Goal: Information Seeking & Learning: Learn about a topic

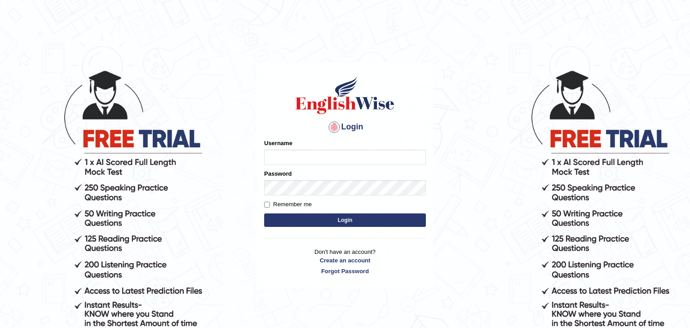
type input "Amitakumari"
click at [335, 221] on button "Login" at bounding box center [345, 219] width 162 height 13
type input "Amitakumari"
click at [335, 221] on button "Login" at bounding box center [345, 219] width 162 height 13
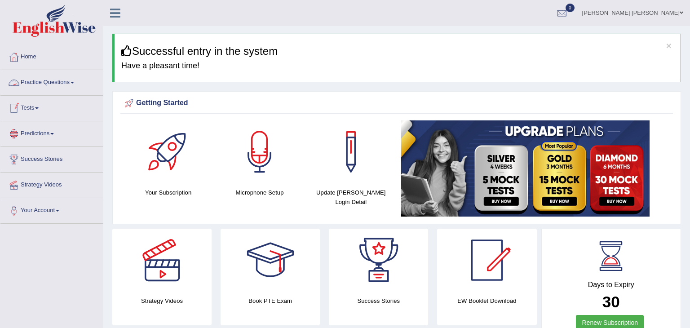
click at [61, 80] on link "Practice Questions" at bounding box center [51, 81] width 102 height 22
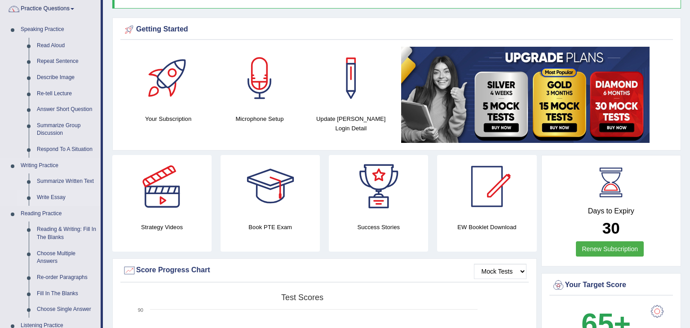
scroll to position [90, 0]
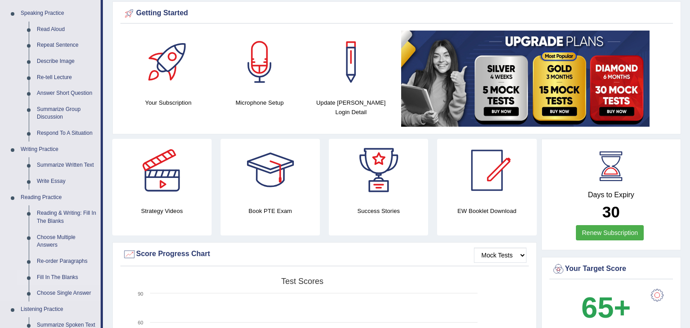
click at [64, 277] on link "Fill In The Blanks" at bounding box center [67, 277] width 68 height 16
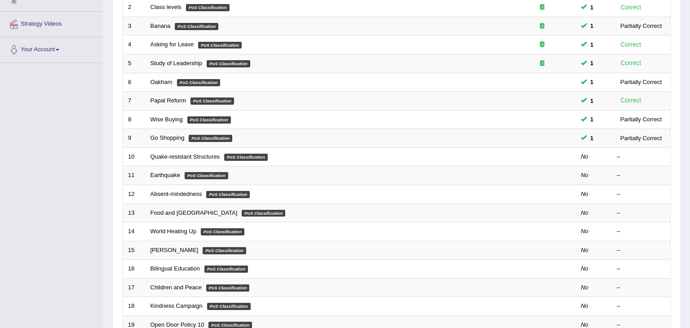
scroll to position [162, 0]
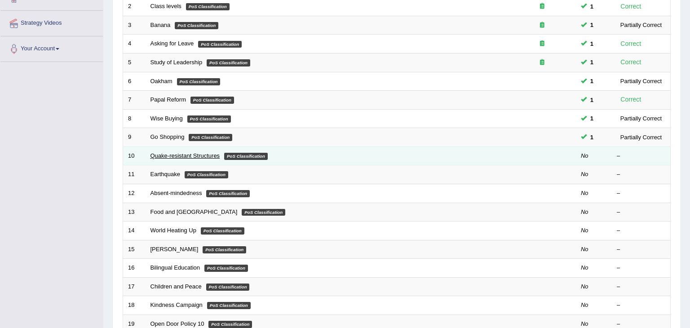
click at [189, 153] on link "Quake-resistant Structures" at bounding box center [185, 155] width 70 height 7
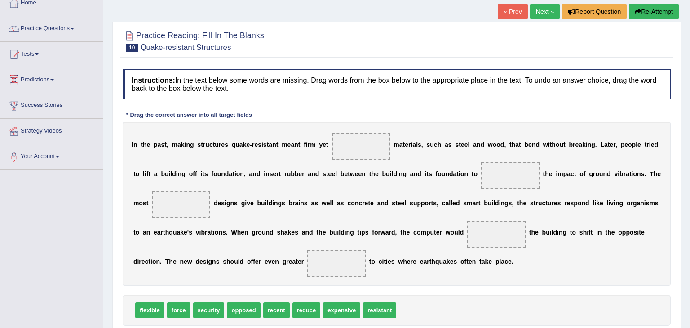
scroll to position [72, 0]
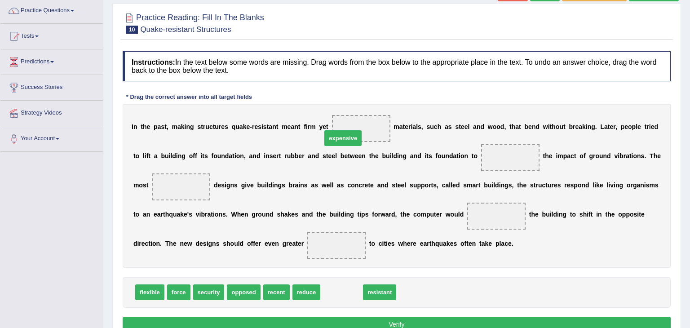
drag, startPoint x: 332, startPoint y: 292, endPoint x: 334, endPoint y: 136, distance: 156.3
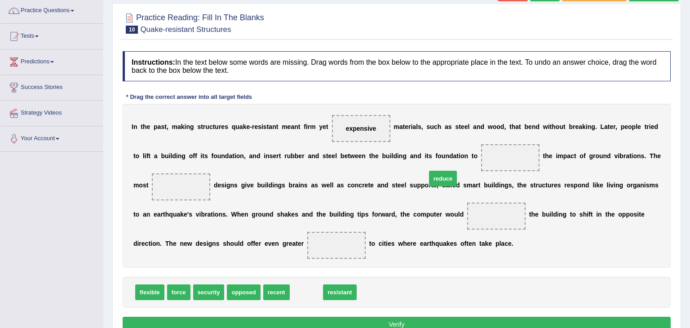
drag, startPoint x: 293, startPoint y: 292, endPoint x: 439, endPoint y: 171, distance: 189.4
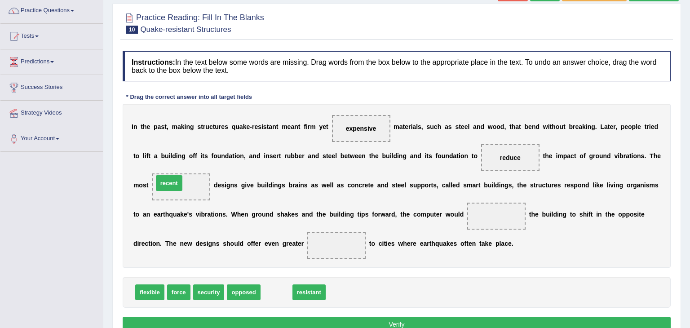
drag, startPoint x: 270, startPoint y: 291, endPoint x: 163, endPoint y: 185, distance: 150.5
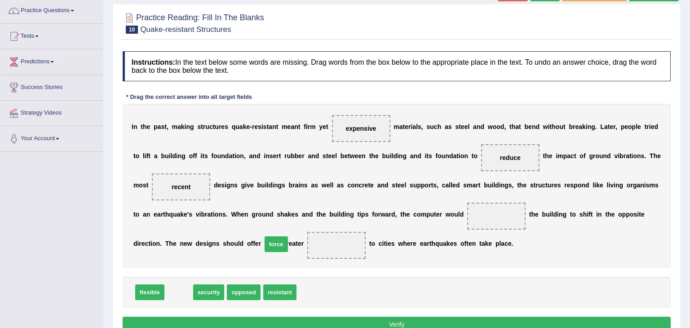
drag, startPoint x: 182, startPoint y: 294, endPoint x: 279, endPoint y: 247, distance: 108.0
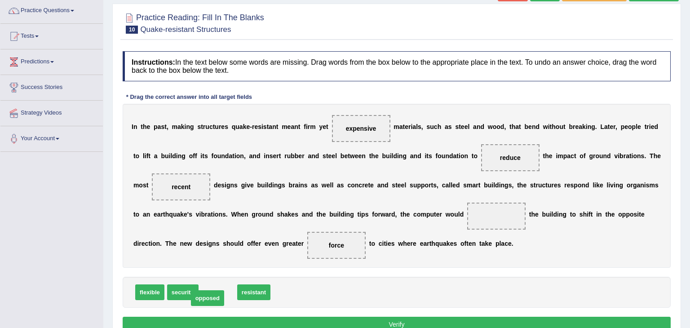
drag, startPoint x: 220, startPoint y: 292, endPoint x: 210, endPoint y: 298, distance: 11.9
click at [180, 292] on span "security" at bounding box center [182, 292] width 31 height 16
drag, startPoint x: 266, startPoint y: 245, endPoint x: 460, endPoint y: 213, distance: 196.5
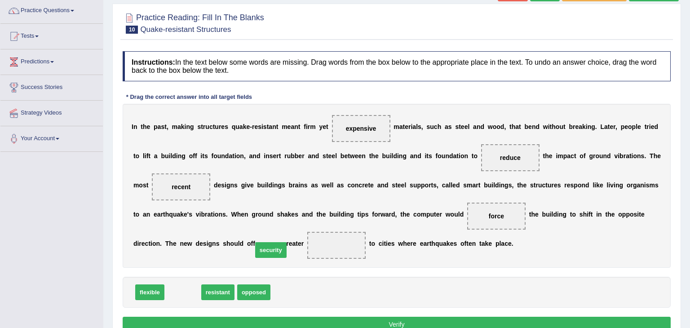
drag, startPoint x: 179, startPoint y: 295, endPoint x: 267, endPoint y: 252, distance: 97.6
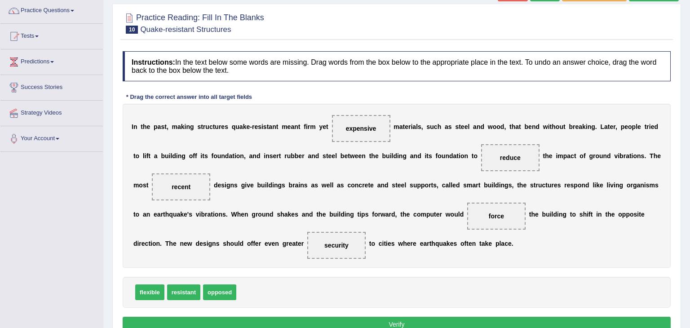
click at [403, 324] on button "Verify" at bounding box center [397, 324] width 548 height 15
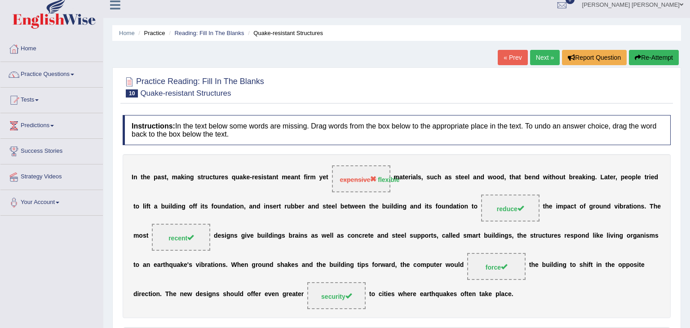
scroll to position [0, 0]
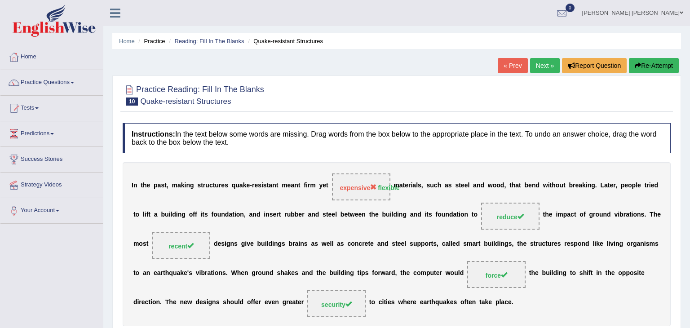
click at [543, 62] on link "Next »" at bounding box center [545, 65] width 30 height 15
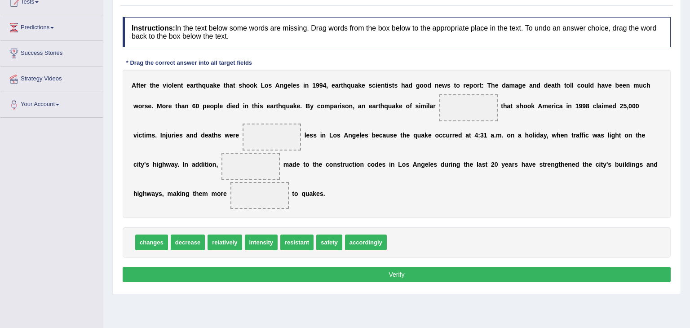
scroll to position [108, 0]
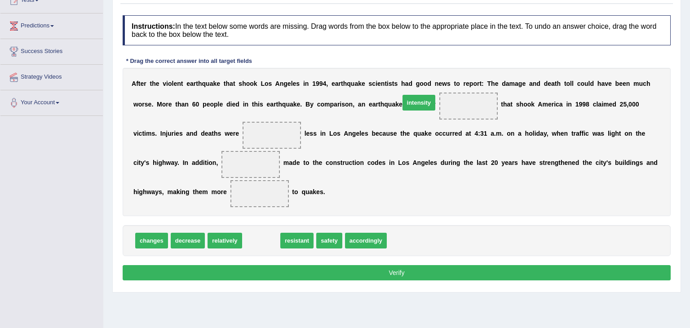
drag, startPoint x: 262, startPoint y: 241, endPoint x: 419, endPoint y: 103, distance: 209.1
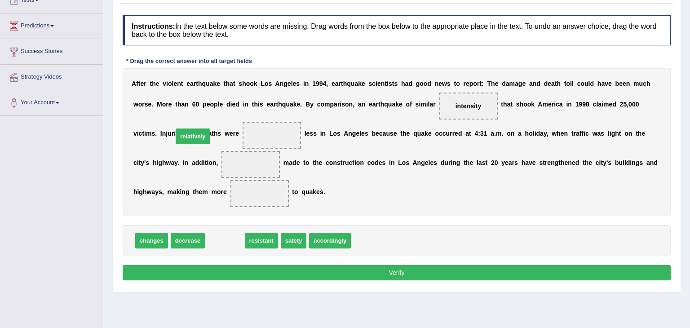
drag, startPoint x: 224, startPoint y: 242, endPoint x: 192, endPoint y: 139, distance: 108.2
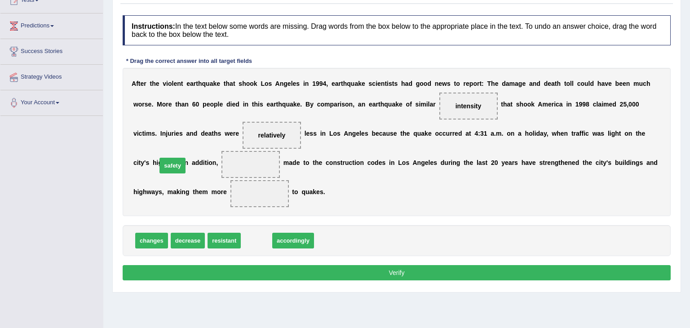
drag, startPoint x: 254, startPoint y: 240, endPoint x: 170, endPoint y: 165, distance: 112.6
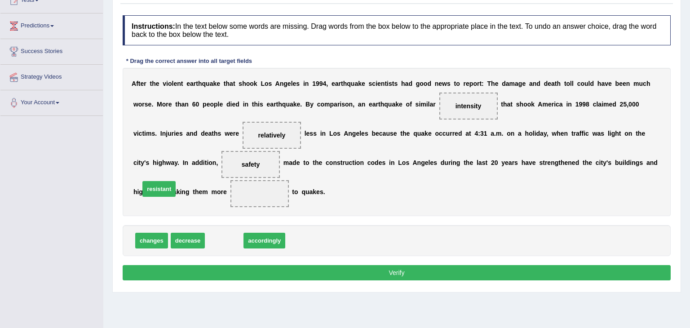
drag, startPoint x: 228, startPoint y: 242, endPoint x: 166, endPoint y: 194, distance: 78.7
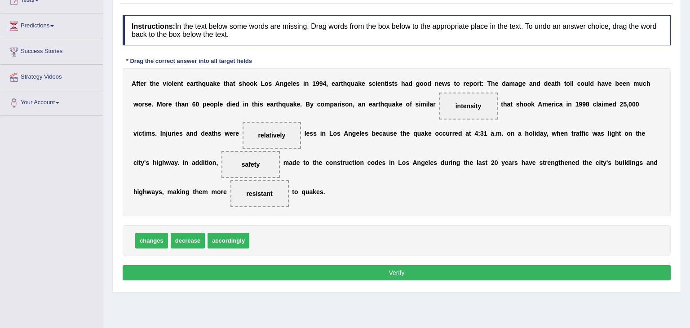
click at [289, 272] on button "Verify" at bounding box center [397, 272] width 548 height 15
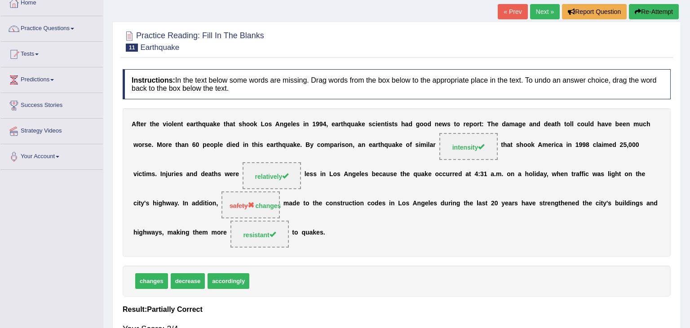
scroll to position [36, 0]
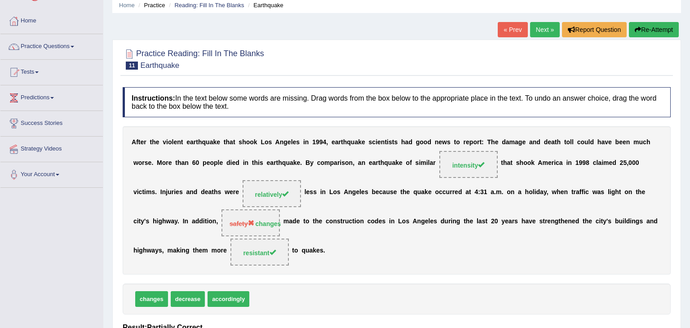
click at [543, 26] on link "Next »" at bounding box center [545, 29] width 30 height 15
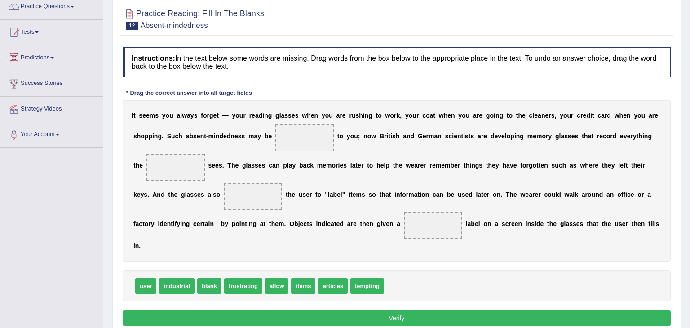
scroll to position [90, 0]
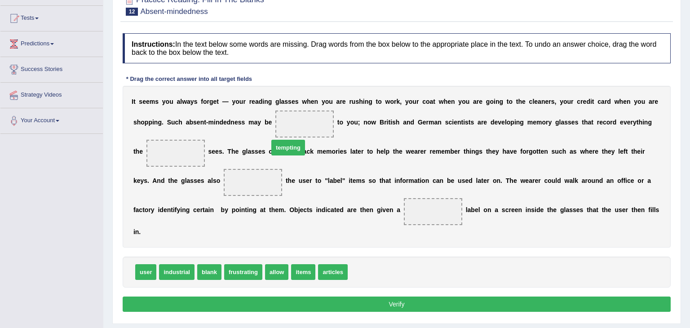
drag, startPoint x: 361, startPoint y: 259, endPoint x: 281, endPoint y: 133, distance: 148.6
drag, startPoint x: 150, startPoint y: 259, endPoint x: 174, endPoint y: 154, distance: 107.4
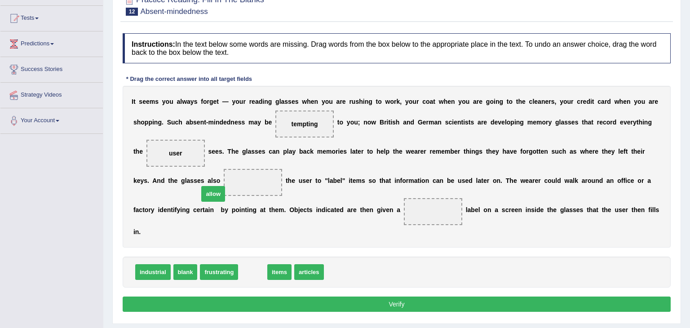
drag, startPoint x: 243, startPoint y: 260, endPoint x: 204, endPoint y: 182, distance: 87.2
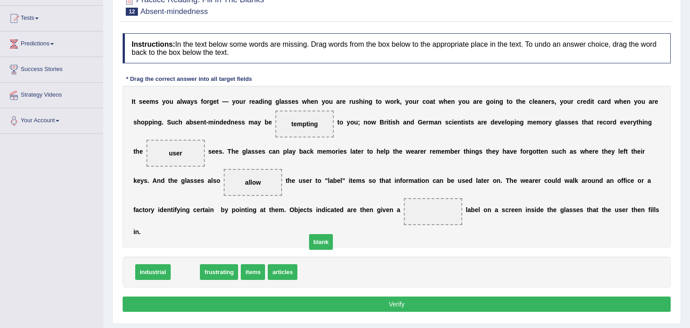
drag, startPoint x: 187, startPoint y: 260, endPoint x: 327, endPoint y: 230, distance: 142.8
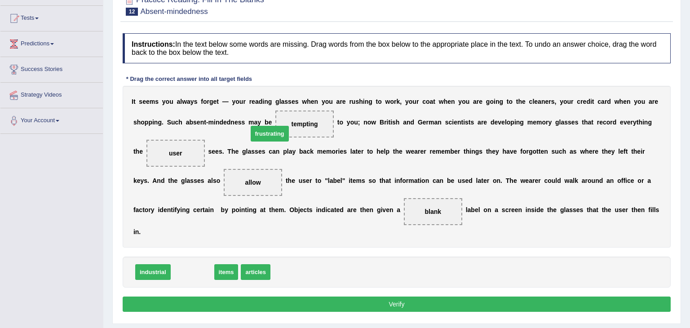
drag, startPoint x: 194, startPoint y: 260, endPoint x: 271, endPoint y: 122, distance: 158.4
click at [280, 296] on button "Verify" at bounding box center [397, 303] width 548 height 15
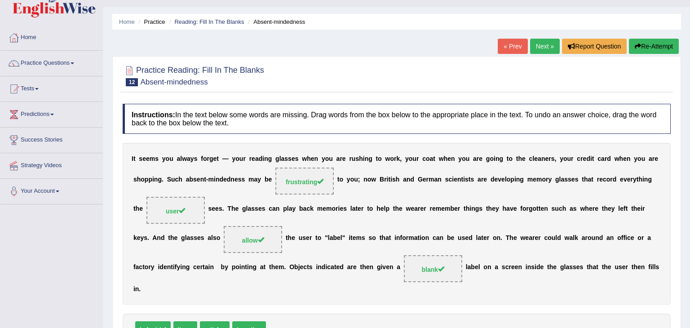
scroll to position [0, 0]
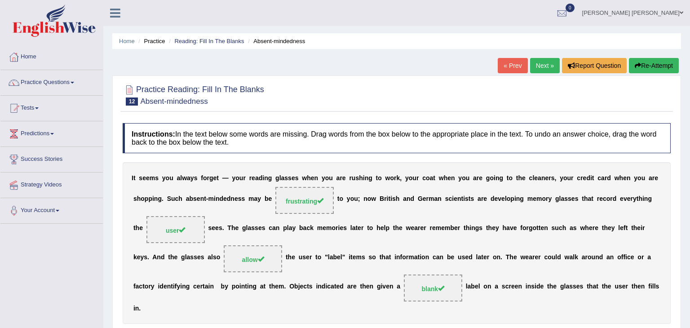
click at [546, 62] on link "Next »" at bounding box center [545, 65] width 30 height 15
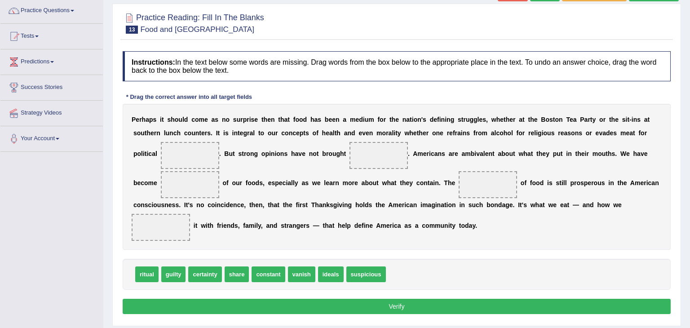
scroll to position [74, 0]
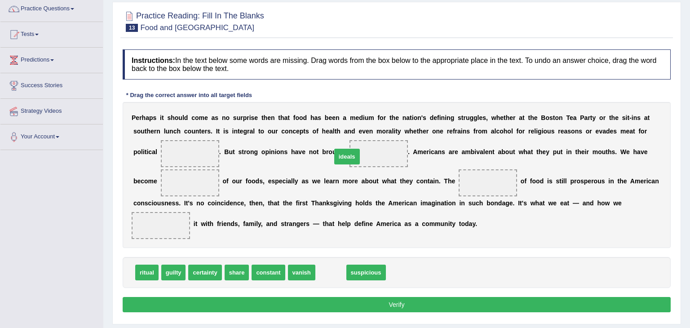
drag, startPoint x: 326, startPoint y: 273, endPoint x: 341, endPoint y: 154, distance: 119.1
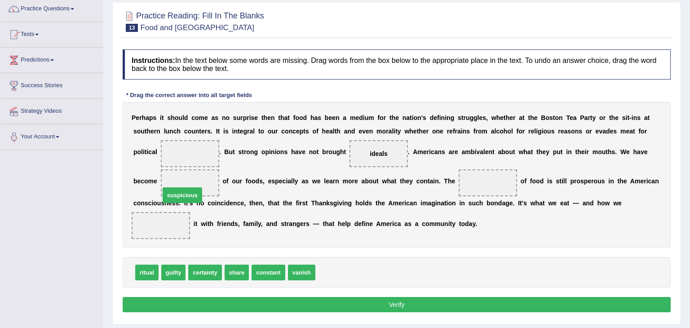
drag, startPoint x: 330, startPoint y: 271, endPoint x: 174, endPoint y: 194, distance: 173.5
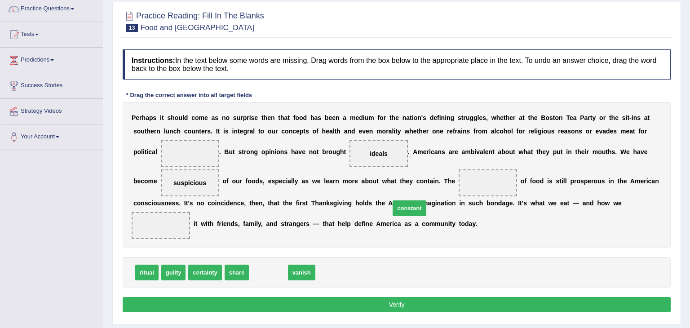
drag, startPoint x: 269, startPoint y: 269, endPoint x: 432, endPoint y: 194, distance: 179.0
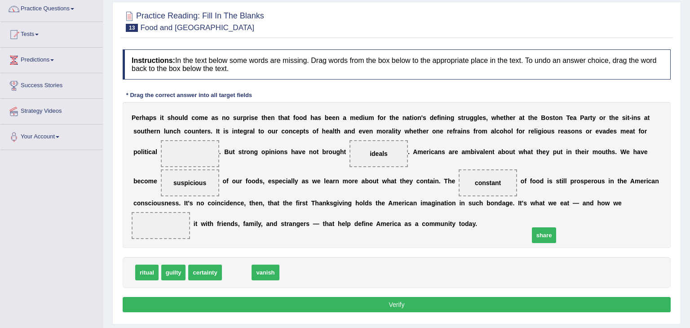
drag, startPoint x: 236, startPoint y: 273, endPoint x: 546, endPoint y: 230, distance: 312.8
drag, startPoint x: 235, startPoint y: 273, endPoint x: 158, endPoint y: 160, distance: 137.0
click at [327, 304] on button "Verify" at bounding box center [397, 304] width 548 height 15
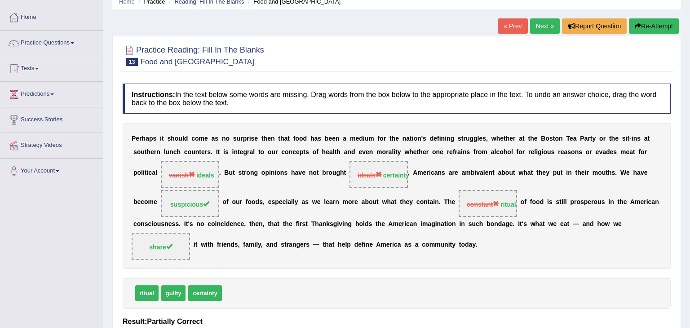
scroll to position [38, 0]
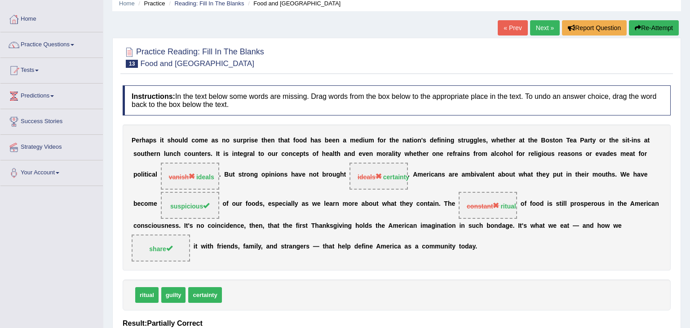
click at [643, 31] on button "Re-Attempt" at bounding box center [654, 27] width 50 height 15
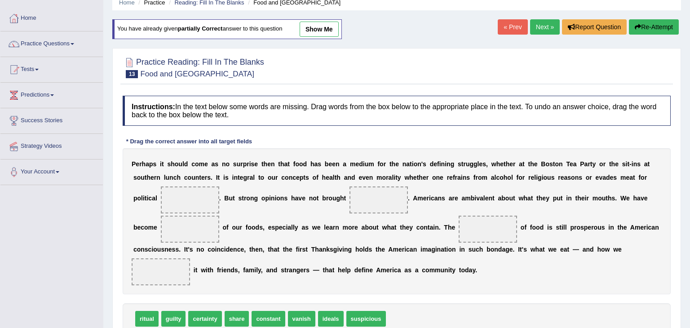
scroll to position [38, 0]
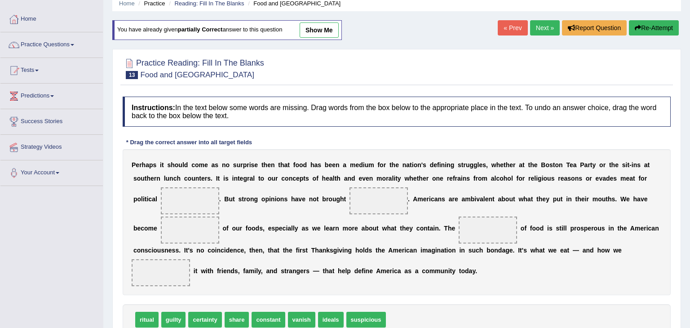
click at [545, 27] on link "Next »" at bounding box center [545, 27] width 30 height 15
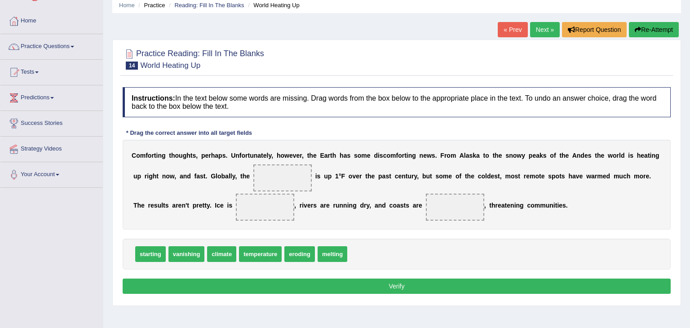
scroll to position [54, 0]
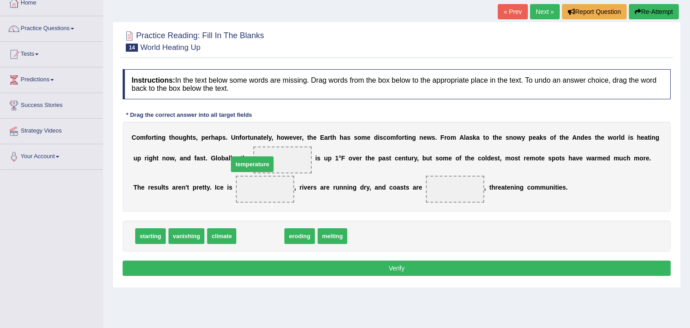
drag, startPoint x: 261, startPoint y: 236, endPoint x: 252, endPoint y: 163, distance: 73.7
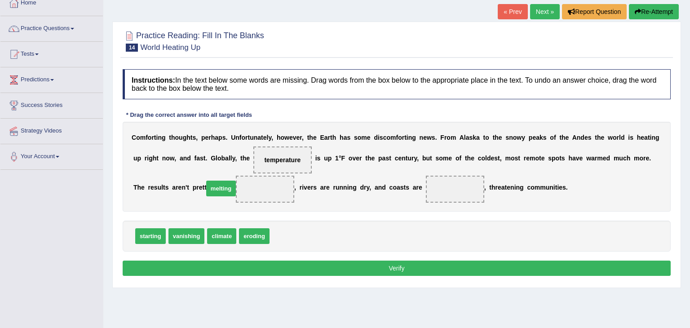
drag, startPoint x: 282, startPoint y: 234, endPoint x: 216, endPoint y: 187, distance: 81.4
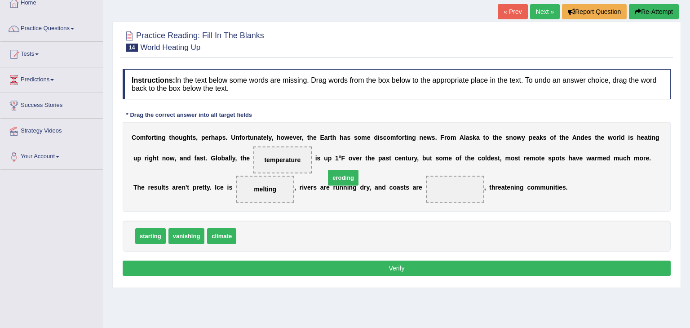
drag, startPoint x: 248, startPoint y: 236, endPoint x: 346, endPoint y: 178, distance: 114.0
click at [326, 265] on button "Verify" at bounding box center [397, 267] width 548 height 15
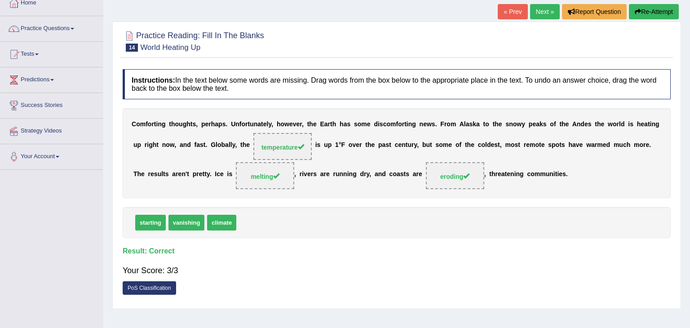
click at [552, 9] on link "Next »" at bounding box center [545, 11] width 30 height 15
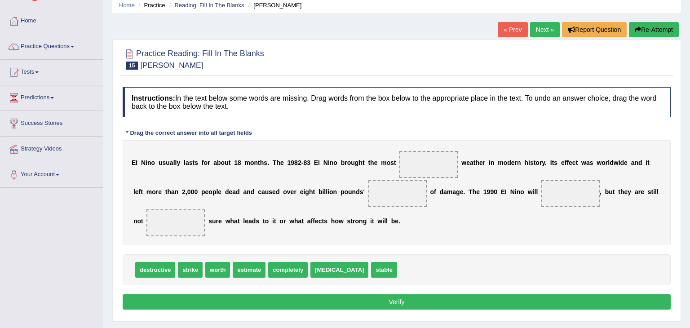
scroll to position [54, 0]
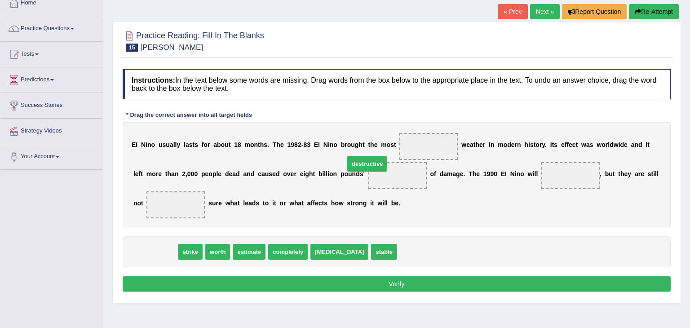
drag, startPoint x: 152, startPoint y: 252, endPoint x: 379, endPoint y: 158, distance: 245.8
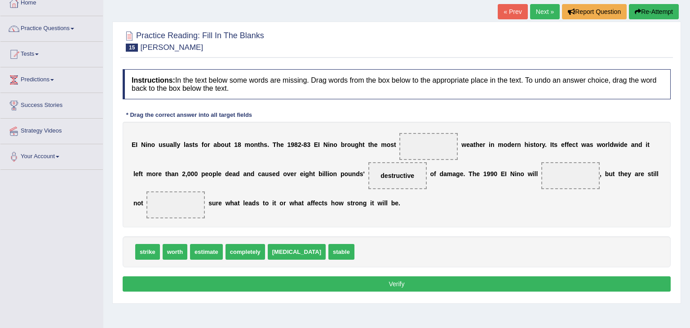
drag, startPoint x: 352, startPoint y: 180, endPoint x: 410, endPoint y: 150, distance: 65.1
click at [410, 150] on div "E I N i n o u s u a l l y l a s t s f o r a b o u t 1 8 m o n t h s . T h e 1 9…" at bounding box center [397, 175] width 548 height 106
click at [410, 150] on span at bounding box center [428, 146] width 58 height 27
drag, startPoint x: 369, startPoint y: 174, endPoint x: 409, endPoint y: 150, distance: 46.3
click at [409, 150] on div "E I N i n o u s u a l l y l a s t s f o r a b o u t 1 8 m o n t h s . T h e 1 9…" at bounding box center [397, 175] width 548 height 106
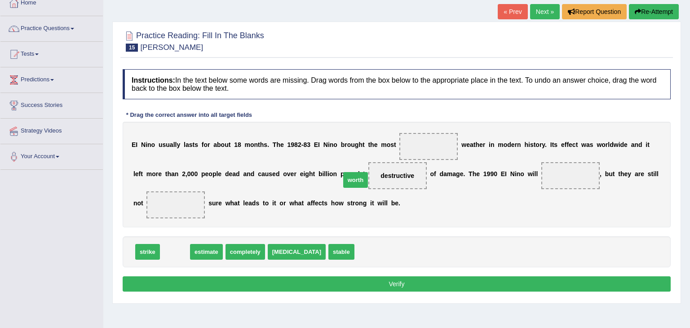
drag, startPoint x: 176, startPoint y: 252, endPoint x: 357, endPoint y: 179, distance: 195.4
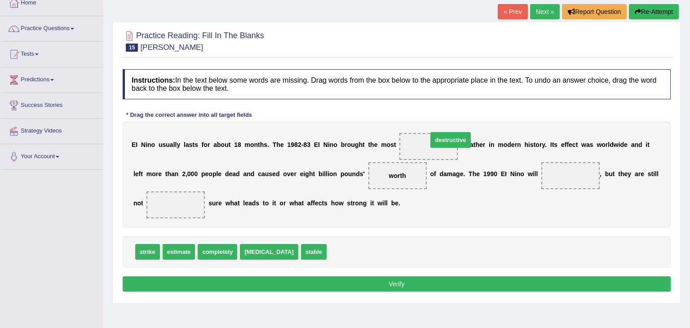
drag, startPoint x: 317, startPoint y: 251, endPoint x: 414, endPoint y: 139, distance: 148.3
drag, startPoint x: 287, startPoint y: 251, endPoint x: 516, endPoint y: 174, distance: 241.3
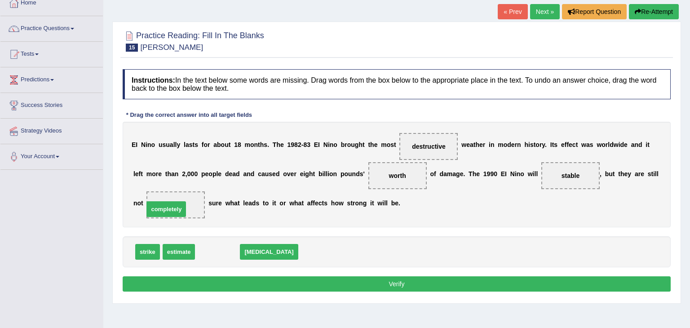
drag, startPoint x: 223, startPoint y: 251, endPoint x: 171, endPoint y: 207, distance: 67.9
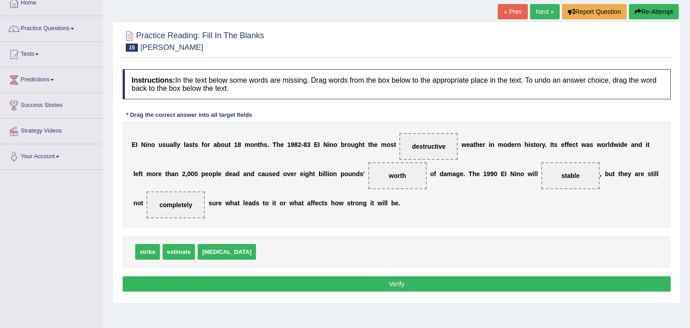
click at [385, 288] on button "Verify" at bounding box center [397, 283] width 548 height 15
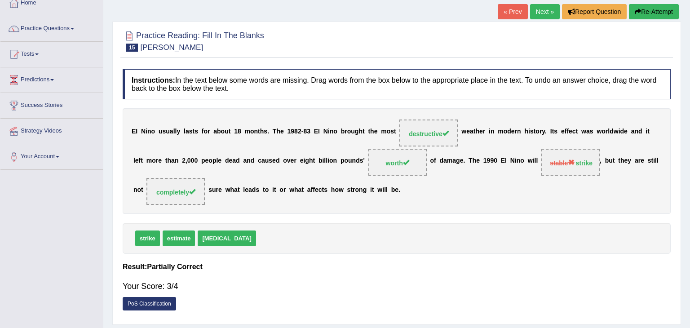
click at [544, 8] on link "Next »" at bounding box center [545, 11] width 30 height 15
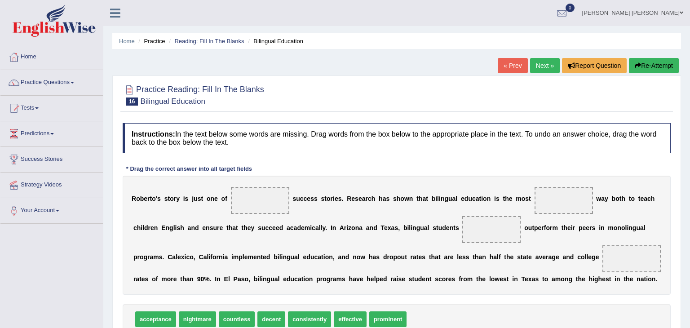
click at [369, 167] on div "Instructions: In the text below some words are missing. Drag words from the box…" at bounding box center [396, 242] width 552 height 247
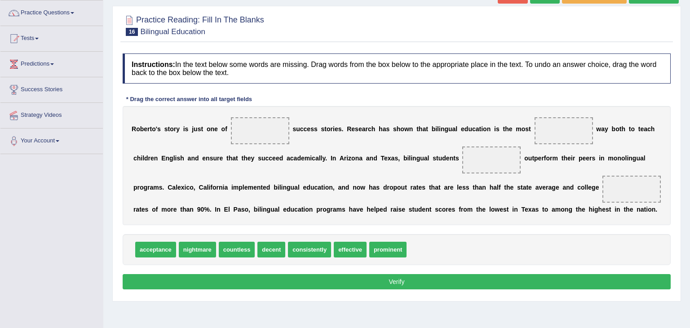
scroll to position [72, 0]
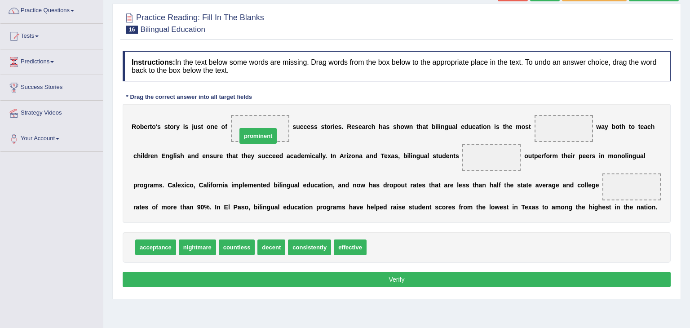
drag, startPoint x: 377, startPoint y: 249, endPoint x: 247, endPoint y: 138, distance: 171.0
drag, startPoint x: 342, startPoint y: 248, endPoint x: 535, endPoint y: 132, distance: 225.4
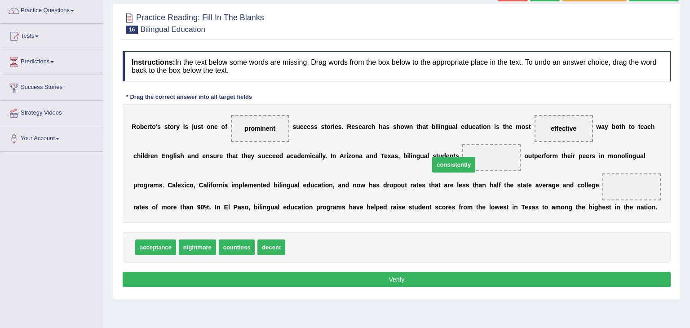
drag, startPoint x: 310, startPoint y: 247, endPoint x: 454, endPoint y: 164, distance: 166.1
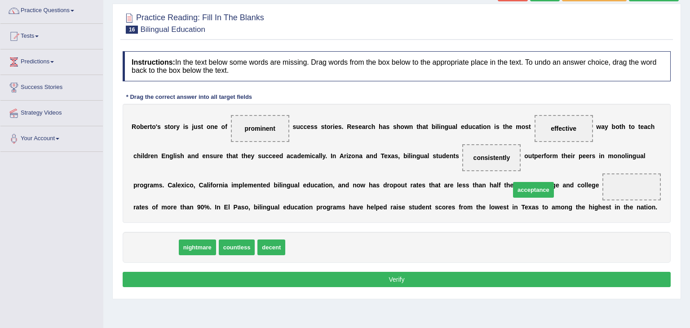
drag, startPoint x: 157, startPoint y: 248, endPoint x: 534, endPoint y: 190, distance: 382.1
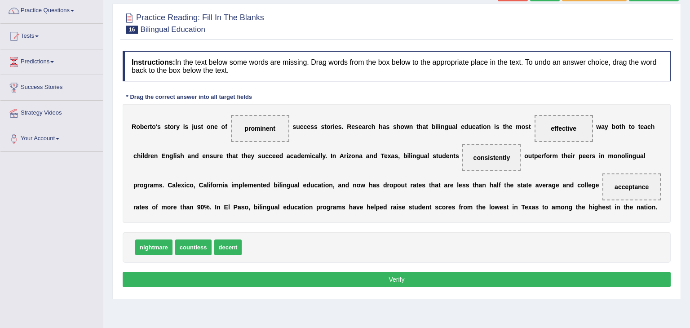
click at [443, 278] on button "Verify" at bounding box center [397, 279] width 548 height 15
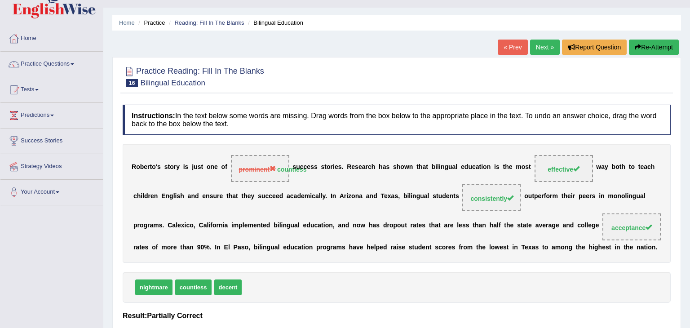
scroll to position [18, 0]
click at [547, 49] on link "Next »" at bounding box center [545, 47] width 30 height 15
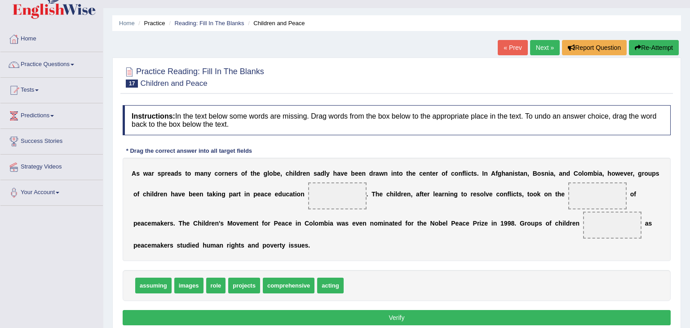
scroll to position [54, 0]
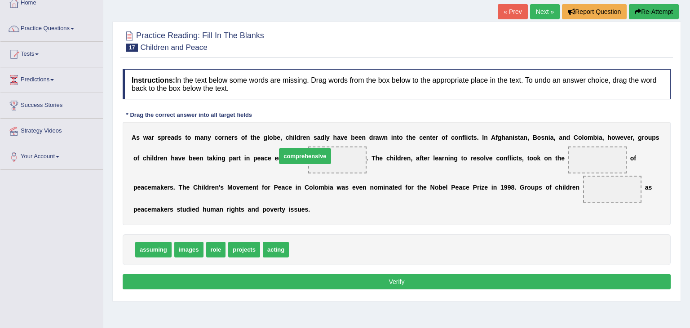
drag, startPoint x: 308, startPoint y: 246, endPoint x: 295, endPoint y: 152, distance: 94.2
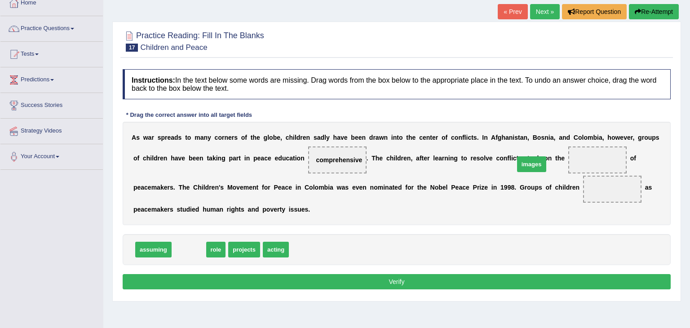
drag, startPoint x: 192, startPoint y: 248, endPoint x: 534, endPoint y: 163, distance: 353.1
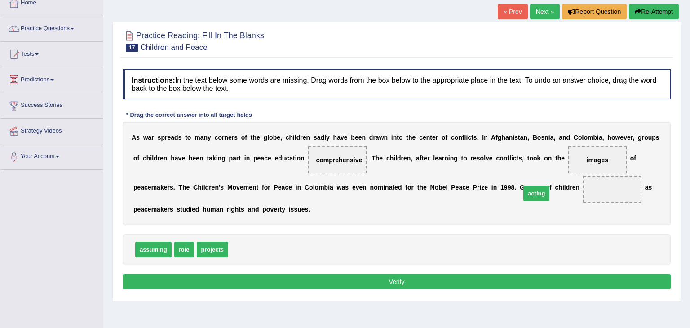
drag, startPoint x: 247, startPoint y: 247, endPoint x: 539, endPoint y: 191, distance: 297.7
drag, startPoint x: 213, startPoint y: 249, endPoint x: 296, endPoint y: 160, distance: 121.7
click at [322, 286] on button "Verify" at bounding box center [397, 281] width 548 height 15
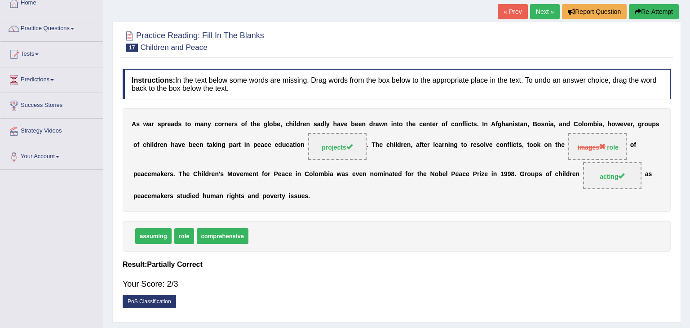
click at [546, 13] on link "Next »" at bounding box center [545, 11] width 30 height 15
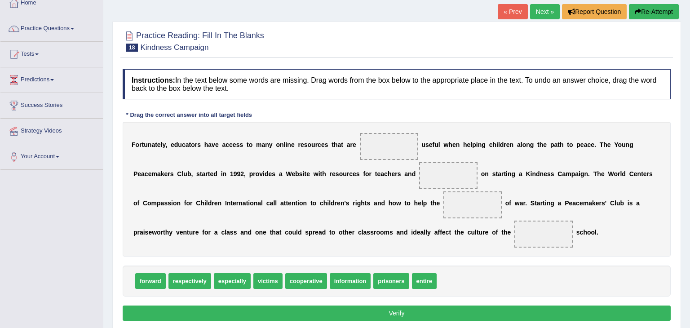
scroll to position [72, 0]
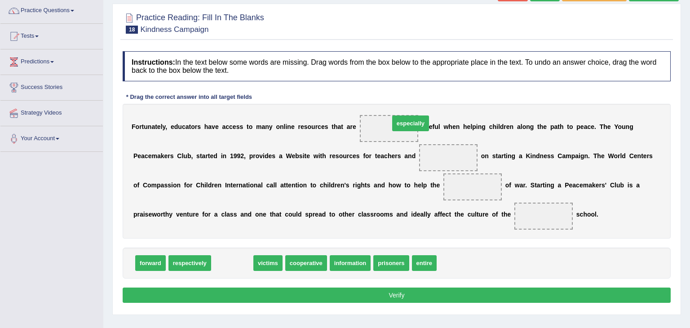
drag, startPoint x: 223, startPoint y: 264, endPoint x: 387, endPoint y: 127, distance: 213.6
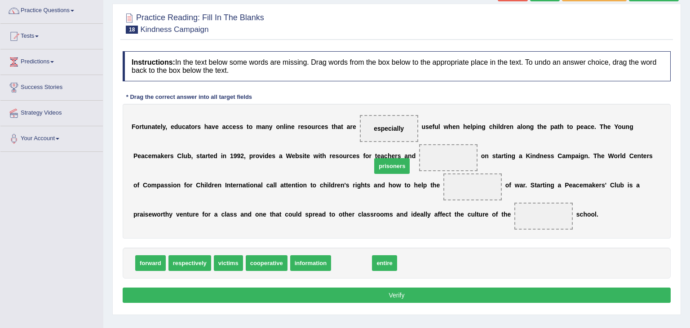
drag, startPoint x: 347, startPoint y: 264, endPoint x: 387, endPoint y: 164, distance: 107.2
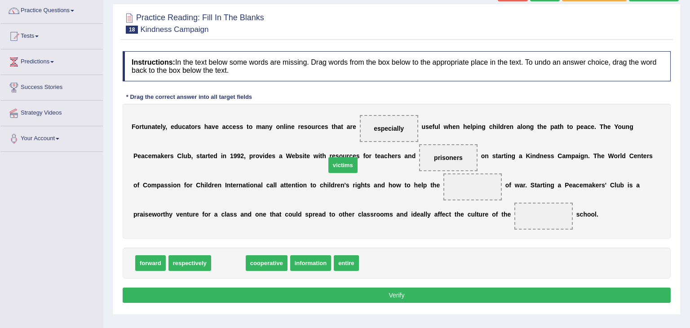
drag, startPoint x: 232, startPoint y: 264, endPoint x: 382, endPoint y: 150, distance: 188.4
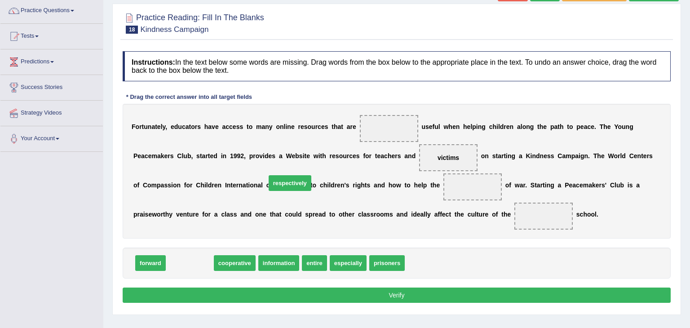
drag, startPoint x: 194, startPoint y: 263, endPoint x: 335, endPoint y: 147, distance: 182.8
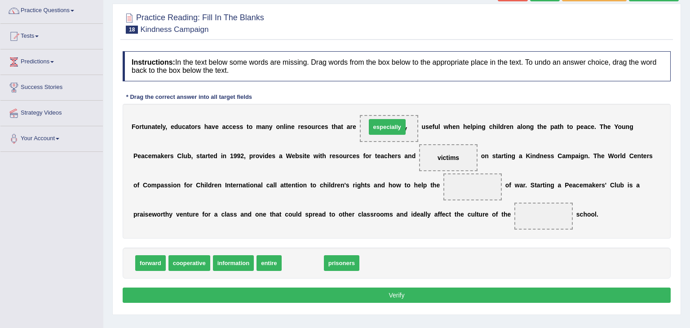
drag, startPoint x: 305, startPoint y: 265, endPoint x: 389, endPoint y: 129, distance: 160.1
drag, startPoint x: 299, startPoint y: 263, endPoint x: 384, endPoint y: 162, distance: 132.2
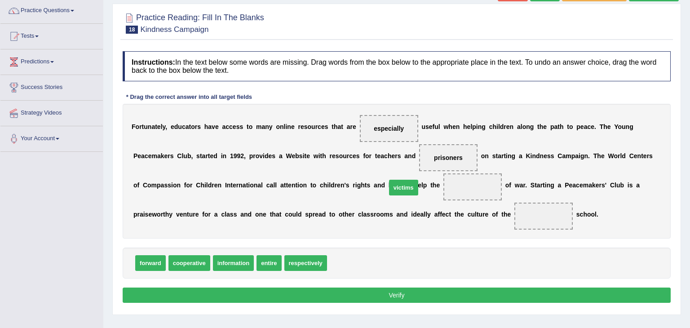
drag, startPoint x: 334, startPoint y: 262, endPoint x: 393, endPoint y: 187, distance: 95.9
drag, startPoint x: 268, startPoint y: 265, endPoint x: 410, endPoint y: 218, distance: 149.8
click at [376, 295] on button "Verify" at bounding box center [397, 294] width 548 height 15
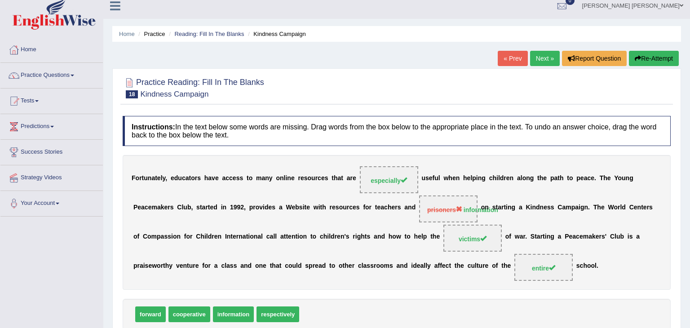
scroll to position [0, 0]
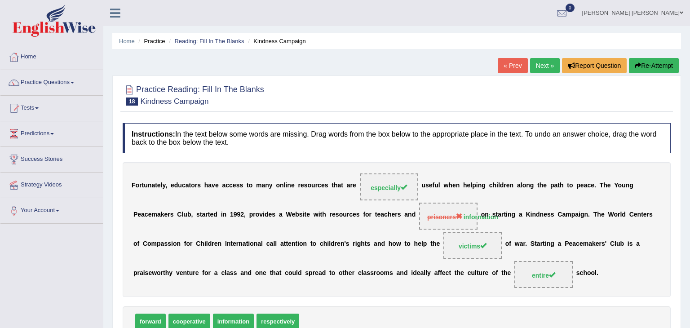
click at [547, 64] on link "Next »" at bounding box center [545, 65] width 30 height 15
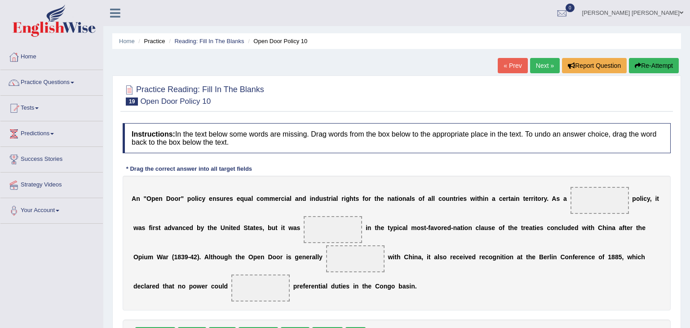
click at [391, 162] on div "Instructions: In the text below some words are missing. Drag words from the box…" at bounding box center [396, 250] width 552 height 263
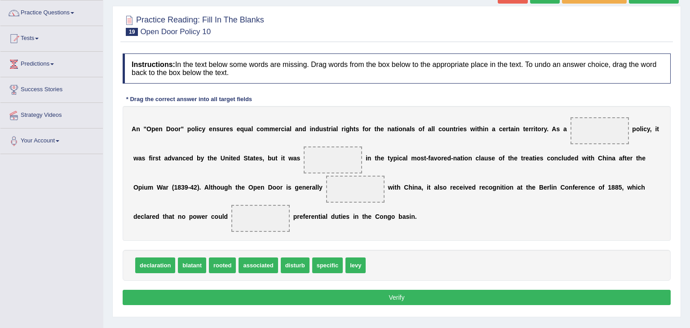
scroll to position [72, 0]
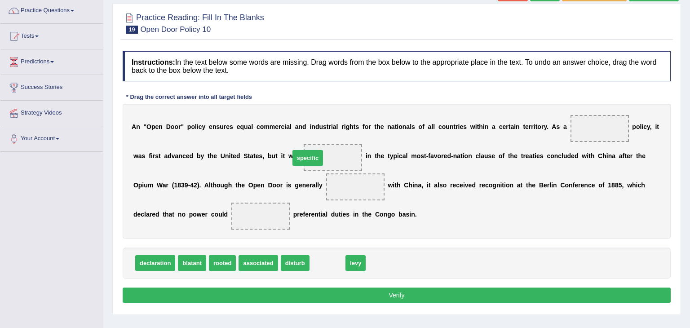
drag, startPoint x: 320, startPoint y: 261, endPoint x: 300, endPoint y: 156, distance: 106.9
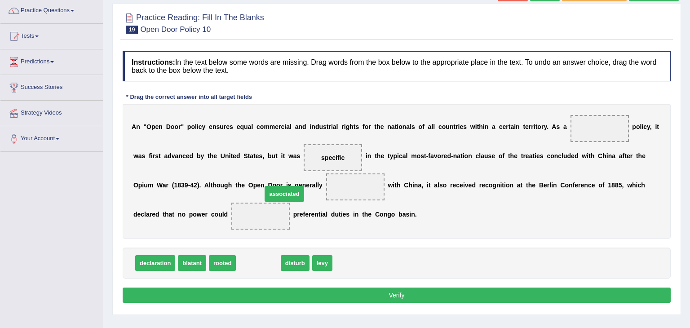
drag, startPoint x: 248, startPoint y: 263, endPoint x: 274, endPoint y: 194, distance: 73.9
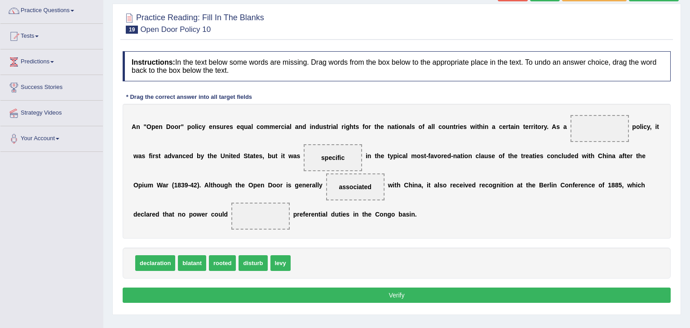
click at [275, 261] on span "levy" at bounding box center [280, 263] width 20 height 16
drag, startPoint x: 249, startPoint y: 265, endPoint x: 161, endPoint y: 222, distance: 98.2
click at [348, 236] on div "A n " O p e n D o o r " p o l i c y e n s u r e s e q u a l c o m m e r c i a l…" at bounding box center [397, 171] width 548 height 135
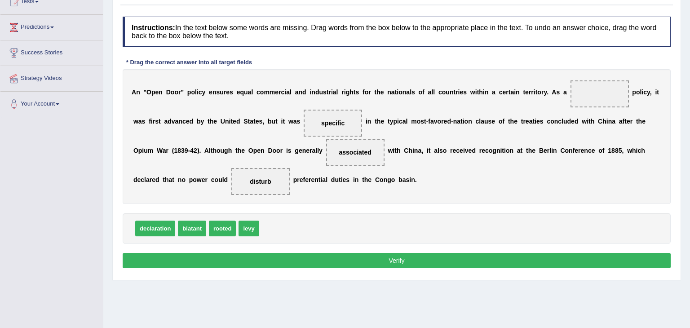
scroll to position [108, 0]
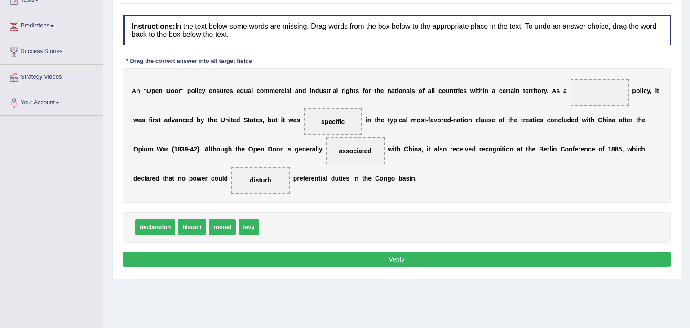
click at [248, 224] on span "levy" at bounding box center [248, 227] width 20 height 16
drag, startPoint x: 249, startPoint y: 224, endPoint x: 568, endPoint y: 90, distance: 346.8
click at [298, 256] on button "Verify" at bounding box center [397, 258] width 548 height 15
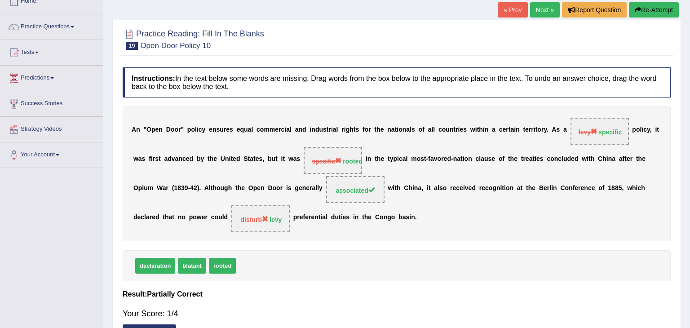
scroll to position [54, 0]
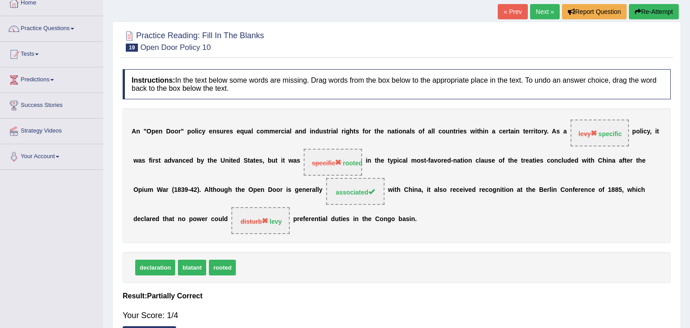
click at [540, 13] on link "Next »" at bounding box center [545, 11] width 30 height 15
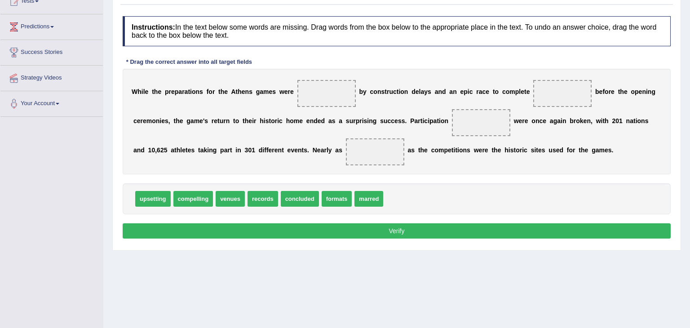
scroll to position [108, 0]
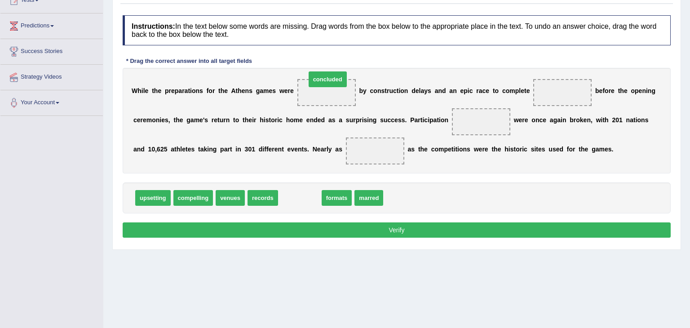
drag, startPoint x: 300, startPoint y: 198, endPoint x: 329, endPoint y: 83, distance: 118.1
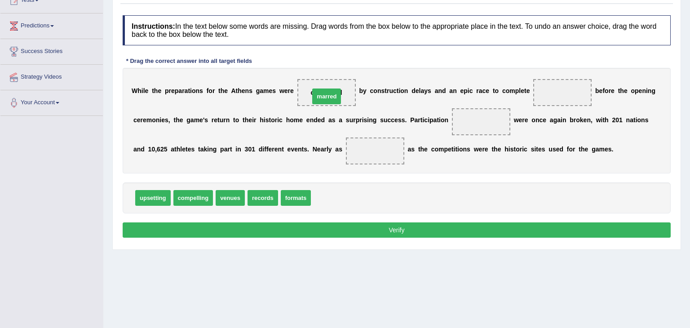
drag, startPoint x: 322, startPoint y: 197, endPoint x: 321, endPoint y: 95, distance: 101.9
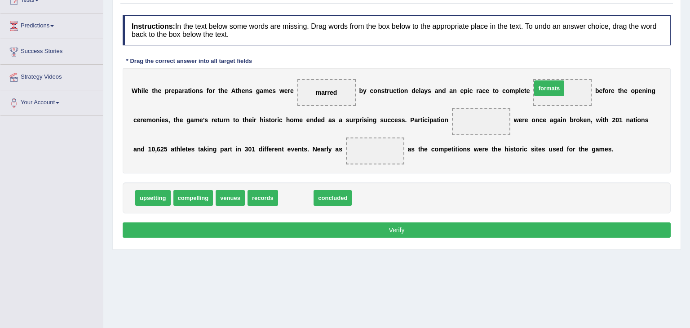
drag, startPoint x: 296, startPoint y: 198, endPoint x: 550, endPoint y: 89, distance: 275.9
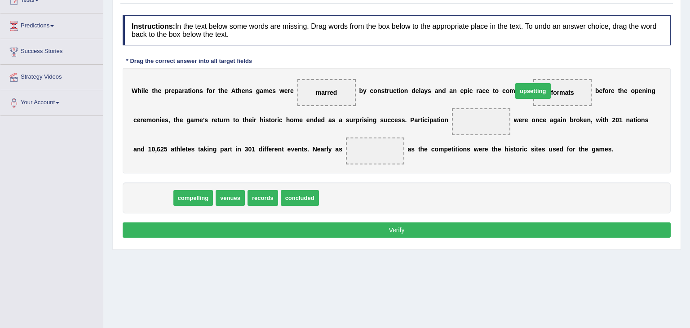
drag, startPoint x: 153, startPoint y: 198, endPoint x: 533, endPoint y: 92, distance: 394.5
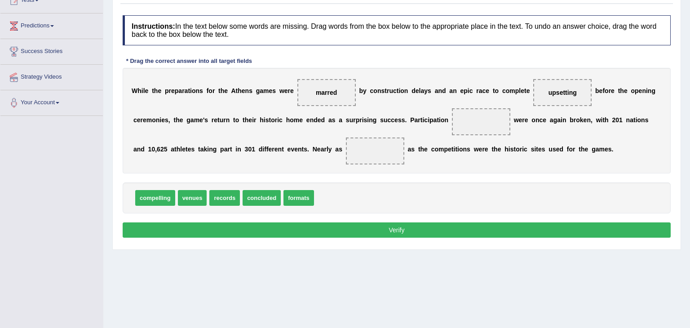
click at [533, 87] on span "upsetting" at bounding box center [562, 92] width 58 height 27
drag, startPoint x: 223, startPoint y: 197, endPoint x: 473, endPoint y: 123, distance: 261.3
click at [156, 202] on span "compelling" at bounding box center [155, 198] width 40 height 16
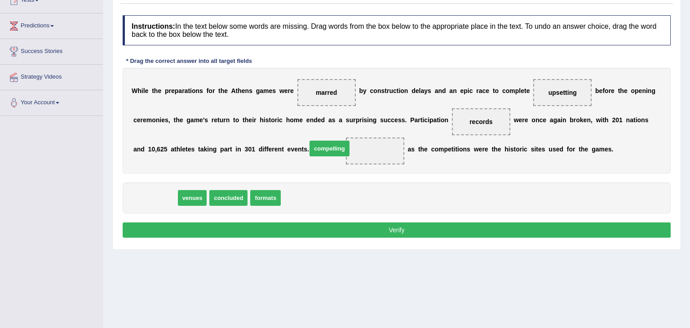
drag, startPoint x: 156, startPoint y: 202, endPoint x: 330, endPoint y: 152, distance: 181.1
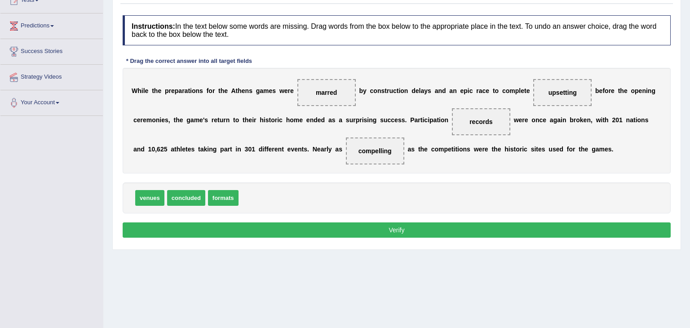
click at [317, 228] on button "Verify" at bounding box center [397, 229] width 548 height 15
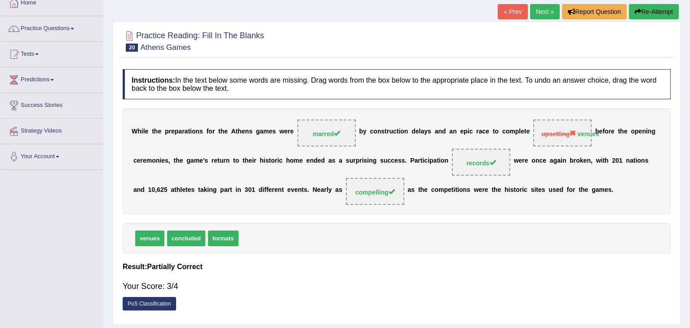
scroll to position [36, 0]
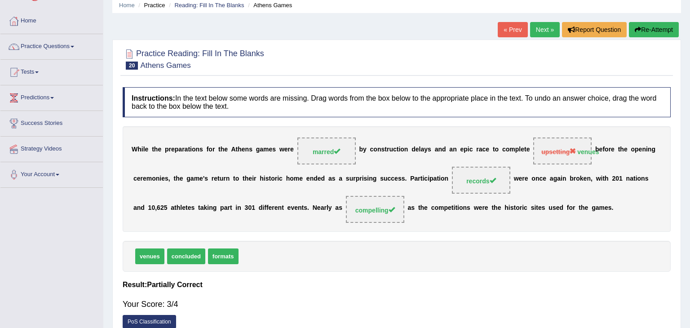
click at [546, 31] on link "Next »" at bounding box center [545, 29] width 30 height 15
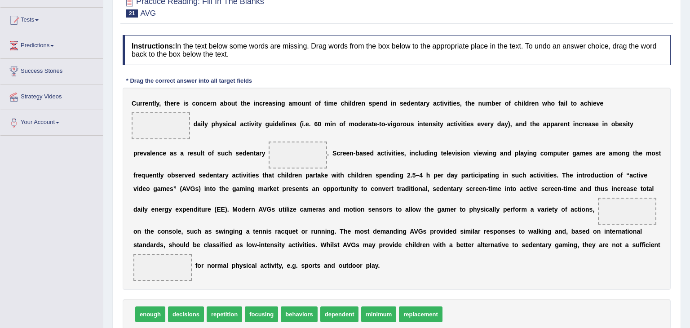
scroll to position [90, 0]
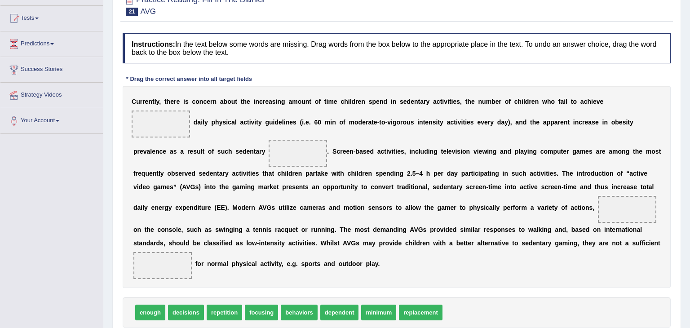
click at [361, 304] on span "minimum" at bounding box center [378, 312] width 35 height 16
drag, startPoint x: 361, startPoint y: 299, endPoint x: 623, endPoint y: 70, distance: 347.9
click at [623, 85] on span "minimum" at bounding box center [624, 93] width 35 height 16
drag, startPoint x: 374, startPoint y: 299, endPoint x: 626, endPoint y: 129, distance: 304.0
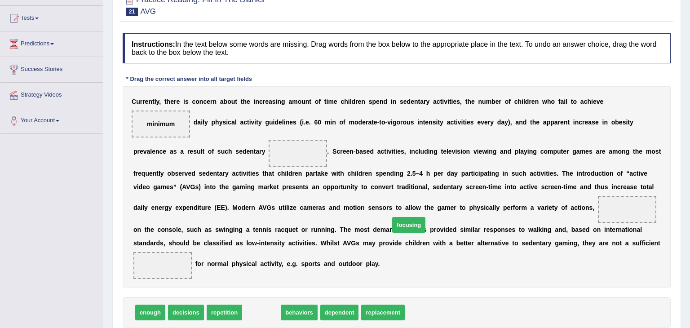
drag, startPoint x: 258, startPoint y: 301, endPoint x: 406, endPoint y: 214, distance: 171.7
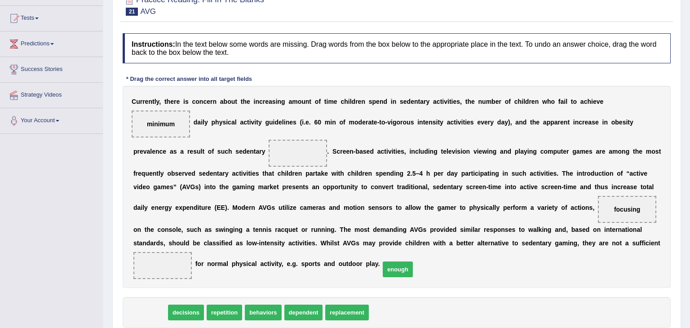
drag, startPoint x: 152, startPoint y: 300, endPoint x: 399, endPoint y: 257, distance: 251.2
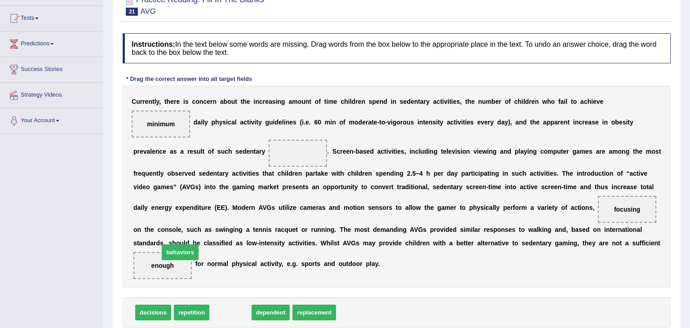
drag, startPoint x: 229, startPoint y: 300, endPoint x: 166, endPoint y: 208, distance: 111.2
click at [166, 244] on span "behaviors" at bounding box center [180, 252] width 36 height 16
drag, startPoint x: 231, startPoint y: 300, endPoint x: 171, endPoint y: 158, distance: 154.7
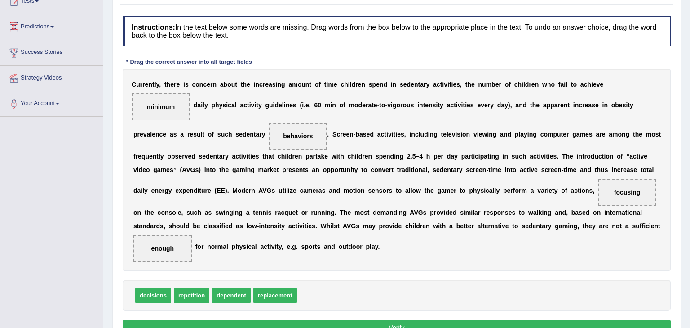
scroll to position [108, 0]
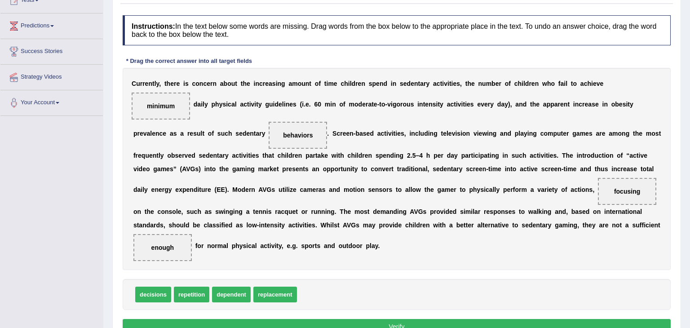
click at [382, 319] on button "Verify" at bounding box center [397, 326] width 548 height 15
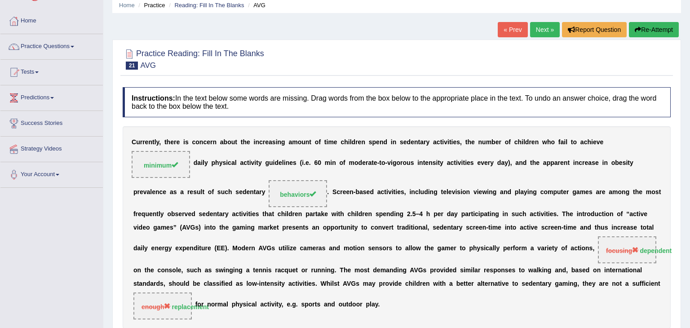
scroll to position [36, 0]
click at [542, 28] on link "Next »" at bounding box center [545, 29] width 30 height 15
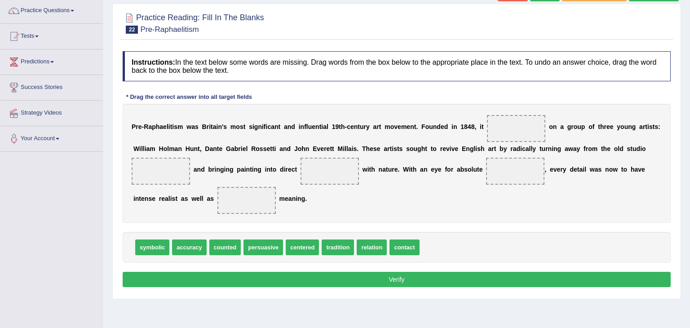
scroll to position [90, 0]
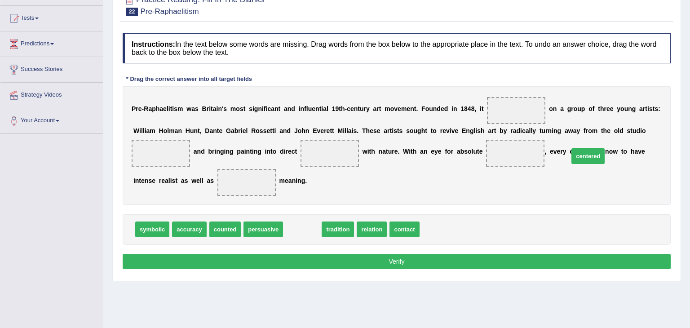
drag, startPoint x: 297, startPoint y: 244, endPoint x: 616, endPoint y: 141, distance: 335.6
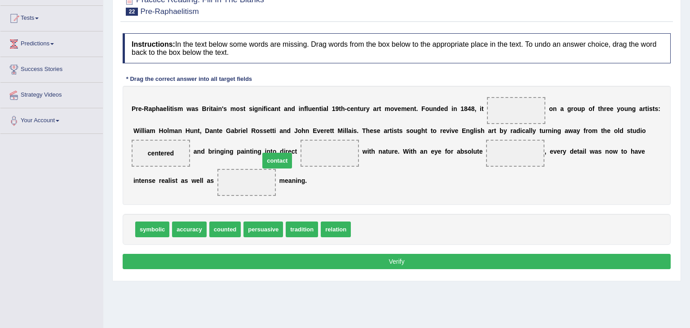
drag, startPoint x: 359, startPoint y: 246, endPoint x: 268, endPoint y: 177, distance: 114.1
drag, startPoint x: 155, startPoint y: 246, endPoint x: 171, endPoint y: 199, distance: 48.7
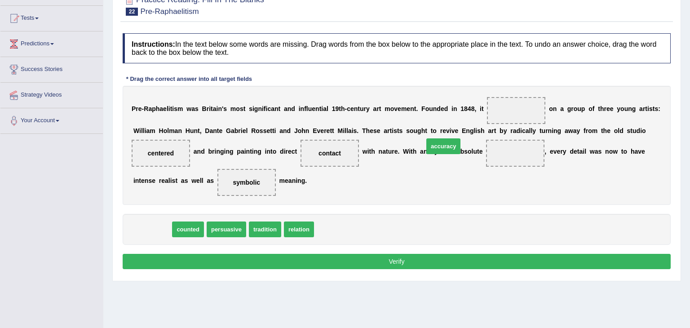
drag, startPoint x: 157, startPoint y: 245, endPoint x: 449, endPoint y: 163, distance: 303.7
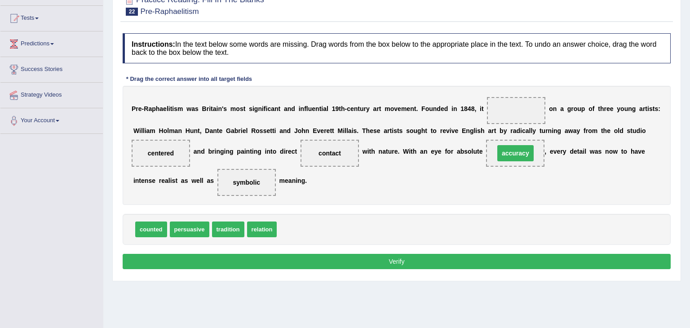
click at [497, 161] on span "accuracy" at bounding box center [515, 153] width 36 height 16
drag, startPoint x: 221, startPoint y: 247, endPoint x: 606, endPoint y: 145, distance: 398.0
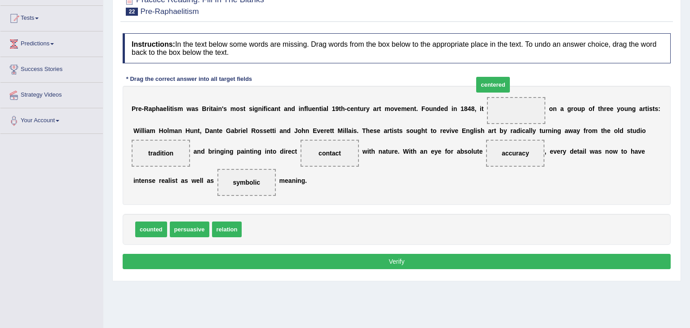
drag, startPoint x: 262, startPoint y: 245, endPoint x: 495, endPoint y: 106, distance: 271.2
click at [362, 269] on button "Verify" at bounding box center [397, 261] width 548 height 15
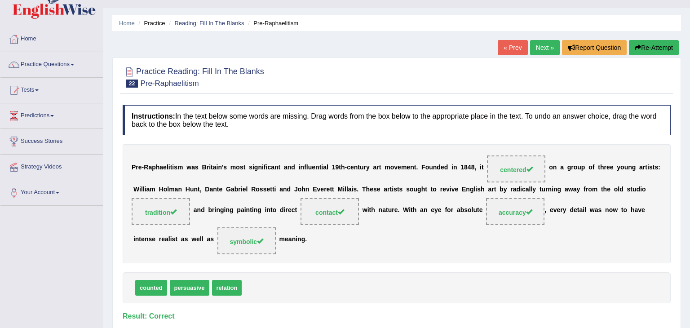
scroll to position [0, 0]
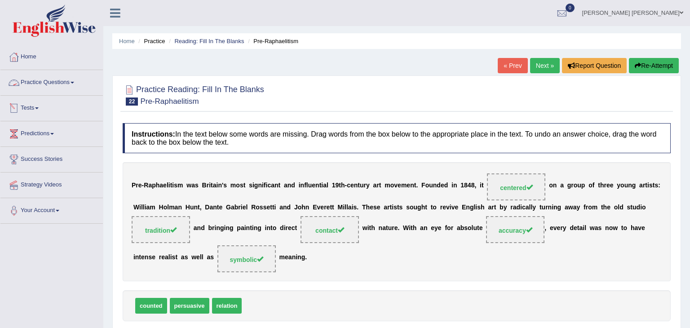
click at [66, 84] on link "Practice Questions" at bounding box center [51, 81] width 102 height 22
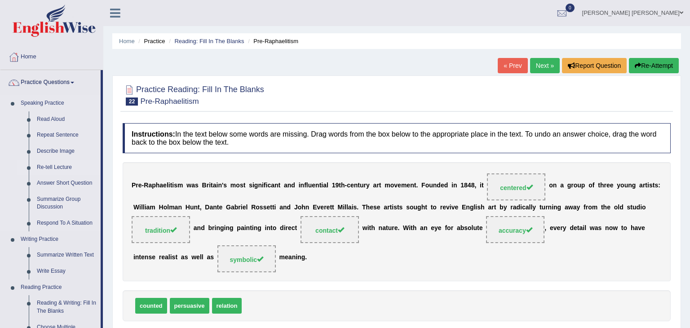
click at [94, 166] on link "Re-tell Lecture" at bounding box center [67, 167] width 68 height 16
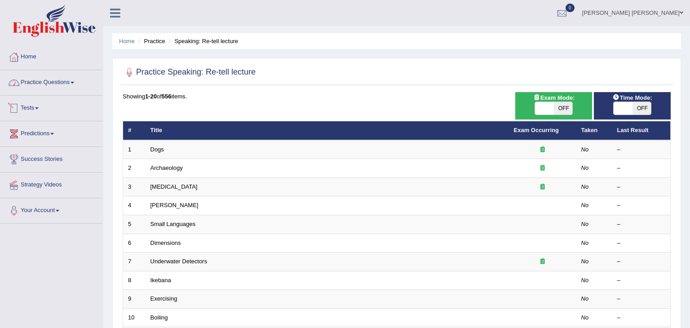
click at [63, 78] on link "Practice Questions" at bounding box center [51, 81] width 102 height 22
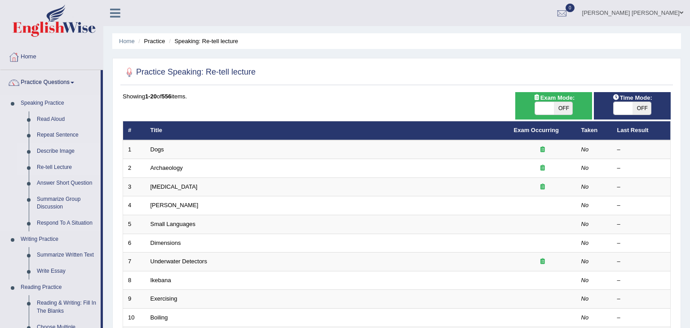
click at [86, 155] on link "Describe Image" at bounding box center [67, 151] width 68 height 16
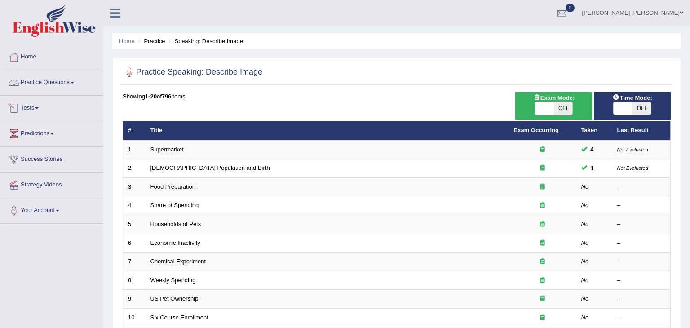
click at [74, 83] on link "Practice Questions" at bounding box center [51, 81] width 102 height 22
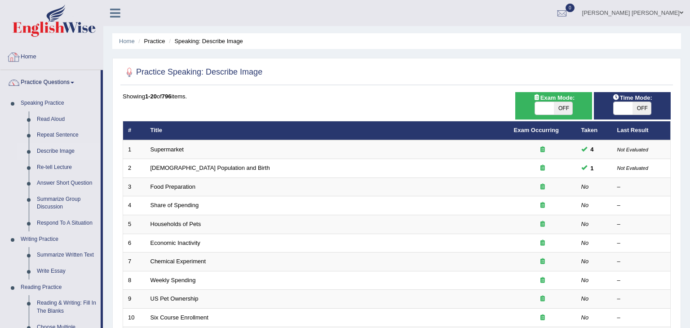
click at [97, 55] on link "Home" at bounding box center [51, 55] width 102 height 22
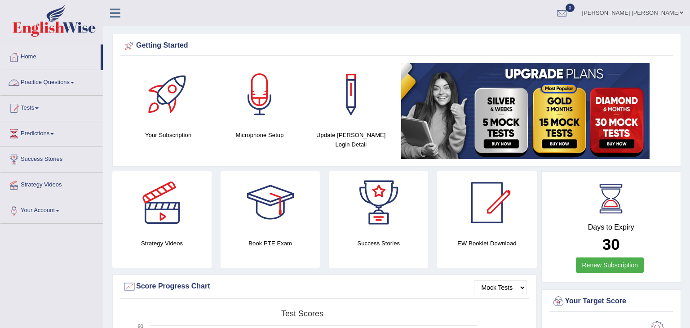
click at [63, 82] on link "Practice Questions" at bounding box center [51, 81] width 102 height 22
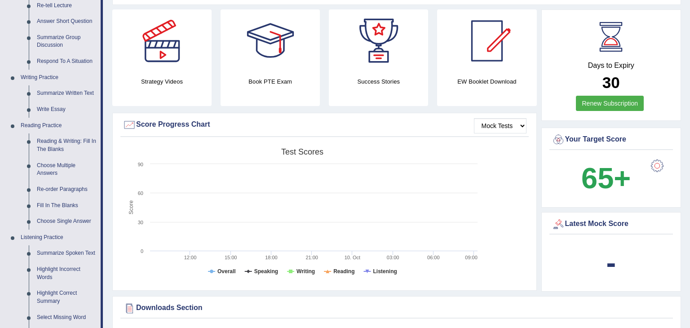
scroll to position [198, 0]
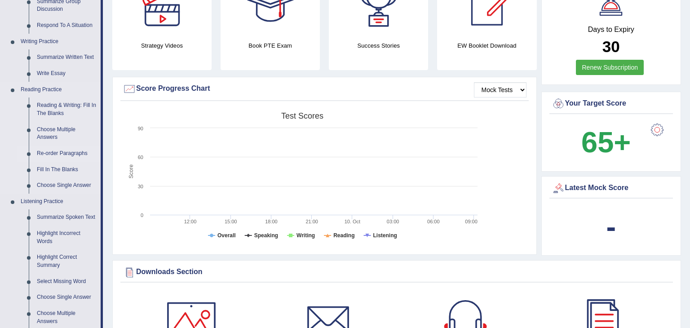
click at [66, 152] on link "Re-order Paragraphs" at bounding box center [67, 153] width 68 height 16
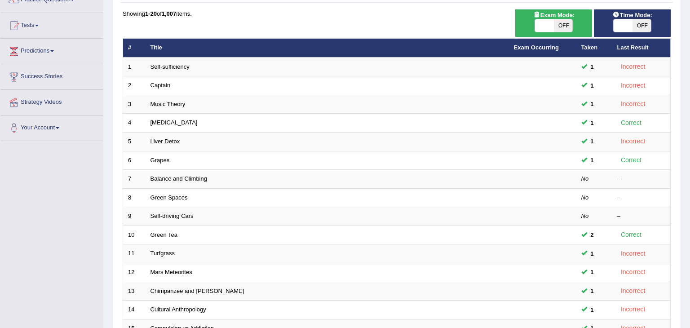
scroll to position [108, 0]
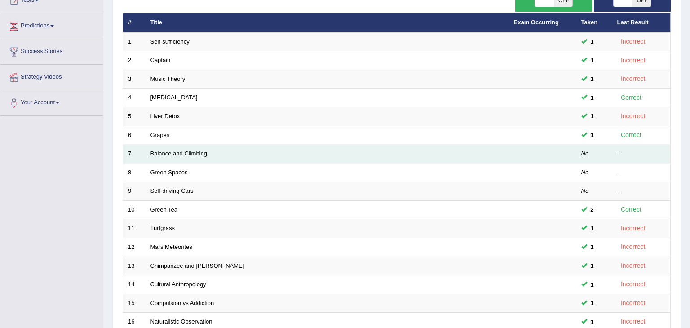
click at [188, 154] on link "Balance and Climbing" at bounding box center [178, 153] width 57 height 7
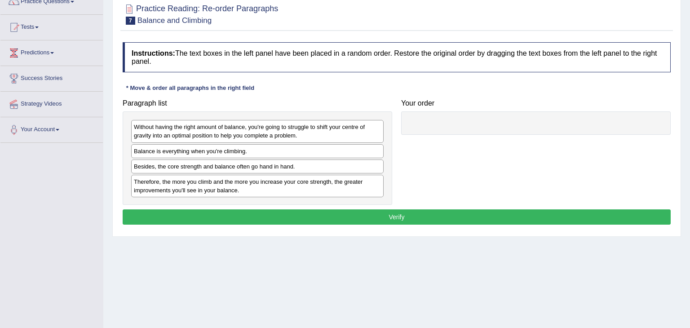
scroll to position [90, 0]
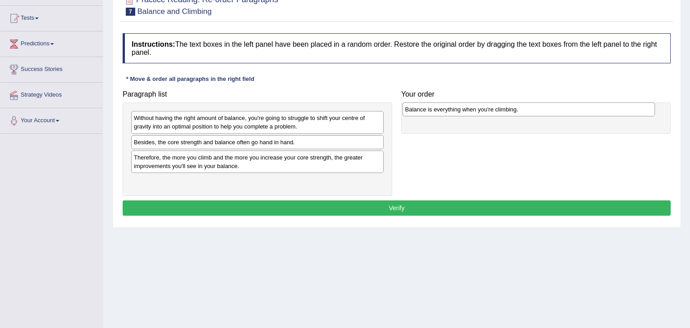
drag, startPoint x: 268, startPoint y: 142, endPoint x: 540, endPoint y: 110, distance: 273.6
click at [540, 110] on div "Balance is everything when you're climbing." at bounding box center [528, 109] width 253 height 14
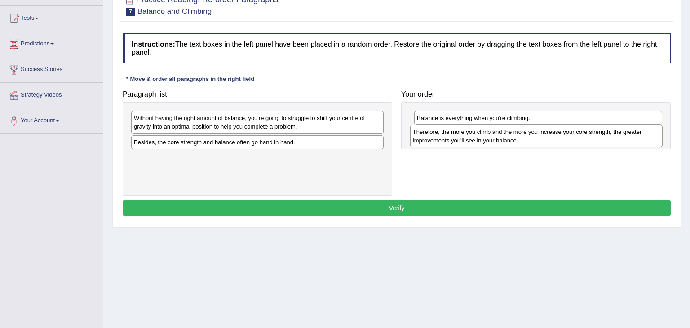
drag, startPoint x: 286, startPoint y: 164, endPoint x: 565, endPoint y: 139, distance: 280.0
click at [565, 139] on div "Therefore, the more you climb and the more you increase your core strength, the…" at bounding box center [536, 136] width 253 height 22
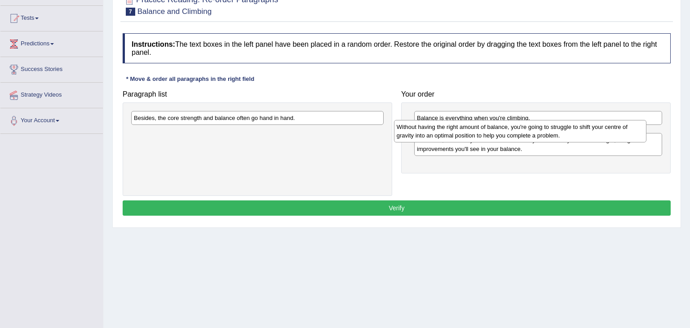
drag, startPoint x: 326, startPoint y: 123, endPoint x: 589, endPoint y: 132, distance: 262.8
click at [589, 132] on div "Without having the right amount of balance, you're going to struggle to shift y…" at bounding box center [520, 131] width 253 height 22
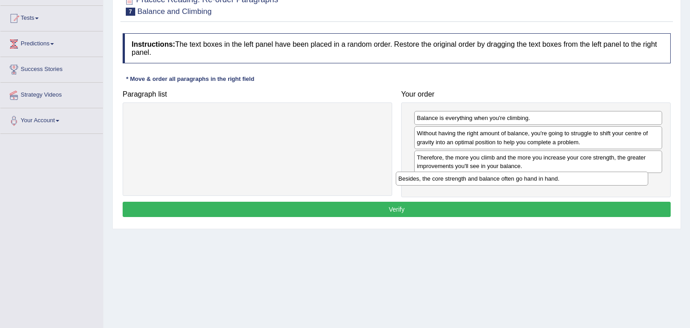
drag, startPoint x: 339, startPoint y: 119, endPoint x: 604, endPoint y: 180, distance: 271.3
click at [604, 180] on div "Besides, the core strength and balance often go hand in hand." at bounding box center [522, 179] width 253 height 14
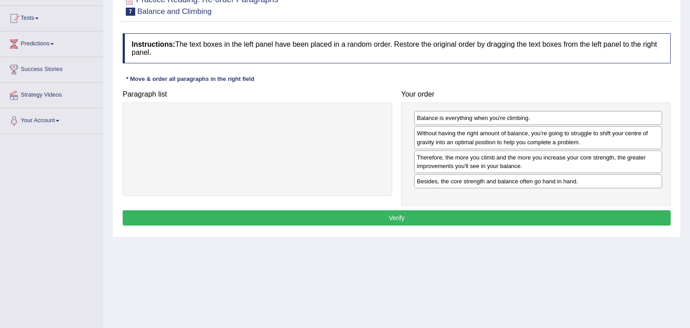
click at [476, 220] on button "Verify" at bounding box center [397, 217] width 548 height 15
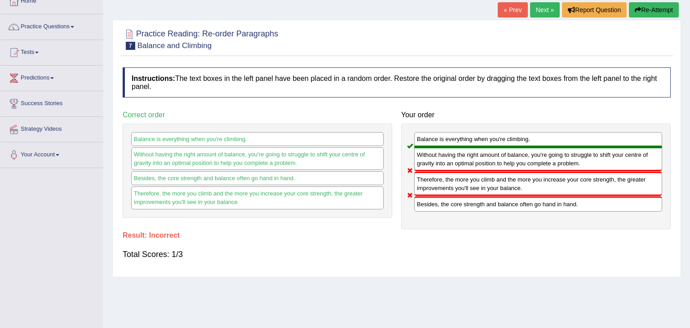
scroll to position [54, 0]
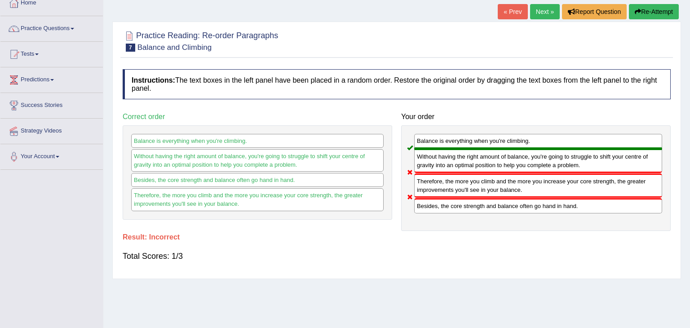
click at [542, 16] on link "Next »" at bounding box center [545, 11] width 30 height 15
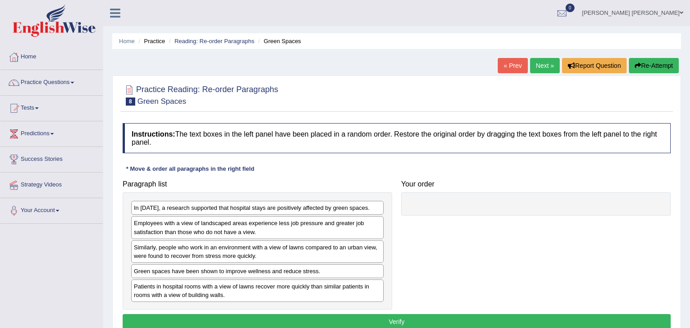
click at [383, 160] on div "Instructions: The text boxes in the left panel have been placed in a random ord…" at bounding box center [396, 228] width 552 height 218
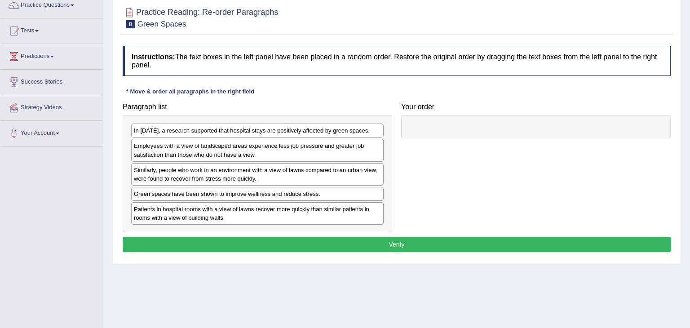
scroll to position [90, 0]
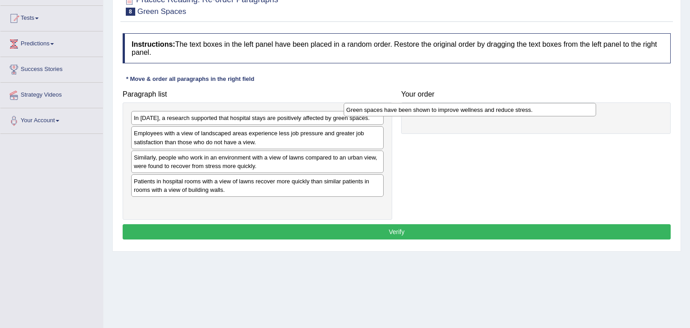
drag, startPoint x: 327, startPoint y: 180, endPoint x: 540, endPoint y: 109, distance: 223.9
click at [540, 109] on div "Green spaces have been shown to improve wellness and reduce stress." at bounding box center [470, 110] width 253 height 14
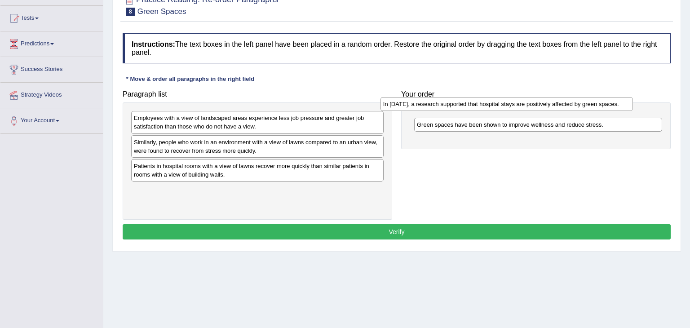
drag, startPoint x: 299, startPoint y: 119, endPoint x: 548, endPoint y: 105, distance: 249.6
click at [548, 105] on div "In [DATE], a research supported that hospital stays are positively affected by …" at bounding box center [506, 104] width 253 height 14
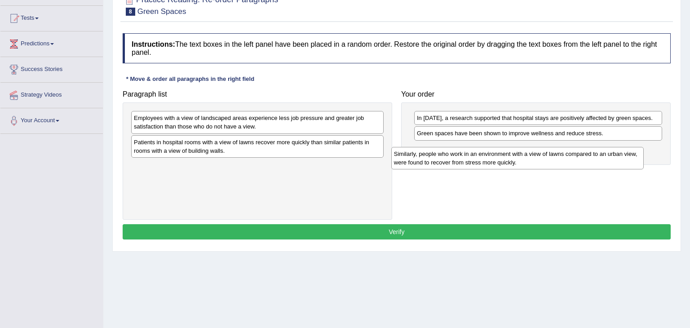
drag, startPoint x: 297, startPoint y: 148, endPoint x: 557, endPoint y: 160, distance: 260.3
click at [557, 160] on div "Similarly, people who work in an environment with a view of lawns compared to a…" at bounding box center [517, 158] width 253 height 22
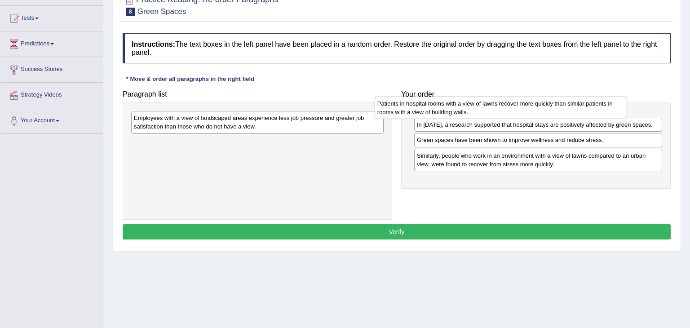
drag, startPoint x: 254, startPoint y: 150, endPoint x: 498, endPoint y: 112, distance: 246.4
click at [498, 112] on div "Patients in hospital rooms with a view of lawns recover more quickly than simil…" at bounding box center [501, 108] width 253 height 22
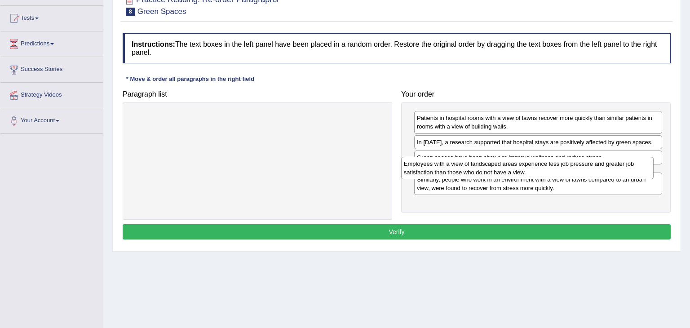
drag, startPoint x: 289, startPoint y: 126, endPoint x: 559, endPoint y: 172, distance: 273.7
click at [559, 172] on div "Employees with a view of landscaped areas experience less job pressure and grea…" at bounding box center [527, 168] width 253 height 22
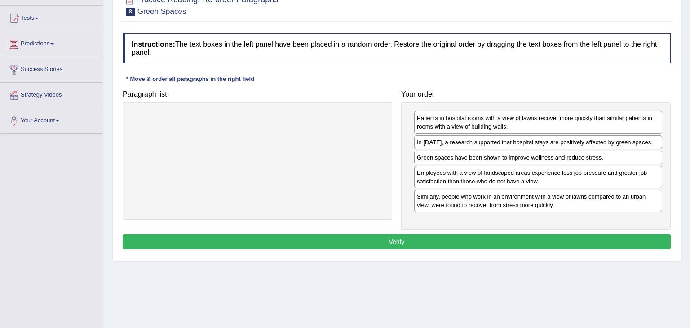
click at [544, 242] on button "Verify" at bounding box center [397, 241] width 548 height 15
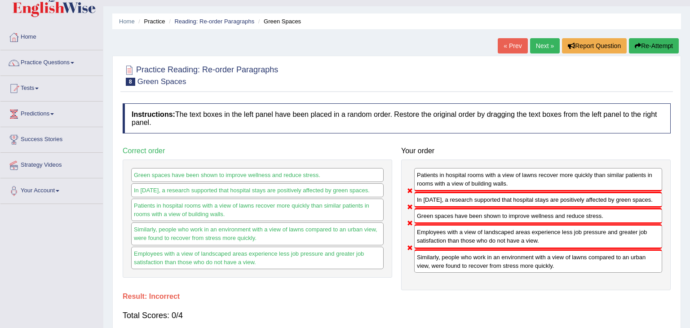
scroll to position [18, 0]
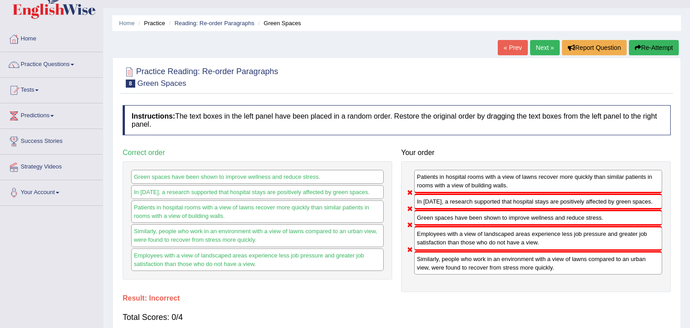
click at [541, 52] on link "Next »" at bounding box center [545, 47] width 30 height 15
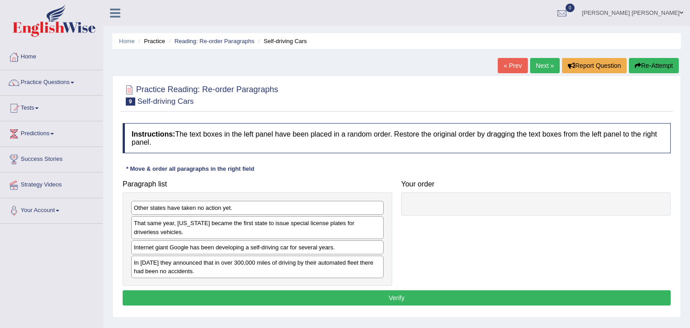
click at [306, 166] on div "Instructions: The text boxes in the left panel have been placed in a random ord…" at bounding box center [396, 216] width 552 height 194
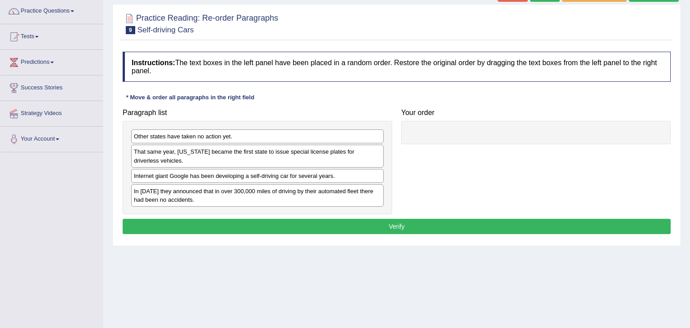
scroll to position [72, 0]
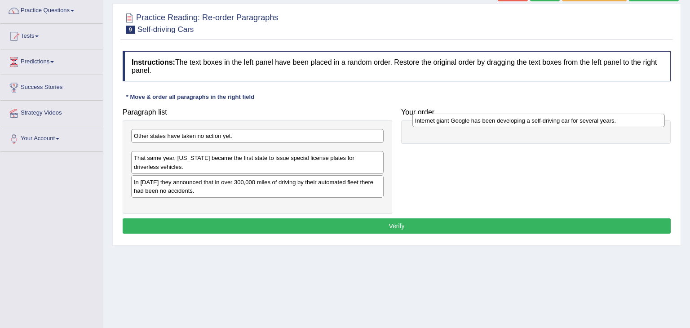
drag, startPoint x: 266, startPoint y: 177, endPoint x: 547, endPoint y: 123, distance: 286.3
click at [547, 123] on div "Internet giant Google has been developing a self-driving car for several years." at bounding box center [538, 121] width 253 height 14
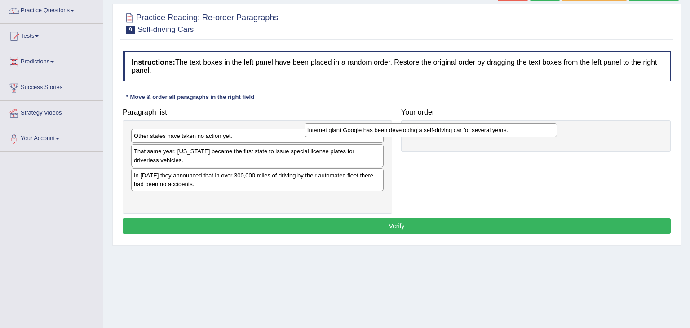
drag, startPoint x: 336, startPoint y: 146, endPoint x: 510, endPoint y: 125, distance: 174.6
click at [510, 125] on div "Internet giant Google has been developing a self-driving car for several years." at bounding box center [430, 130] width 253 height 14
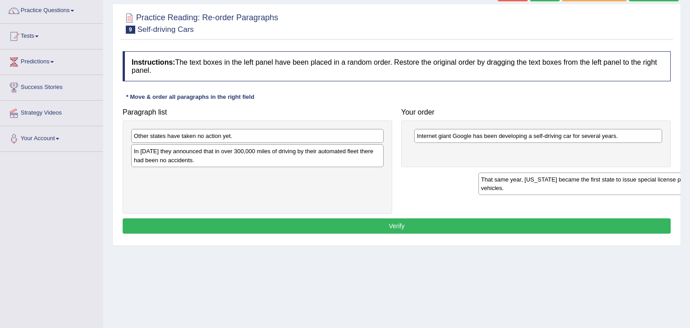
drag, startPoint x: 213, startPoint y: 156, endPoint x: 555, endPoint y: 180, distance: 343.0
click at [555, 180] on div "That same year, Nevada became the first state to issue special license plates f…" at bounding box center [604, 183] width 253 height 22
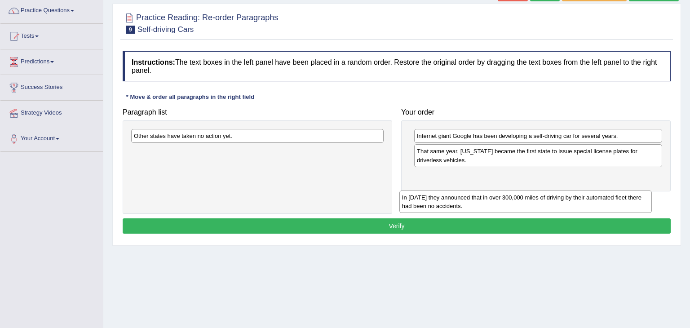
drag, startPoint x: 223, startPoint y: 159, endPoint x: 490, endPoint y: 201, distance: 270.4
click at [490, 201] on div "In 2012 they announced that in over 300,000 miles of driving by their automated…" at bounding box center [525, 201] width 253 height 22
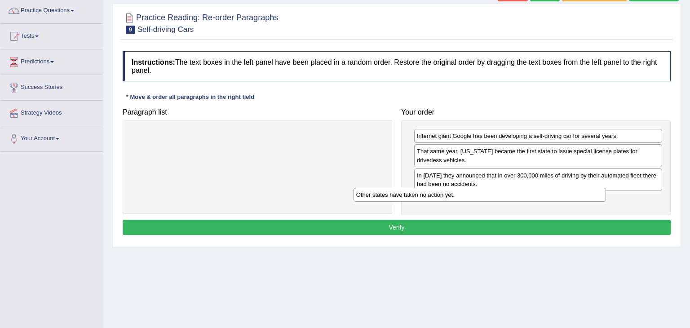
drag, startPoint x: 320, startPoint y: 137, endPoint x: 543, endPoint y: 196, distance: 230.5
click at [543, 196] on div "Other states have taken no action yet." at bounding box center [479, 195] width 253 height 14
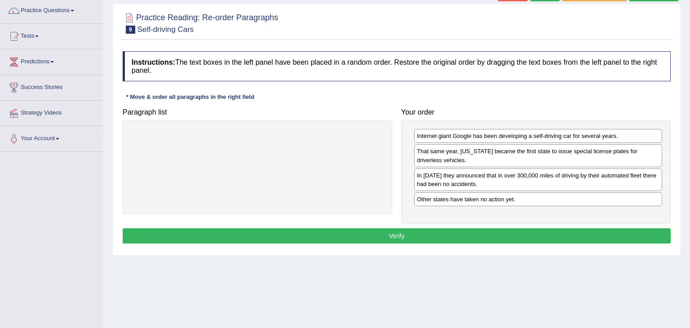
click at [438, 236] on button "Verify" at bounding box center [397, 235] width 548 height 15
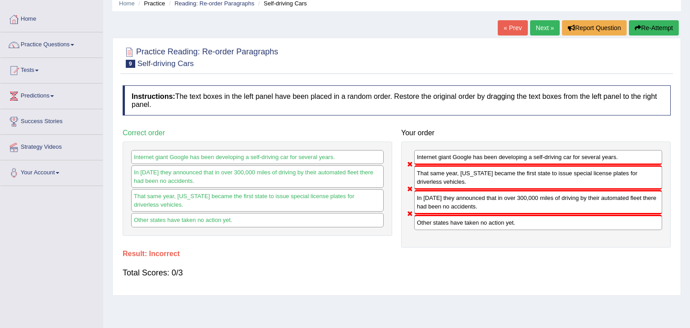
scroll to position [36, 0]
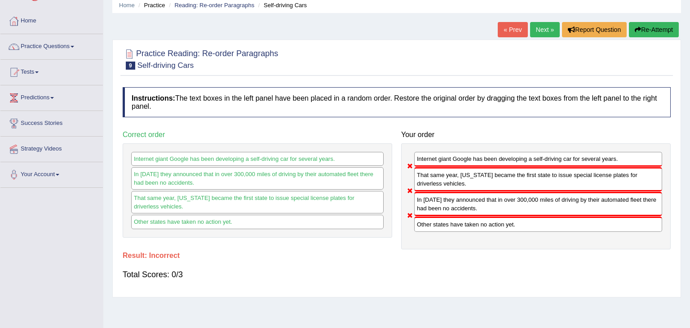
click at [544, 30] on link "Next »" at bounding box center [545, 29] width 30 height 15
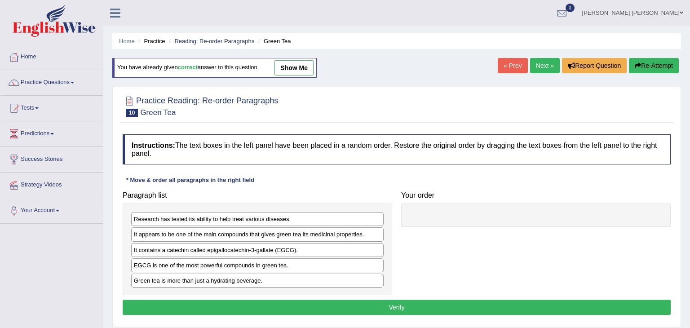
click at [339, 172] on div "Instructions: The text boxes in the left panel have been placed in a random ord…" at bounding box center [396, 226] width 552 height 192
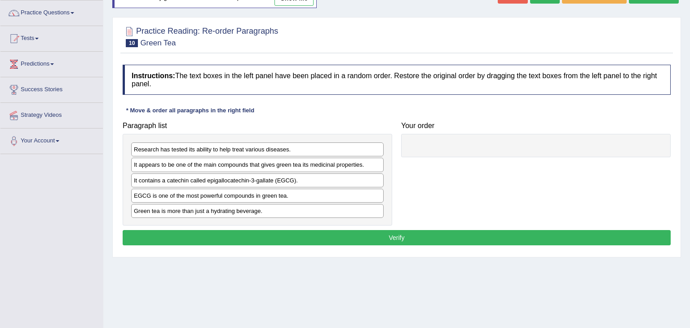
scroll to position [72, 0]
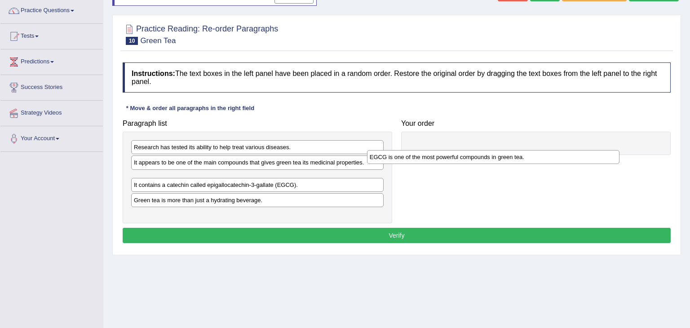
drag, startPoint x: 223, startPoint y: 193, endPoint x: 461, endPoint y: 156, distance: 241.3
click at [461, 156] on div "EGCG is one of the most powerful compounds in green tea." at bounding box center [493, 157] width 253 height 14
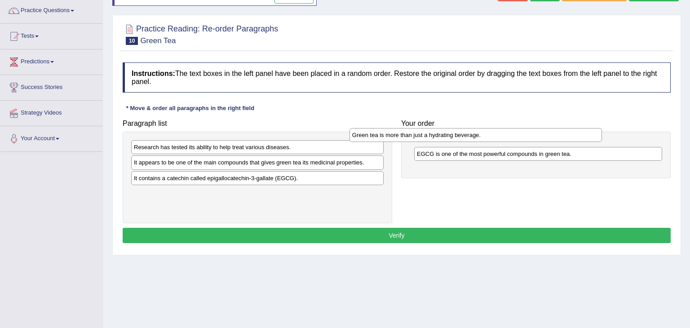
drag, startPoint x: 220, startPoint y: 193, endPoint x: 456, endPoint y: 138, distance: 241.6
click at [456, 138] on div "Green tea is more than just a hydrating beverage." at bounding box center [475, 135] width 253 height 14
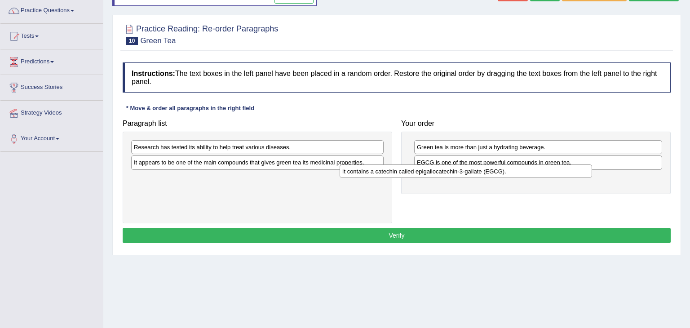
drag, startPoint x: 246, startPoint y: 176, endPoint x: 462, endPoint y: 168, distance: 216.2
click at [462, 168] on div "It contains a catechin called epigallocatechin-3-gallate (EGCG)." at bounding box center [465, 171] width 253 height 14
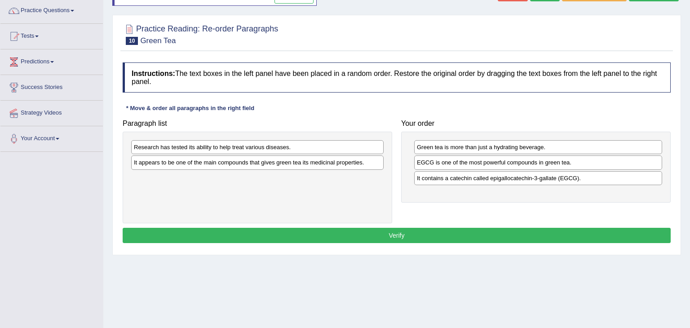
click at [465, 178] on div "It contains a catechin called epigallocatechin-3-gallate (EGCG)." at bounding box center [538, 178] width 248 height 14
drag, startPoint x: 465, startPoint y: 178, endPoint x: 459, endPoint y: 159, distance: 19.7
click at [459, 159] on div "It contains a catechin called epigallocatechin-3-gallate (EGCG)." at bounding box center [532, 160] width 248 height 14
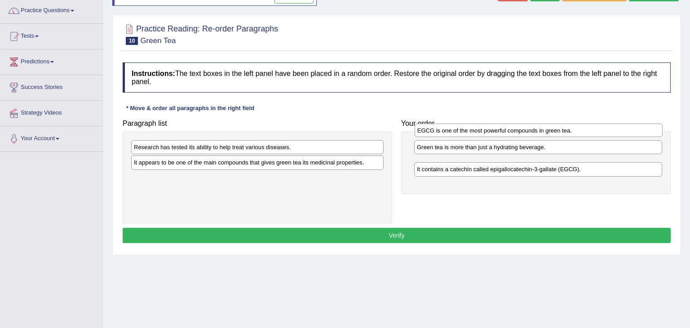
drag, startPoint x: 473, startPoint y: 178, endPoint x: 474, endPoint y: 131, distance: 47.2
click at [474, 131] on div "EGCG is one of the most powerful compounds in green tea." at bounding box center [538, 130] width 248 height 14
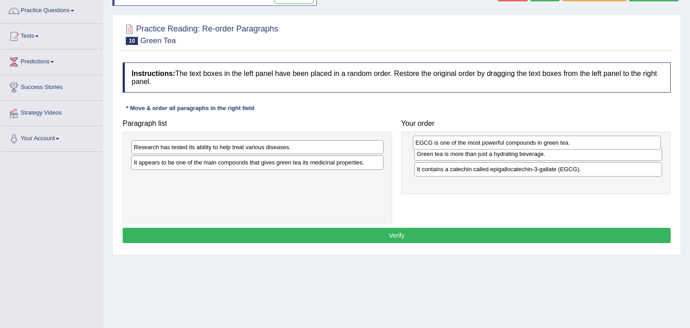
drag, startPoint x: 463, startPoint y: 163, endPoint x: 462, endPoint y: 143, distance: 19.8
click at [462, 143] on div "EGCG is one of the most powerful compounds in green tea." at bounding box center [537, 143] width 248 height 14
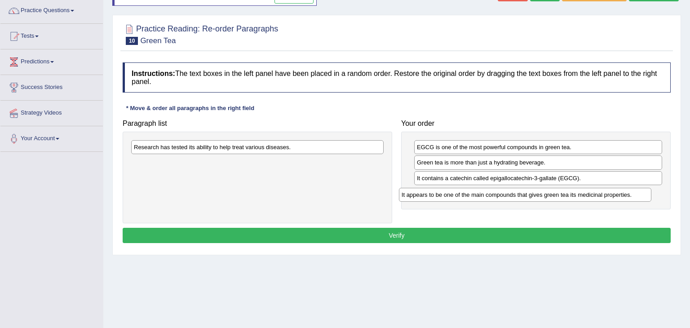
drag, startPoint x: 249, startPoint y: 163, endPoint x: 516, endPoint y: 195, distance: 269.6
click at [516, 195] on div "It appears to be one of the main compounds that gives green tea its medicinal p…" at bounding box center [525, 195] width 253 height 14
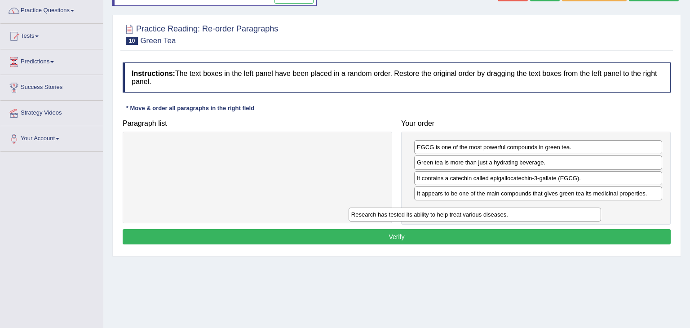
drag, startPoint x: 286, startPoint y: 146, endPoint x: 504, endPoint y: 213, distance: 228.0
click at [504, 213] on div "Research has tested its ability to help treat various diseases." at bounding box center [474, 214] width 253 height 14
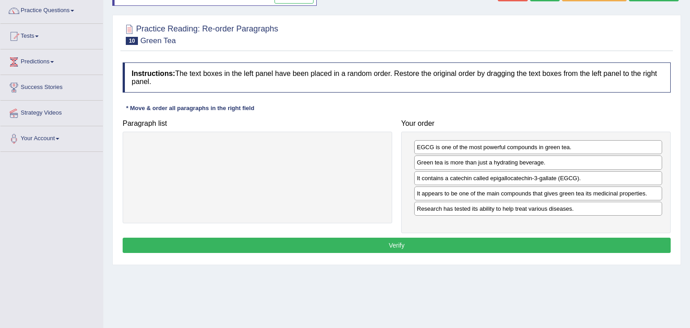
click at [442, 245] on button "Verify" at bounding box center [397, 245] width 548 height 15
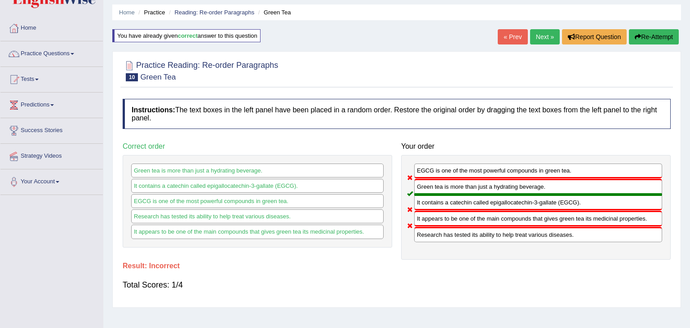
scroll to position [18, 0]
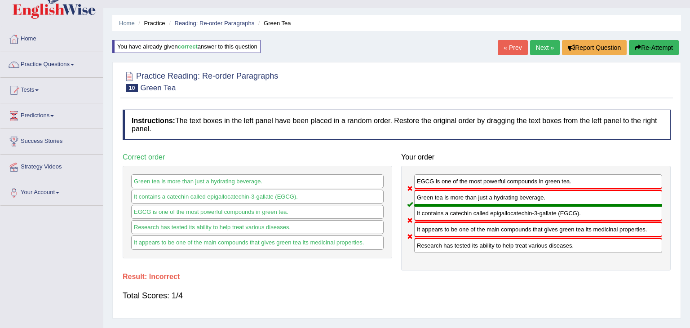
click at [539, 48] on link "Next »" at bounding box center [545, 47] width 30 height 15
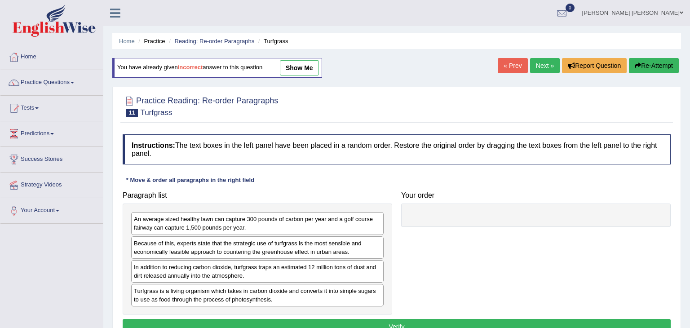
click at [405, 106] on div at bounding box center [397, 105] width 548 height 27
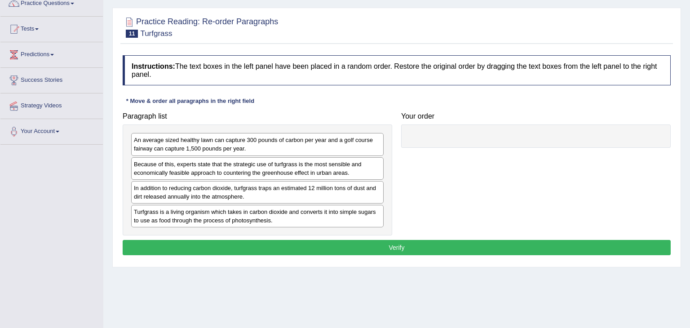
scroll to position [90, 0]
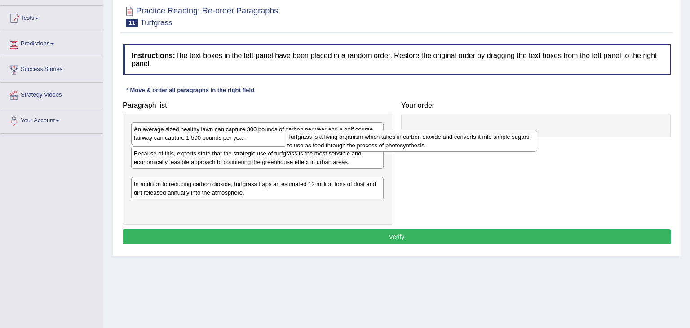
drag, startPoint x: 282, startPoint y: 205, endPoint x: 440, endPoint y: 141, distance: 170.8
click at [440, 141] on div "Turfgrass is a living organism which takes in carbon dioxide and converts it in…" at bounding box center [411, 141] width 253 height 22
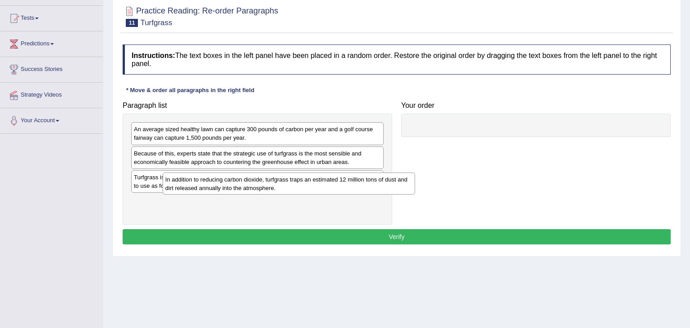
drag, startPoint x: 279, startPoint y: 207, endPoint x: 635, endPoint y: 67, distance: 382.8
click at [415, 172] on div "In addition to reducing carbon dioxide, turfgrass traps an estimated 12 million…" at bounding box center [289, 183] width 253 height 22
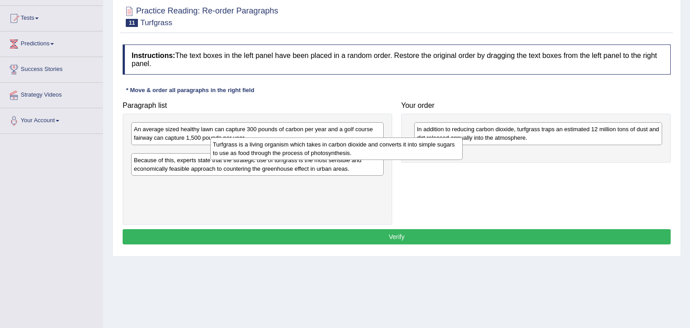
drag, startPoint x: 299, startPoint y: 181, endPoint x: 394, endPoint y: 145, distance: 101.9
click at [394, 145] on div "Turfgrass is a living organism which takes in carbon dioxide and converts it in…" at bounding box center [336, 148] width 253 height 22
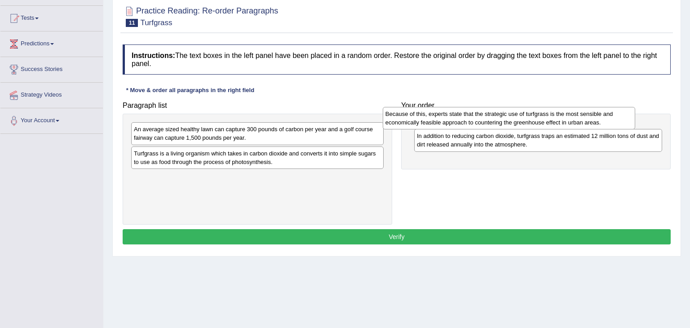
drag, startPoint x: 300, startPoint y: 178, endPoint x: 552, endPoint y: 115, distance: 259.2
click at [552, 115] on div "Because of this, experts state that the strategic use of turfgrass is the most …" at bounding box center [509, 118] width 253 height 22
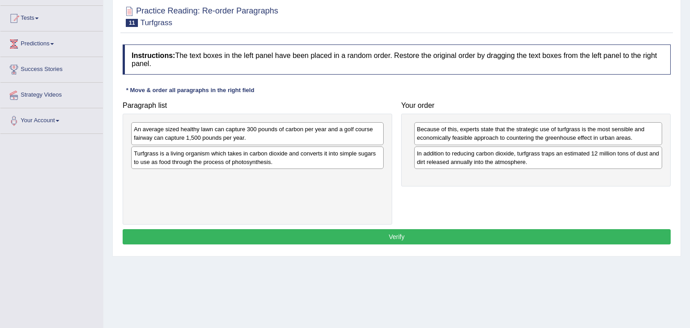
drag, startPoint x: 280, startPoint y: 159, endPoint x: 429, endPoint y: 122, distance: 153.8
click at [383, 146] on div "Turfgrass is a living organism which takes in carbon dioxide and converts it in…" at bounding box center [257, 157] width 252 height 22
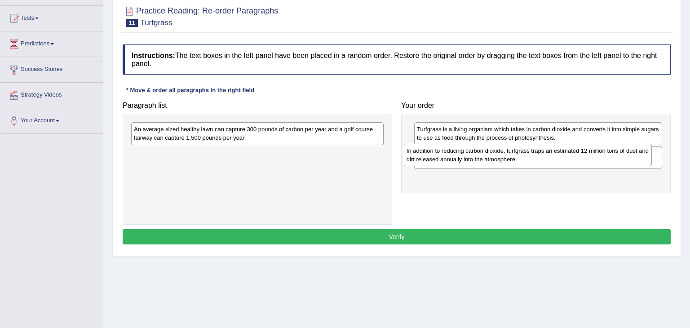
drag, startPoint x: 548, startPoint y: 187, endPoint x: 538, endPoint y: 154, distance: 34.2
click at [538, 154] on div "In addition to reducing carbon dioxide, turfgrass traps an estimated 12 million…" at bounding box center [528, 155] width 248 height 22
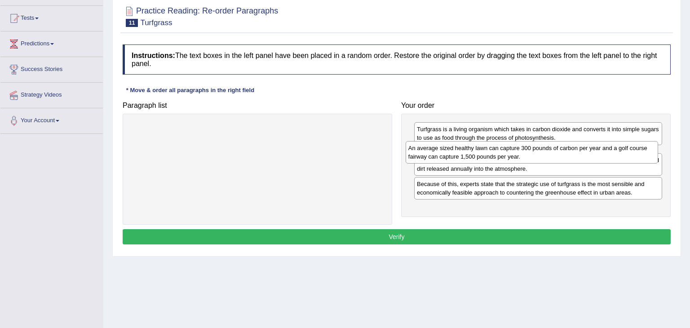
drag, startPoint x: 294, startPoint y: 136, endPoint x: 568, endPoint y: 154, distance: 275.0
click at [568, 154] on div "An average sized healthy lawn can capture 300 pounds of carbon per year and a g…" at bounding box center [531, 152] width 253 height 22
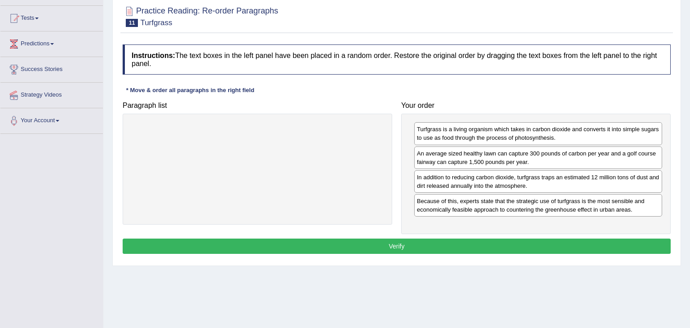
click at [388, 243] on button "Verify" at bounding box center [397, 245] width 548 height 15
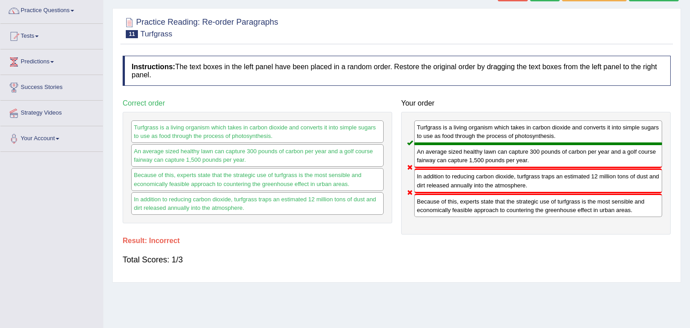
scroll to position [54, 0]
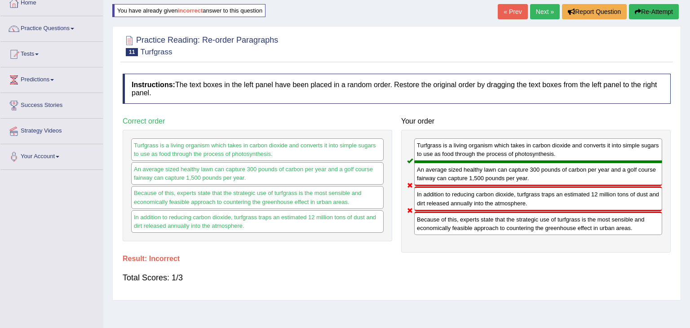
click at [538, 9] on link "Next »" at bounding box center [545, 11] width 30 height 15
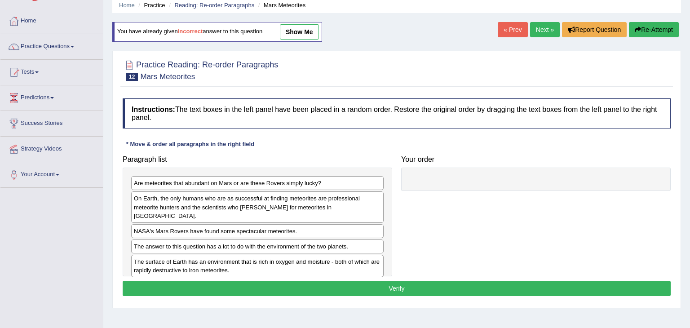
scroll to position [54, 0]
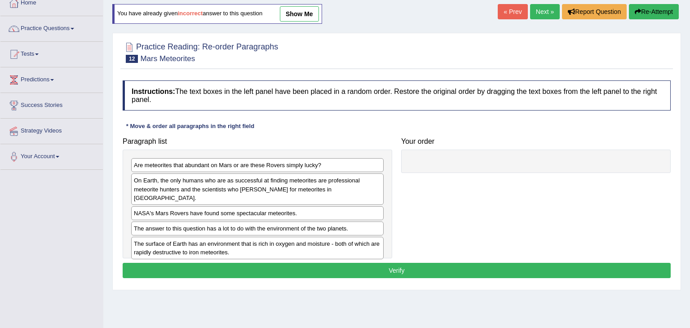
click at [306, 119] on div "Instructions: The text boxes in the left panel have been placed in a random ord…" at bounding box center [396, 180] width 552 height 209
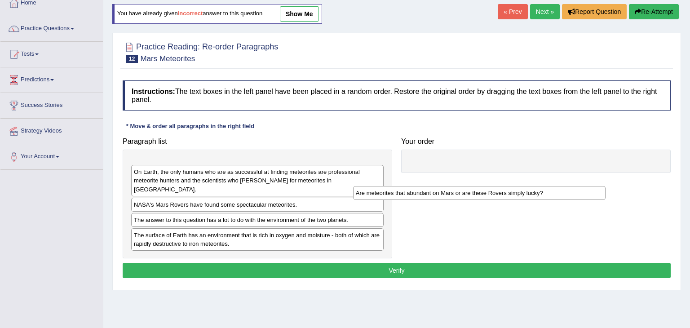
drag, startPoint x: 283, startPoint y: 162, endPoint x: 510, endPoint y: 193, distance: 228.8
click at [510, 193] on div "Are meteorites that abundant on Mars or are these Rovers simply lucky?" at bounding box center [479, 193] width 253 height 14
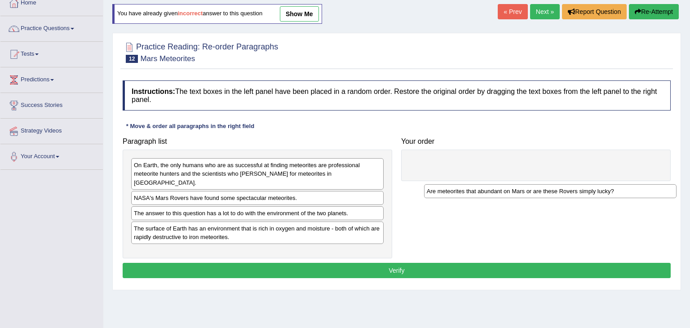
drag, startPoint x: 354, startPoint y: 163, endPoint x: 647, endPoint y: 189, distance: 293.9
click at [647, 189] on div "Are meteorites that abundant on Mars or are these Rovers simply lucky?" at bounding box center [550, 191] width 253 height 14
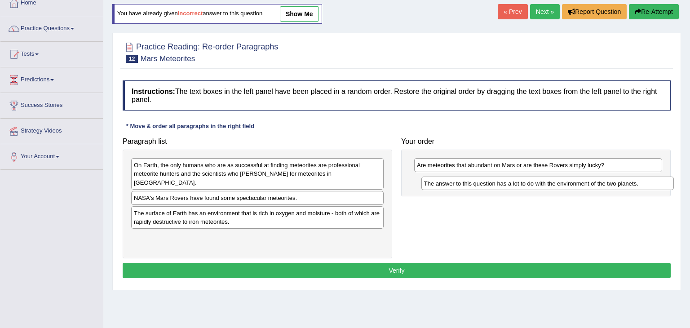
drag, startPoint x: 308, startPoint y: 204, endPoint x: 598, endPoint y: 183, distance: 290.8
click at [598, 183] on div "The answer to this question has a lot to do with the environment of the two pla…" at bounding box center [547, 183] width 253 height 14
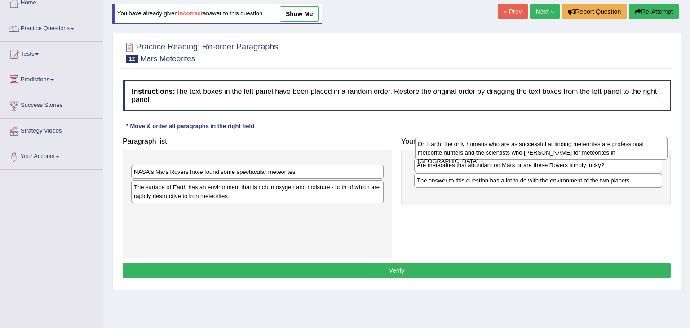
drag, startPoint x: 341, startPoint y: 171, endPoint x: 625, endPoint y: 150, distance: 284.6
click at [625, 150] on div "On Earth, the only humans who are as successful at finding meteorites are profe…" at bounding box center [541, 148] width 253 height 22
drag, startPoint x: 343, startPoint y: 170, endPoint x: 621, endPoint y: 151, distance: 279.0
click at [621, 151] on div "On Earth, the only humans who are as successful at finding meteorites are profe…" at bounding box center [536, 150] width 253 height 22
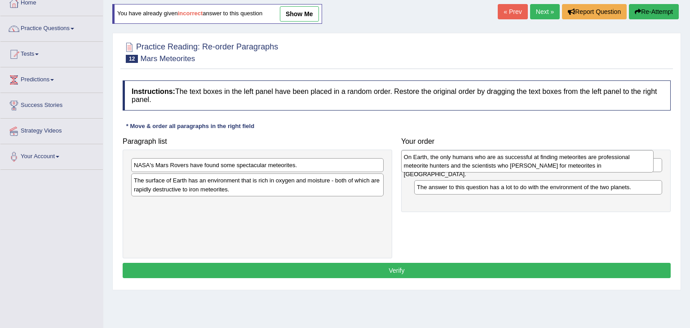
drag, startPoint x: 364, startPoint y: 176, endPoint x: 655, endPoint y: 150, distance: 291.7
click at [654, 150] on div "On Earth, the only humans who are as successful at finding meteorites are profe…" at bounding box center [527, 161] width 253 height 22
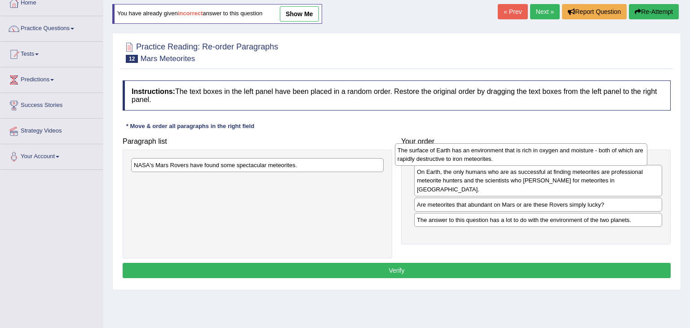
drag, startPoint x: 296, startPoint y: 185, endPoint x: 560, endPoint y: 154, distance: 265.3
click at [560, 154] on div "The surface of Earth has an environment that is rich in oxygen and moisture - b…" at bounding box center [521, 154] width 253 height 22
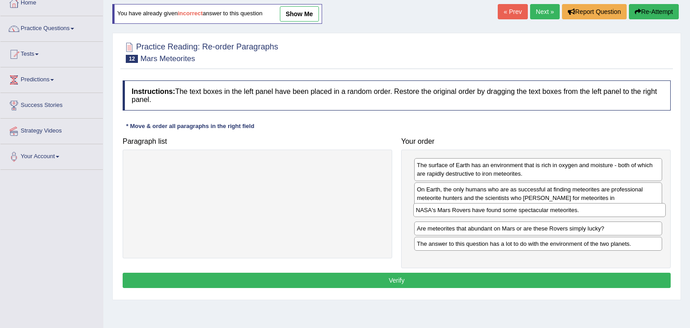
drag, startPoint x: 351, startPoint y: 165, endPoint x: 633, endPoint y: 210, distance: 285.6
click at [633, 210] on div "NASA's Mars Rovers have found some spectacular meteorites." at bounding box center [539, 210] width 253 height 14
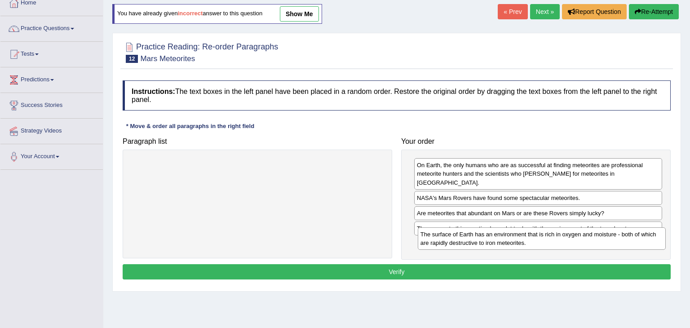
drag, startPoint x: 547, startPoint y: 172, endPoint x: 551, endPoint y: 241, distance: 68.3
click at [551, 241] on div "The surface of Earth has an environment that is rich in oxygen and moisture - b…" at bounding box center [542, 238] width 248 height 22
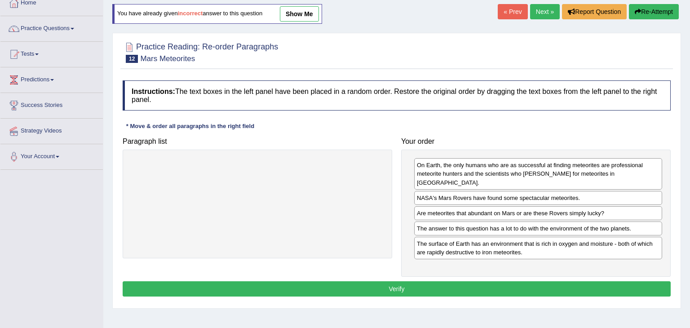
click at [452, 281] on button "Verify" at bounding box center [397, 288] width 548 height 15
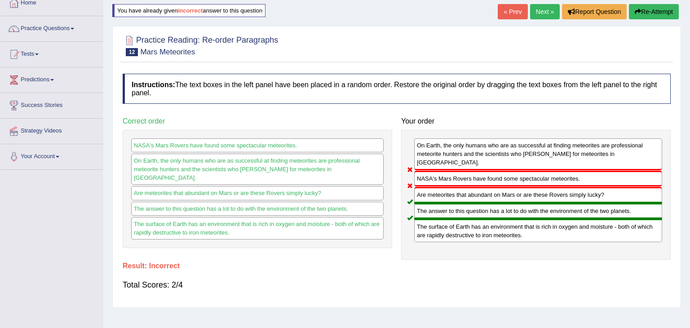
click at [544, 11] on link "Next »" at bounding box center [545, 11] width 30 height 15
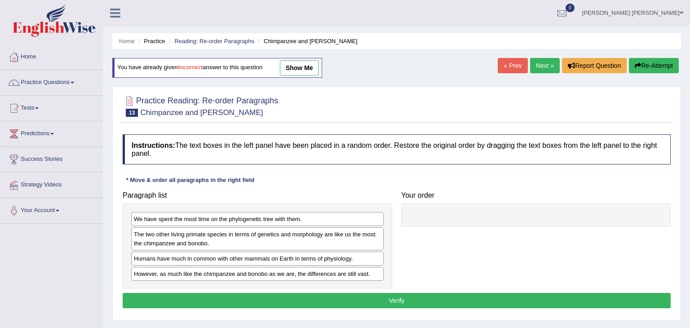
click at [270, 181] on div "Instructions: The text boxes in the left panel have been placed in a random ord…" at bounding box center [396, 222] width 552 height 185
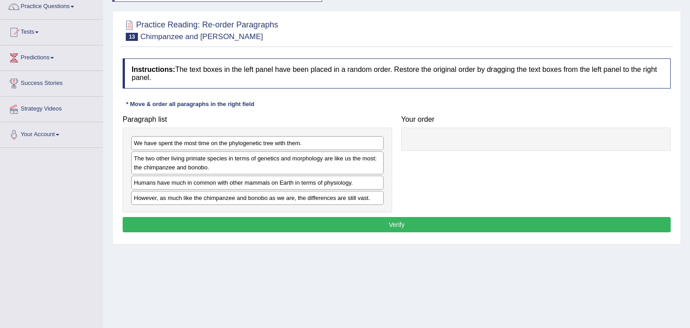
scroll to position [90, 0]
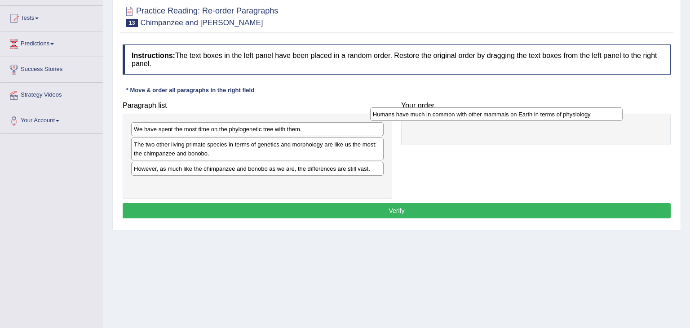
drag, startPoint x: 211, startPoint y: 168, endPoint x: 450, endPoint y: 114, distance: 244.9
click at [450, 114] on div "Humans have much in common with other mammals on Earth in terms of physiology." at bounding box center [496, 114] width 253 height 14
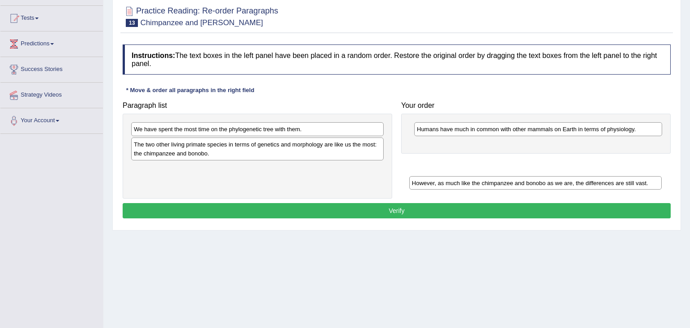
drag, startPoint x: 248, startPoint y: 166, endPoint x: 526, endPoint y: 181, distance: 278.4
click at [526, 181] on div "However, as much like the chimpanzee and bonobo as we are, the differences are …" at bounding box center [535, 183] width 253 height 14
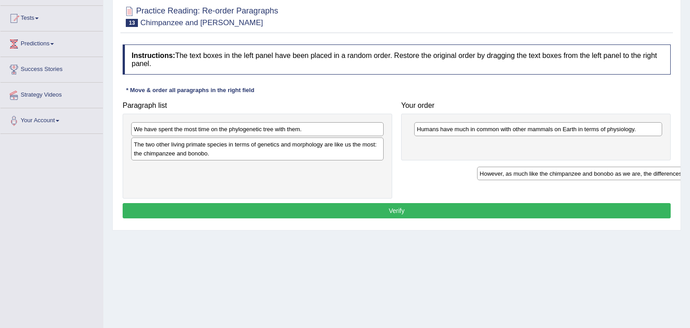
drag, startPoint x: 344, startPoint y: 167, endPoint x: 689, endPoint y: 173, distance: 345.8
click at [689, 173] on div "Home Practice Reading: Re-order Paragraphs Chimpanzee and [PERSON_NAME] You hav…" at bounding box center [396, 134] width 586 height 449
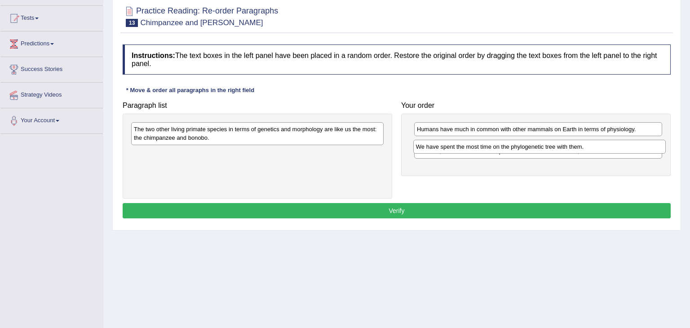
drag, startPoint x: 346, startPoint y: 131, endPoint x: 630, endPoint y: 147, distance: 283.8
click at [630, 147] on div "We have spent the most time on the phylogenetic tree with them." at bounding box center [539, 147] width 253 height 14
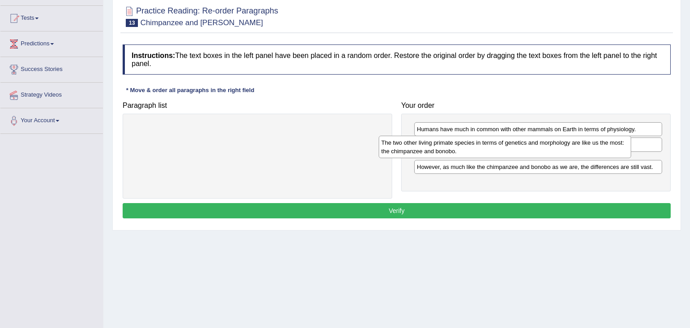
drag, startPoint x: 273, startPoint y: 135, endPoint x: 531, endPoint y: 146, distance: 258.5
click at [531, 146] on div "The two other living primate species in terms of genetics and morphology are li…" at bounding box center [505, 147] width 253 height 22
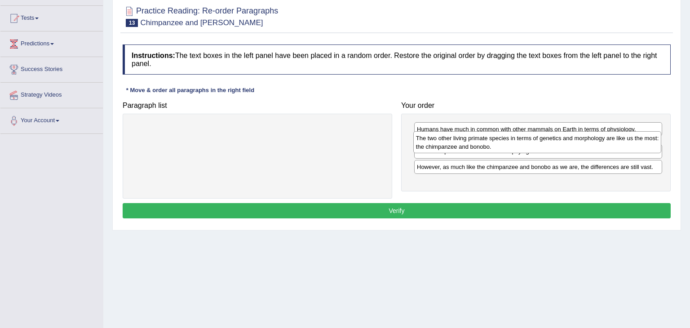
drag, startPoint x: 521, startPoint y: 164, endPoint x: 520, endPoint y: 143, distance: 21.1
click at [520, 143] on div "The two other living primate species in terms of genetics and morphology are li…" at bounding box center [537, 142] width 248 height 22
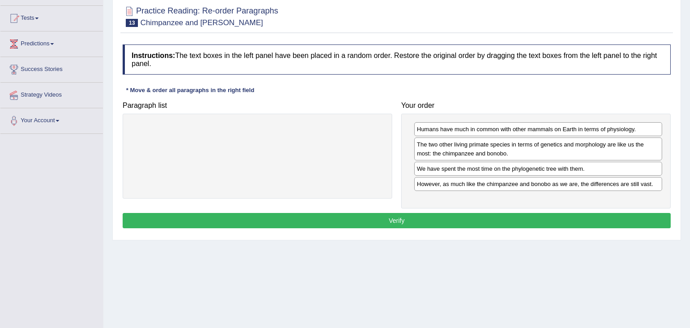
click at [394, 219] on button "Verify" at bounding box center [397, 220] width 548 height 15
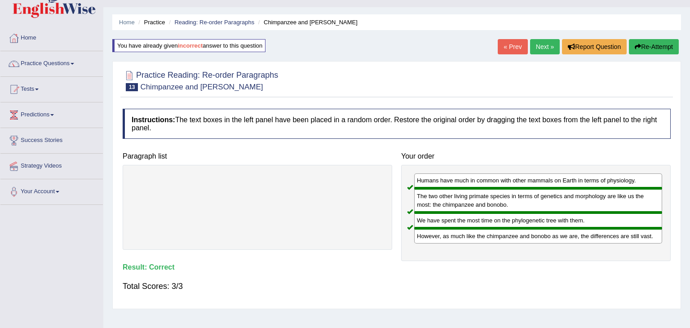
scroll to position [0, 0]
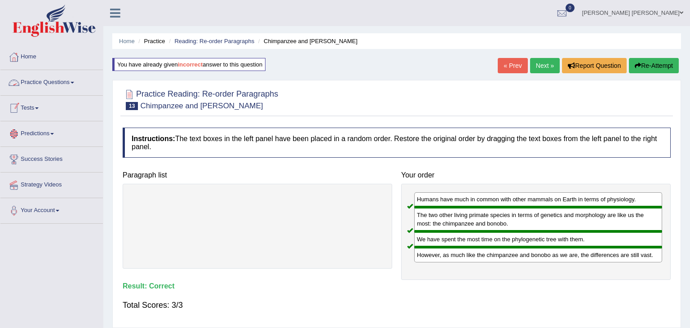
click at [69, 82] on link "Practice Questions" at bounding box center [51, 81] width 102 height 22
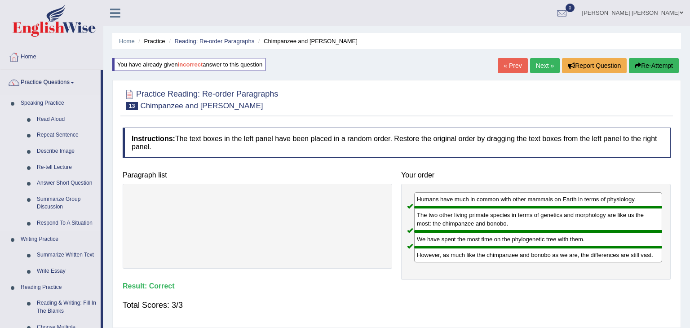
click at [91, 102] on link "Speaking Practice" at bounding box center [59, 103] width 84 height 16
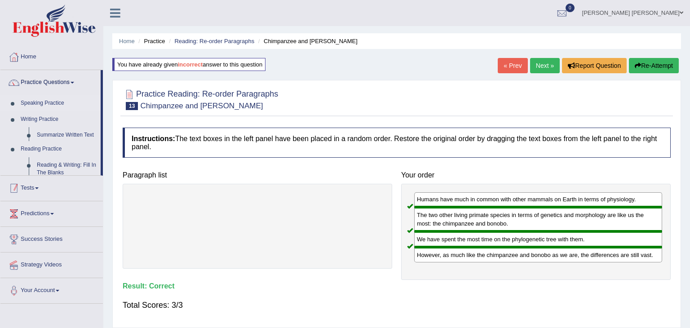
click at [91, 102] on link "Speaking Practice" at bounding box center [59, 103] width 84 height 16
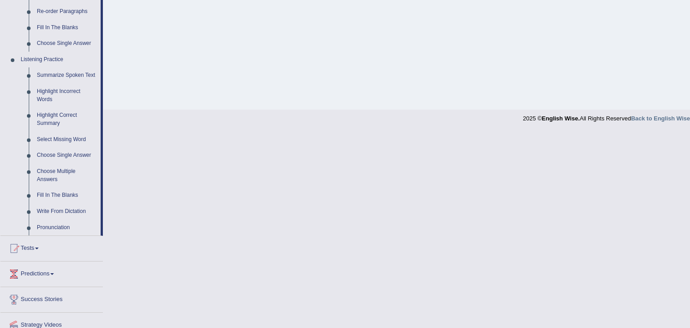
scroll to position [341, 0]
click at [74, 89] on link "Highlight Incorrect Words" at bounding box center [67, 94] width 68 height 24
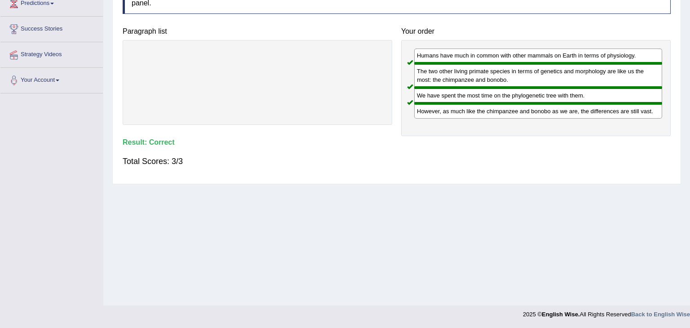
scroll to position [143, 0]
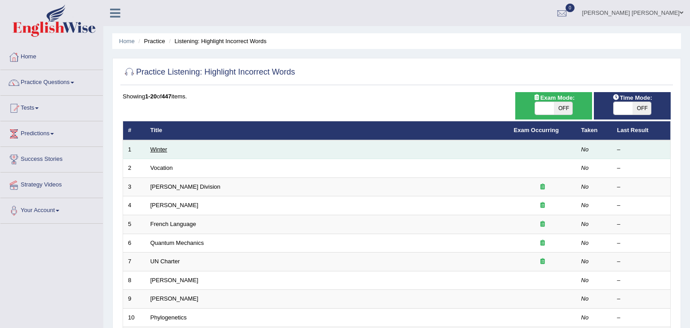
click at [157, 148] on link "Winter" at bounding box center [158, 149] width 17 height 7
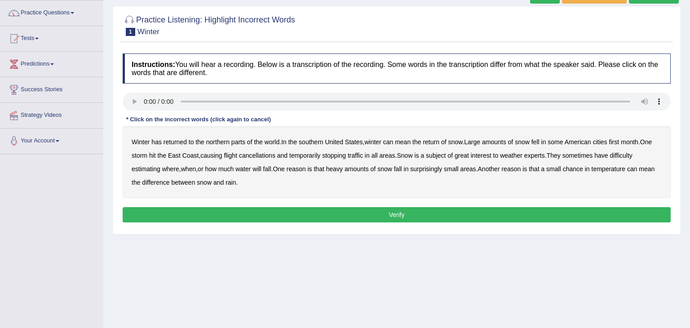
scroll to position [72, 0]
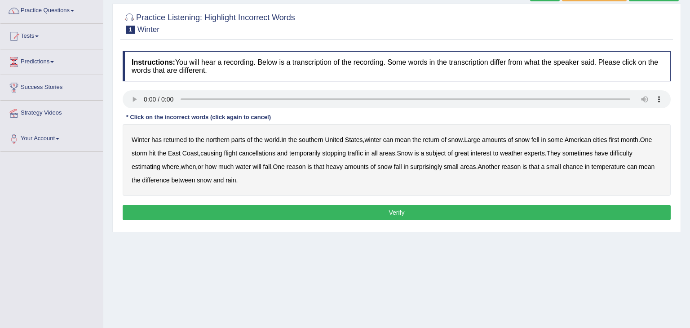
click at [312, 141] on b "southern" at bounding box center [311, 139] width 24 height 7
click at [619, 139] on b "first" at bounding box center [614, 139] width 10 height 7
click at [377, 152] on b "all" at bounding box center [374, 153] width 6 height 7
click at [247, 167] on b "water" at bounding box center [242, 166] width 15 height 7
click at [582, 166] on b "chance" at bounding box center [573, 166] width 20 height 7
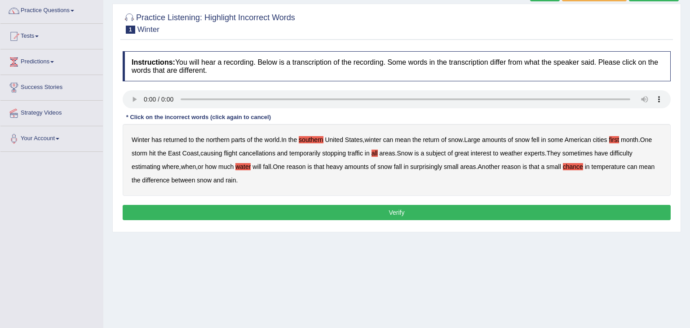
click at [267, 208] on button "Verify" at bounding box center [397, 212] width 548 height 15
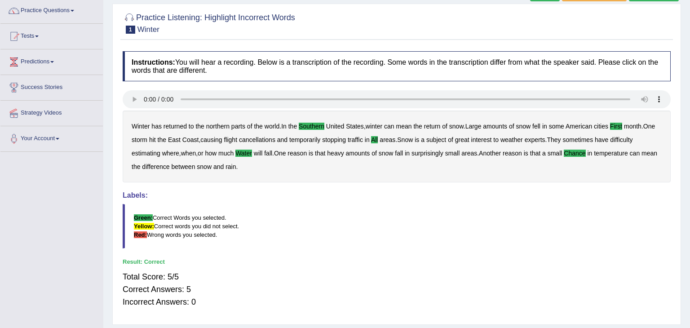
scroll to position [54, 0]
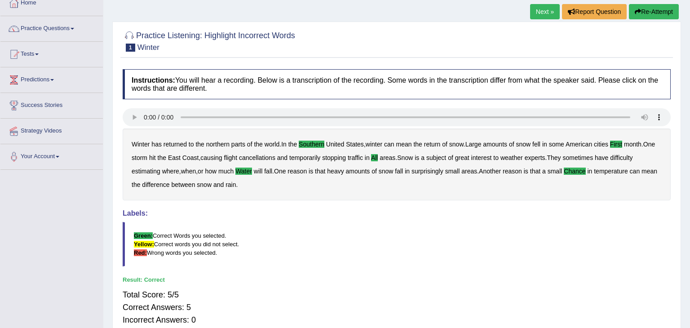
click at [548, 10] on link "Next »" at bounding box center [545, 11] width 30 height 15
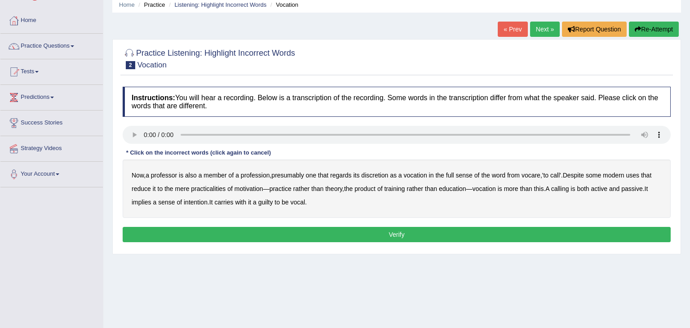
scroll to position [54, 0]
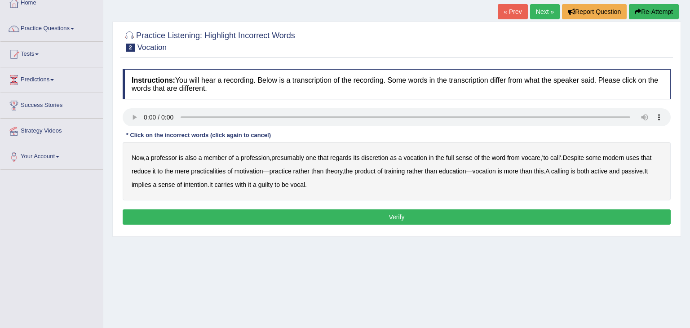
click at [378, 158] on b "discretion" at bounding box center [374, 157] width 27 height 7
click at [242, 169] on b "motivation" at bounding box center [248, 170] width 29 height 7
click at [190, 182] on b "intention" at bounding box center [196, 184] width 24 height 7
click at [270, 212] on button "Verify" at bounding box center [397, 216] width 548 height 15
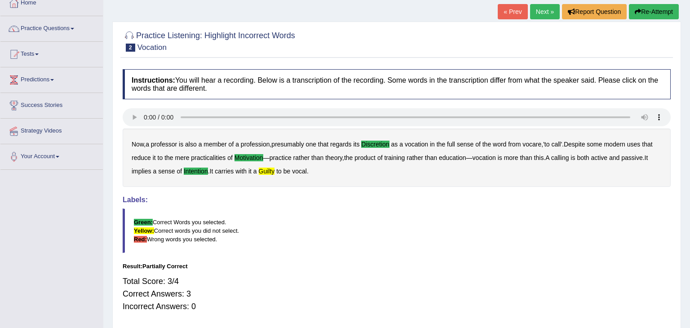
click at [546, 12] on link "Next »" at bounding box center [545, 11] width 30 height 15
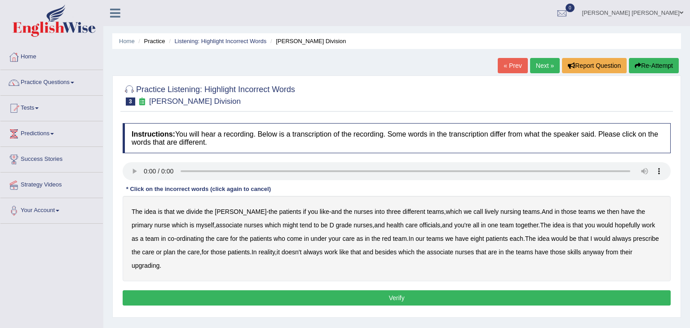
click at [485, 212] on b "lively" at bounding box center [492, 211] width 14 height 7
click at [500, 212] on b "nursing" at bounding box center [510, 211] width 21 height 7
click at [650, 71] on button "Re-Attempt" at bounding box center [654, 65] width 50 height 15
click at [485, 210] on b "lively" at bounding box center [492, 211] width 14 height 7
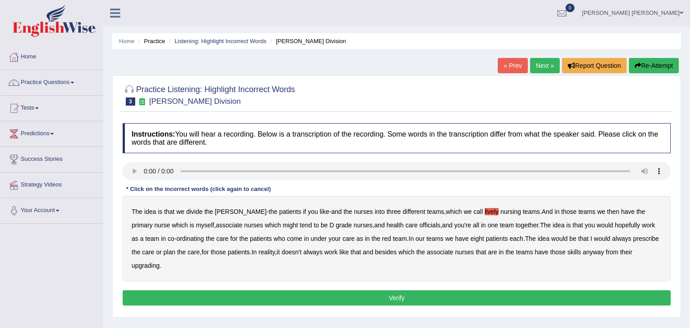
click at [500, 210] on b "nursing" at bounding box center [510, 211] width 21 height 7
click at [612, 238] on b "always" at bounding box center [621, 238] width 19 height 7
click at [427, 252] on b "associate" at bounding box center [440, 251] width 26 height 7
click at [416, 251] on b "the" at bounding box center [420, 251] width 9 height 7
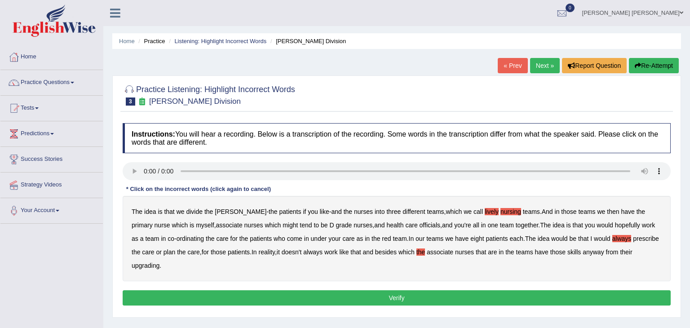
click at [417, 290] on button "Verify" at bounding box center [397, 297] width 548 height 15
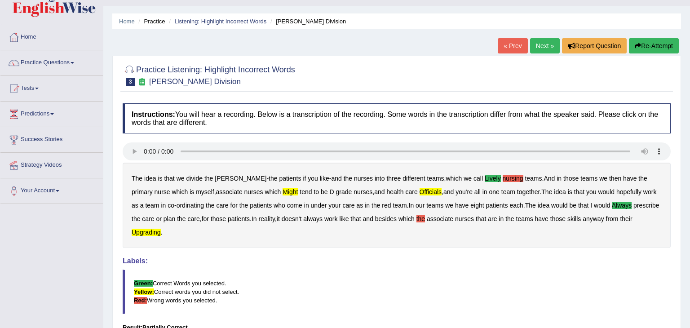
scroll to position [18, 0]
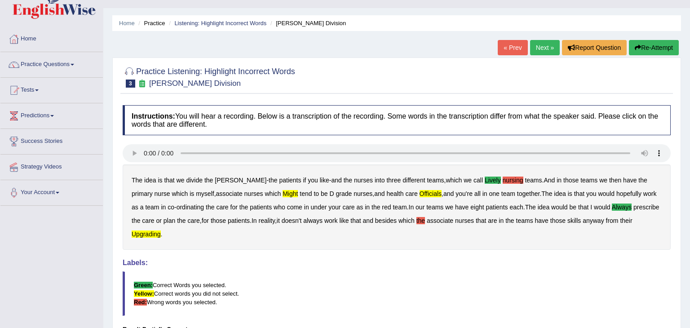
click at [550, 49] on link "Next »" at bounding box center [545, 47] width 30 height 15
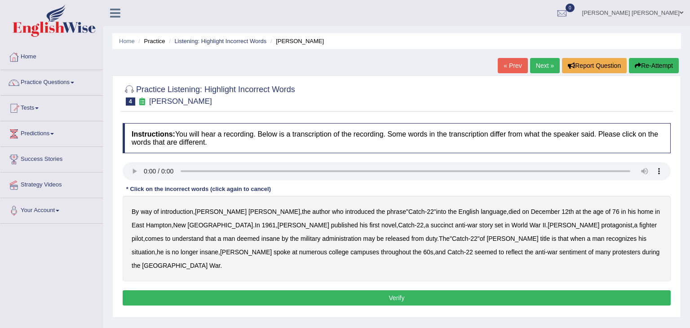
click at [660, 68] on button "Re-Attempt" at bounding box center [654, 65] width 50 height 15
click at [431, 223] on b "succinct" at bounding box center [442, 224] width 23 height 7
click at [322, 238] on b "administration" at bounding box center [341, 238] width 39 height 7
click at [155, 248] on b "situation" at bounding box center [143, 251] width 23 height 7
click at [506, 251] on b "reflect" at bounding box center [514, 251] width 17 height 7
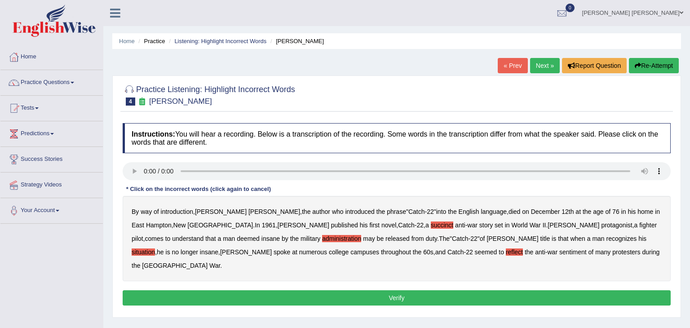
click at [425, 290] on button "Verify" at bounding box center [397, 297] width 548 height 15
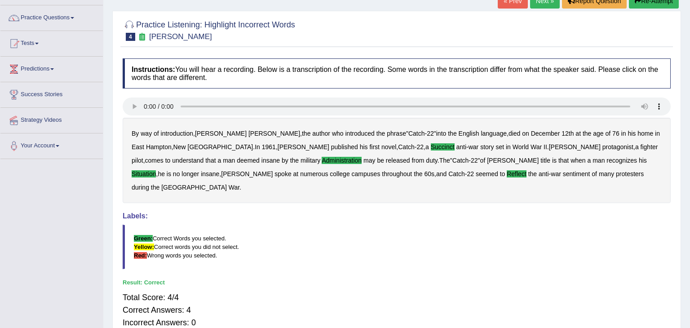
scroll to position [54, 0]
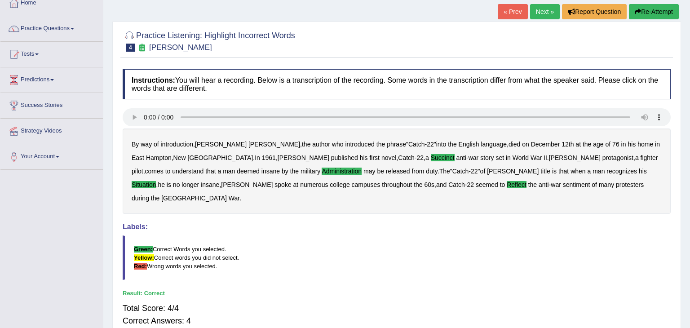
click at [542, 11] on link "Next »" at bounding box center [545, 11] width 30 height 15
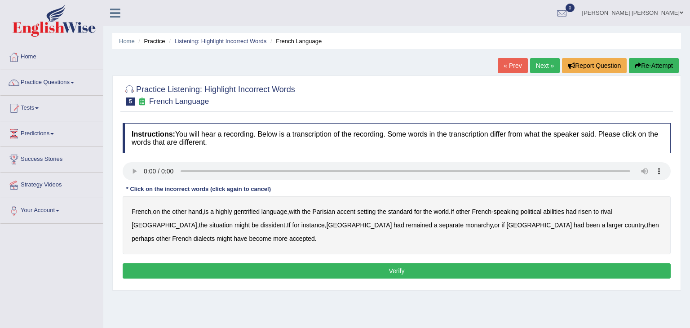
click at [245, 211] on b "gentrified" at bounding box center [247, 211] width 26 height 7
click at [333, 211] on b "Parisian" at bounding box center [324, 211] width 23 height 7
click at [555, 210] on b "abilities" at bounding box center [553, 211] width 21 height 7
click at [260, 227] on b "dissident" at bounding box center [272, 224] width 25 height 7
click at [465, 224] on b "monarchy" at bounding box center [478, 224] width 27 height 7
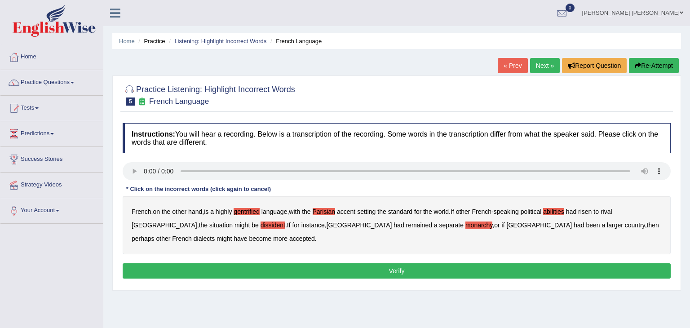
click at [410, 274] on button "Verify" at bounding box center [397, 270] width 548 height 15
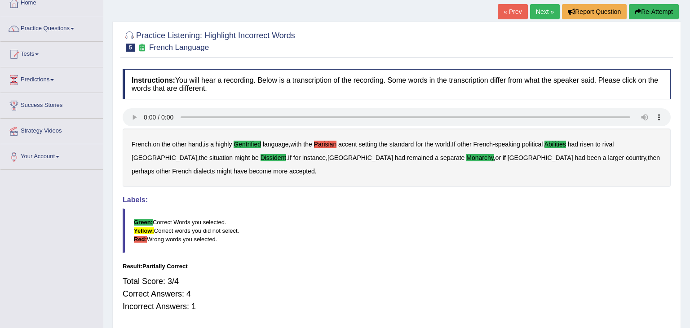
scroll to position [36, 0]
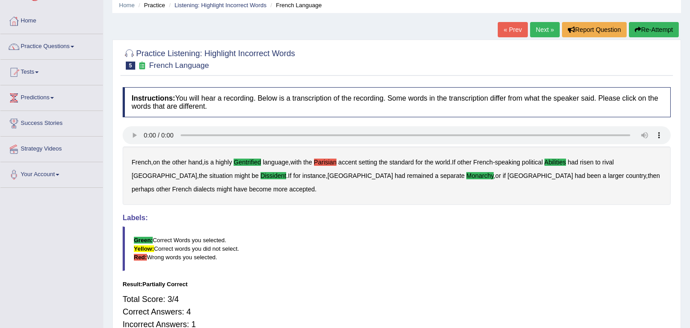
click at [547, 28] on link "Next »" at bounding box center [545, 29] width 30 height 15
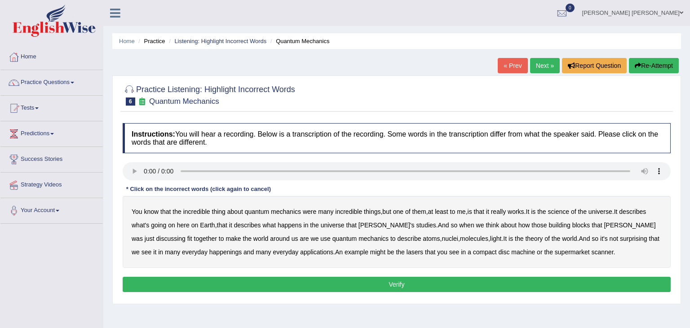
click at [314, 210] on b "were" at bounding box center [309, 211] width 13 height 7
click at [568, 210] on b "science" at bounding box center [558, 211] width 21 height 7
click at [185, 235] on b "discussing" at bounding box center [170, 238] width 29 height 7
click at [209, 250] on b "happenings" at bounding box center [225, 251] width 32 height 7
click at [436, 286] on button "Verify" at bounding box center [397, 284] width 548 height 15
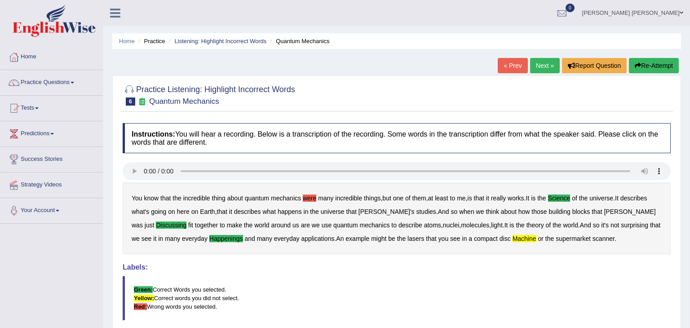
click at [543, 68] on link "Next »" at bounding box center [545, 65] width 30 height 15
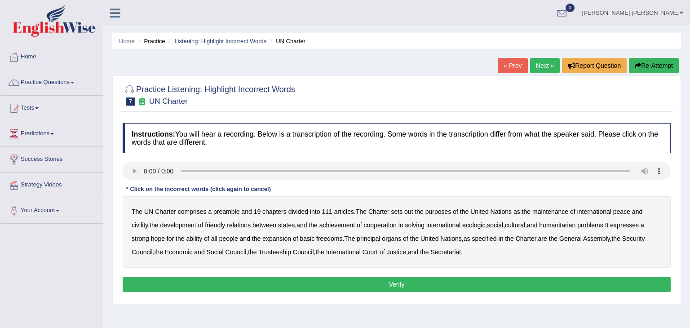
click at [413, 209] on div "The UN Charter comprises a preamble and 19 chapters divided into 111 articles .…" at bounding box center [397, 232] width 548 height 72
click at [410, 210] on b "out" at bounding box center [408, 211] width 9 height 7
click at [138, 225] on b "civility" at bounding box center [140, 224] width 16 height 7
click at [485, 226] on b "ecologic" at bounding box center [473, 224] width 23 height 7
click at [199, 238] on b "ability" at bounding box center [194, 238] width 16 height 7
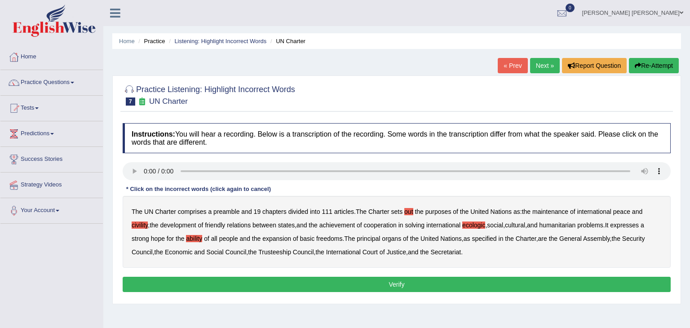
click at [398, 286] on button "Verify" at bounding box center [397, 284] width 548 height 15
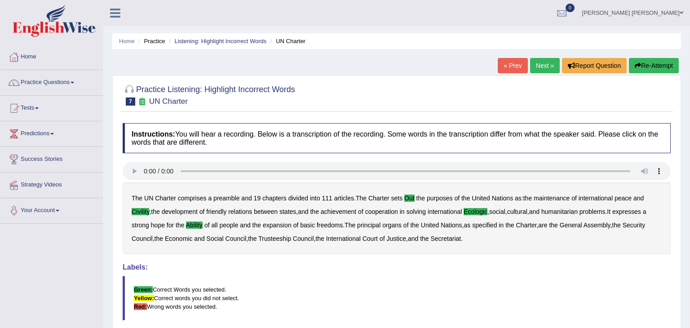
click at [63, 84] on link "Practice Questions" at bounding box center [51, 81] width 102 height 22
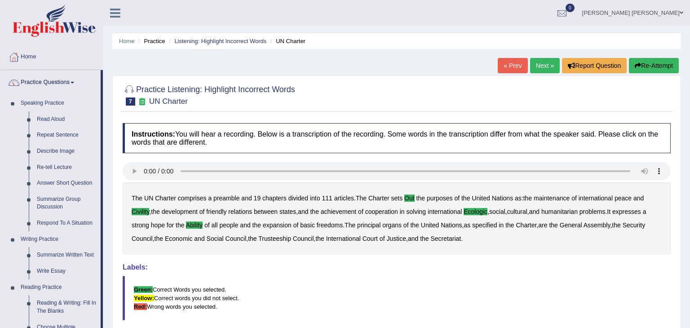
click at [88, 110] on link "Speaking Practice" at bounding box center [59, 103] width 84 height 16
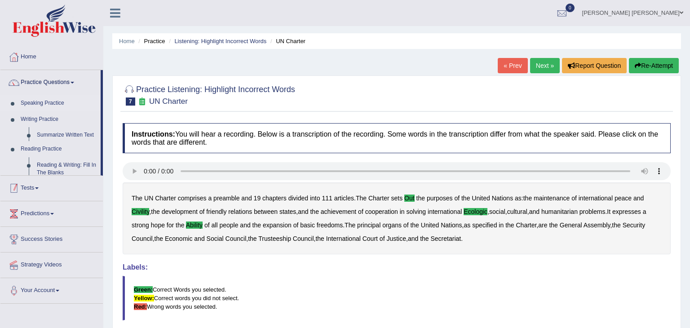
click at [88, 110] on link "Speaking Practice" at bounding box center [59, 103] width 84 height 16
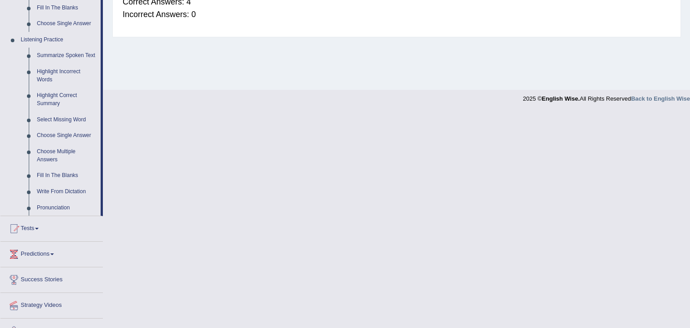
scroll to position [375, 0]
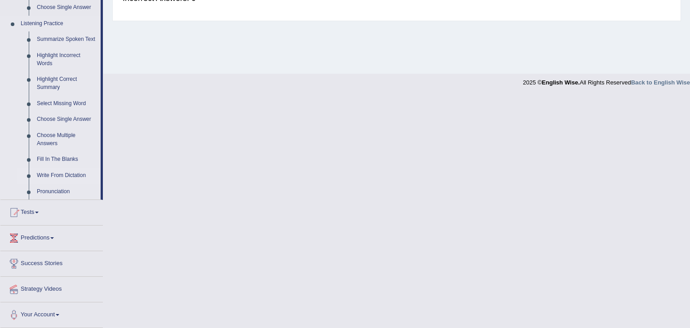
click at [61, 177] on link "Write From Dictation" at bounding box center [67, 175] width 68 height 16
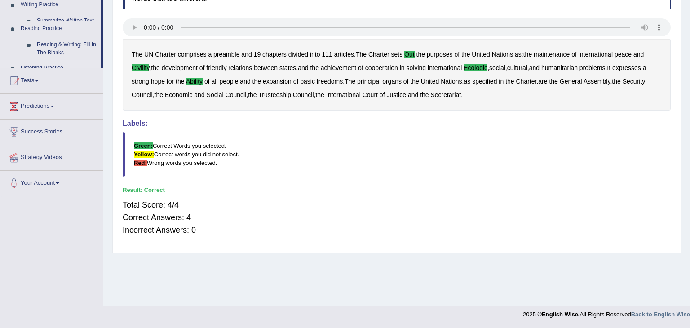
scroll to position [144, 0]
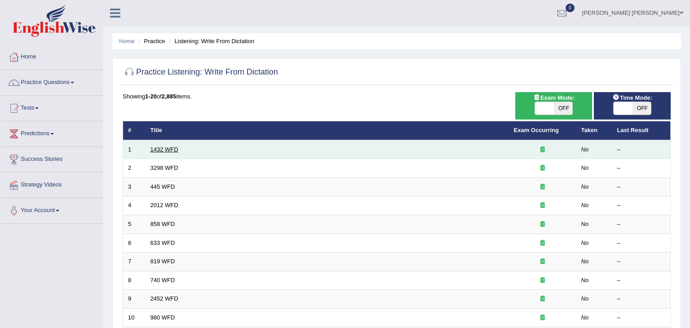
click at [170, 150] on link "1432 WFD" at bounding box center [164, 149] width 28 height 7
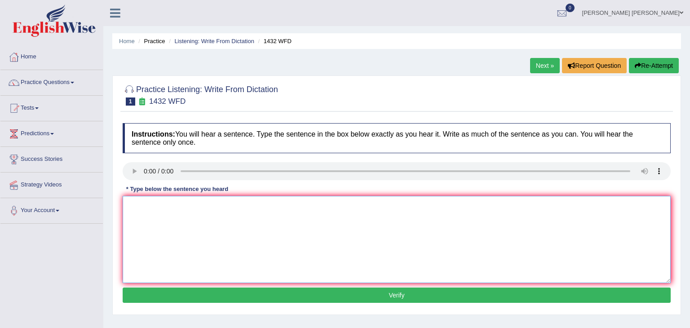
click at [139, 210] on textarea at bounding box center [397, 239] width 548 height 87
type textarea "More physical activities is beneficial to your health."
click at [292, 299] on button "Verify" at bounding box center [397, 294] width 548 height 15
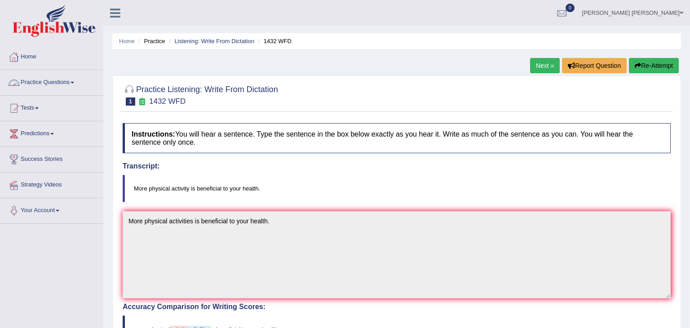
click at [47, 83] on link "Practice Questions" at bounding box center [51, 81] width 102 height 22
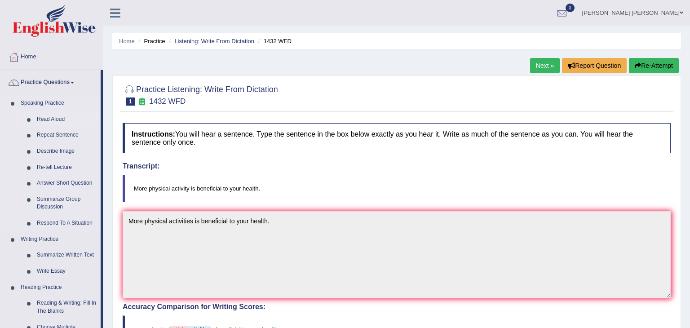
click at [47, 119] on link "Read Aloud" at bounding box center [67, 119] width 68 height 16
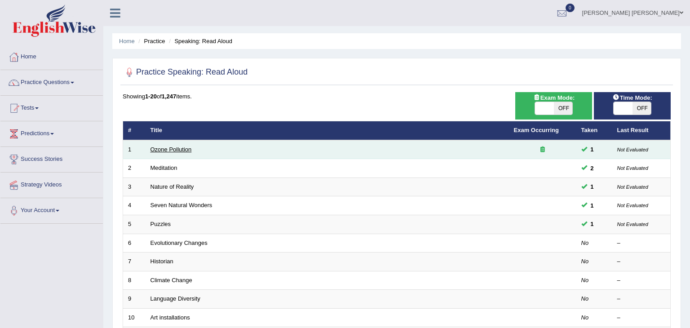
click at [187, 152] on link "Ozone Pollution" at bounding box center [170, 149] width 41 height 7
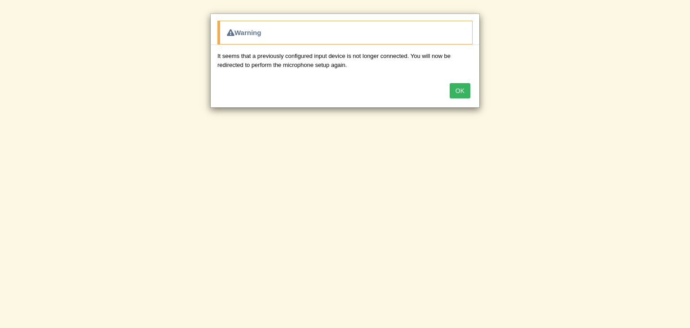
click at [460, 91] on button "OK" at bounding box center [459, 90] width 21 height 15
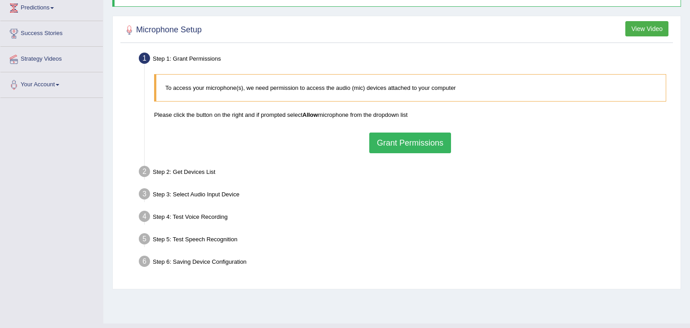
scroll to position [108, 0]
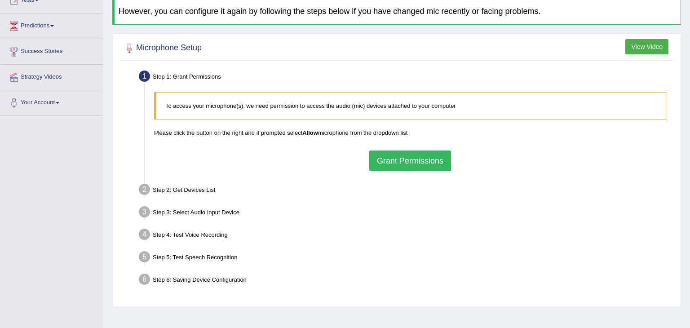
click at [419, 156] on button "Grant Permissions" at bounding box center [410, 160] width 82 height 21
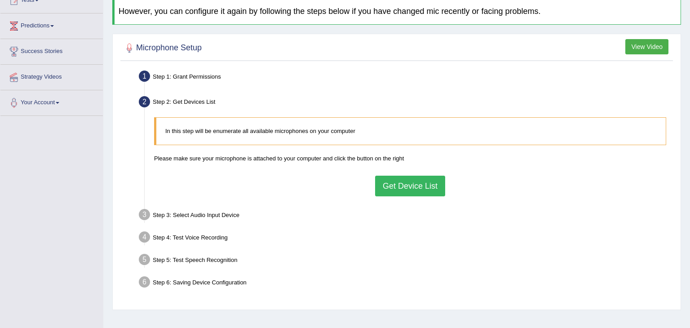
click at [399, 187] on button "Get Device List" at bounding box center [410, 186] width 70 height 21
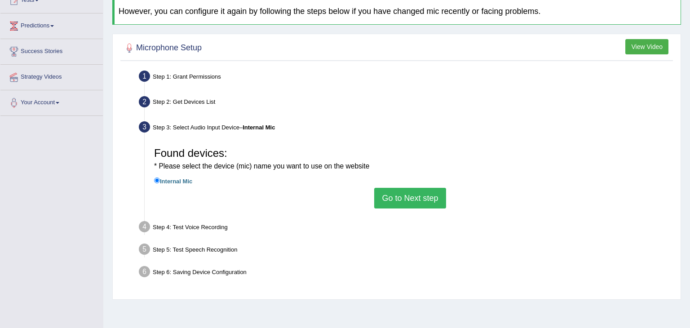
click at [402, 205] on button "Go to Next step" at bounding box center [409, 198] width 71 height 21
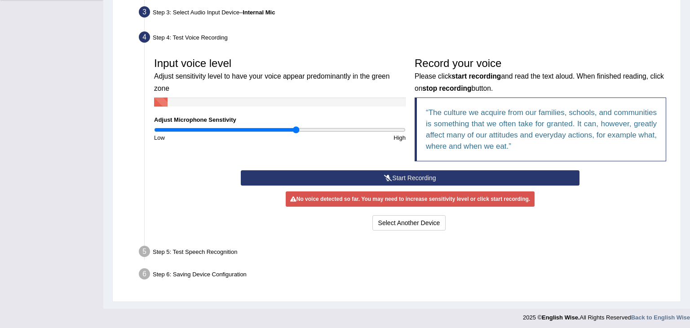
scroll to position [225, 0]
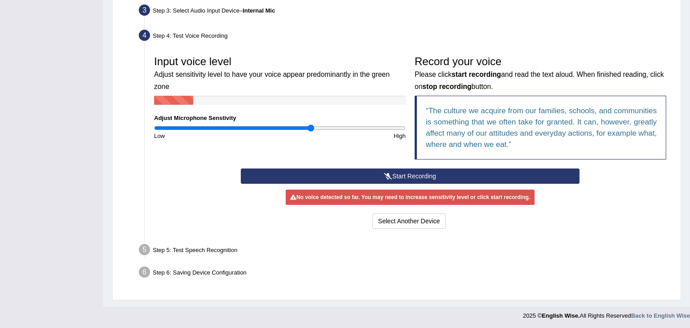
click at [309, 124] on input "range" at bounding box center [279, 127] width 251 height 7
click at [282, 124] on input "range" at bounding box center [279, 127] width 251 height 7
type input "1.04"
click at [611, 30] on div "Step 4: Test Voice Recording" at bounding box center [406, 37] width 542 height 20
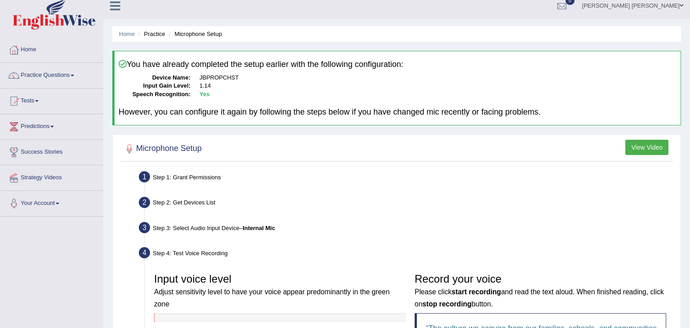
scroll to position [0, 0]
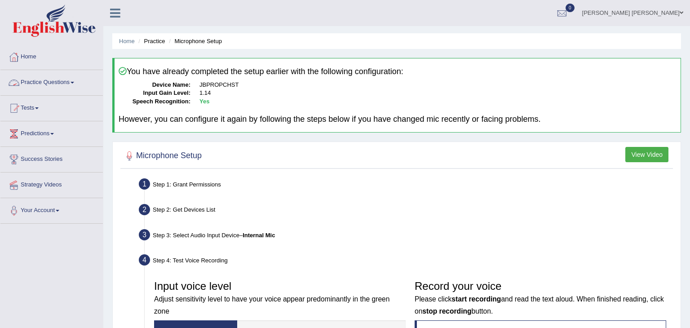
click at [66, 85] on link "Practice Questions" at bounding box center [51, 81] width 102 height 22
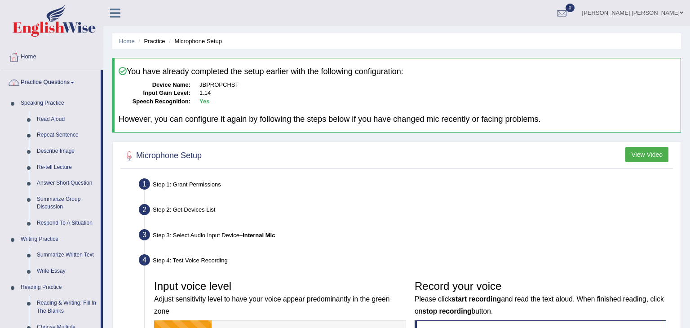
click at [66, 84] on link "Practice Questions" at bounding box center [50, 81] width 100 height 22
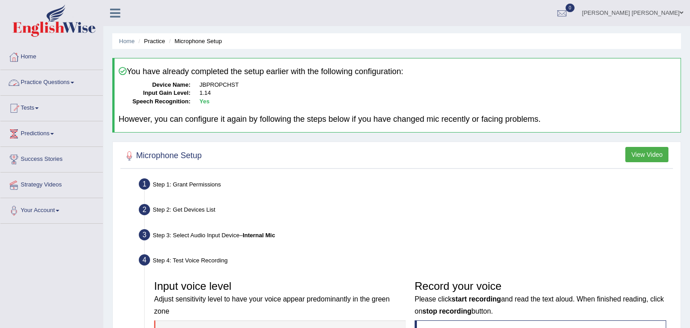
click at [66, 84] on link "Practice Questions" at bounding box center [51, 81] width 102 height 22
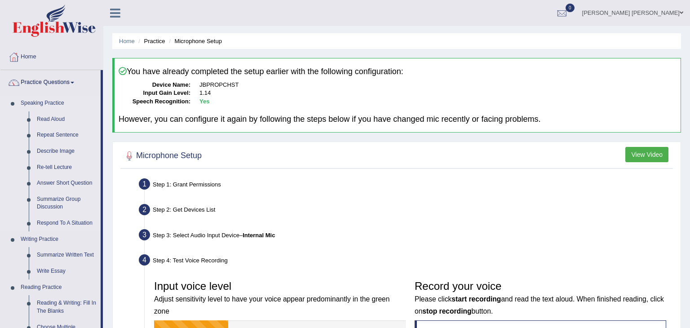
click at [57, 104] on link "Speaking Practice" at bounding box center [59, 103] width 84 height 16
click at [55, 102] on link "Speaking Practice" at bounding box center [59, 103] width 84 height 16
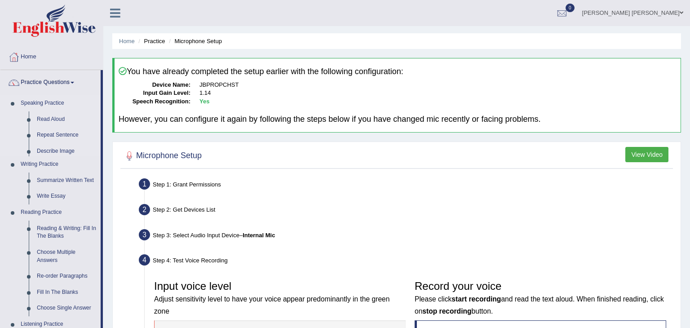
click at [55, 102] on link "Speaking Practice" at bounding box center [59, 103] width 84 height 16
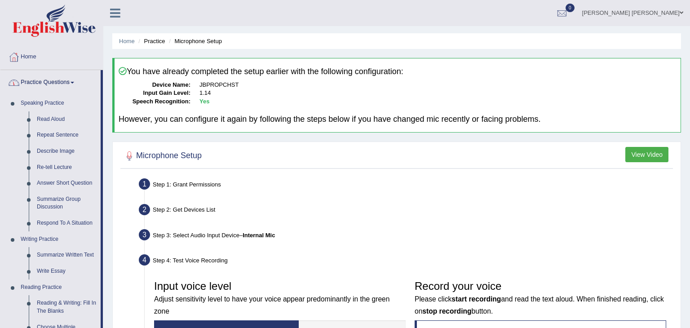
click at [467, 13] on ul "Amita kumari Dahal Toggle navigation Username: Amitakumari Access Type: Online …" at bounding box center [484, 13] width 410 height 26
click at [452, 22] on ul "Amita kumari Dahal Toggle navigation Username: Amitakumari Access Type: Online …" at bounding box center [484, 13] width 410 height 26
click at [445, 18] on ul "Amita kumari Dahal Toggle navigation Username: Amitakumari Access Type: Online …" at bounding box center [484, 13] width 410 height 26
click at [59, 102] on link "Speaking Practice" at bounding box center [59, 103] width 84 height 16
click at [392, 20] on ul "Amita kumari Dahal Toggle navigation Username: Amitakumari Access Type: Online …" at bounding box center [484, 13] width 410 height 26
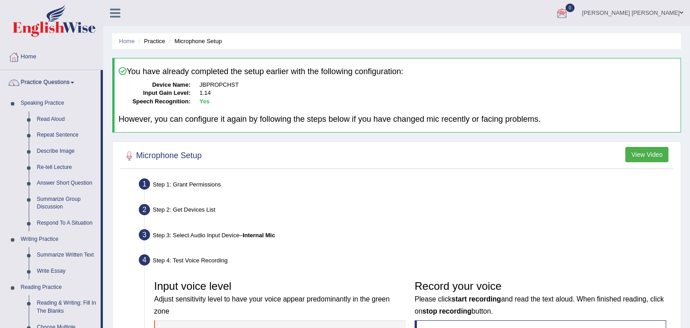
click at [319, 21] on ul "Amita kumari Dahal Toggle navigation Username: Amitakumari Access Type: Online …" at bounding box center [484, 13] width 410 height 26
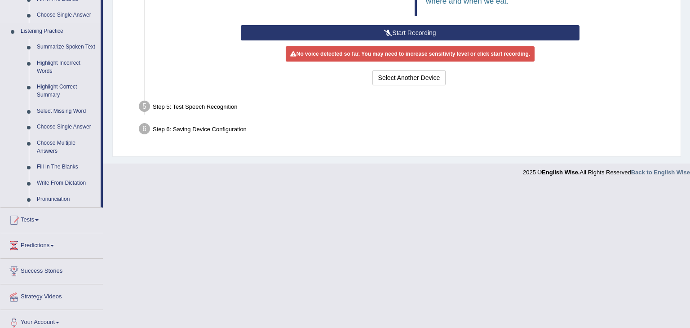
scroll to position [375, 0]
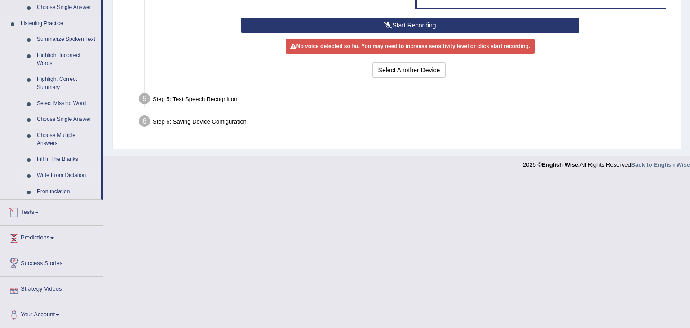
click at [75, 176] on link "Write From Dictation" at bounding box center [67, 175] width 68 height 16
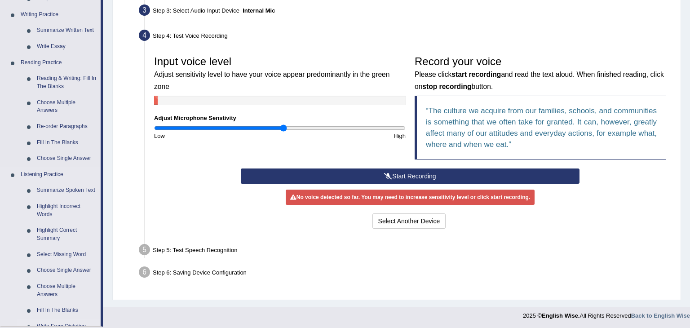
scroll to position [343, 0]
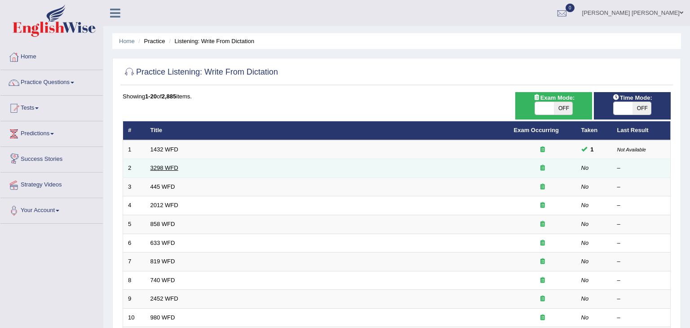
click at [169, 168] on link "3298 WFD" at bounding box center [164, 167] width 28 height 7
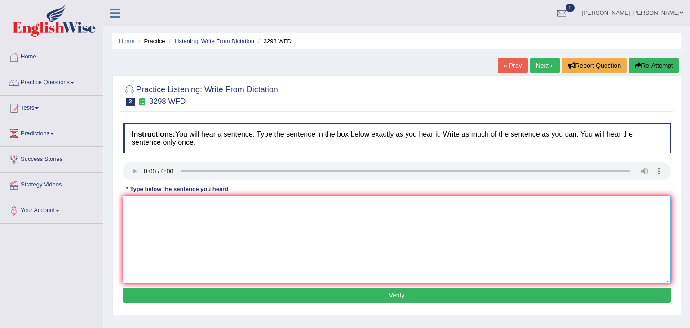
click at [148, 219] on textarea at bounding box center [397, 239] width 548 height 87
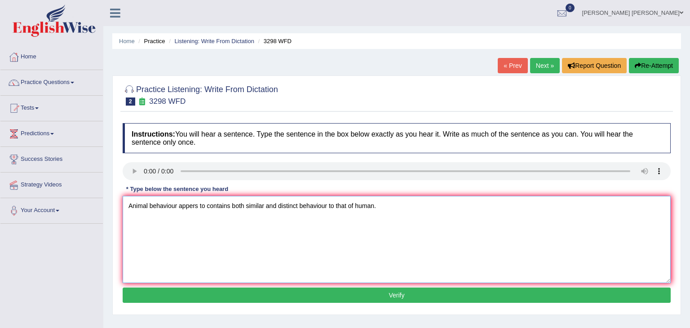
type textarea "Animal behaviour appers to contains both similar and distinct behaviour to that…"
click at [207, 295] on button "Verify" at bounding box center [397, 294] width 548 height 15
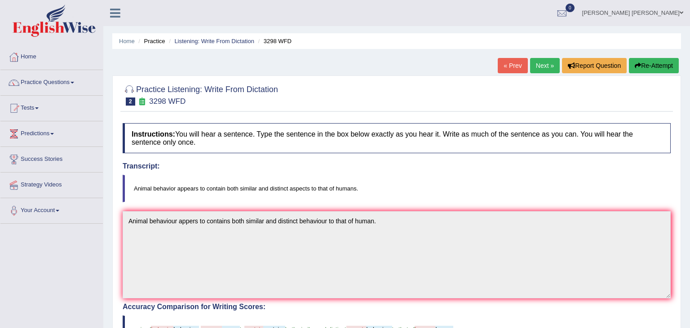
click at [542, 68] on link "Next »" at bounding box center [545, 65] width 30 height 15
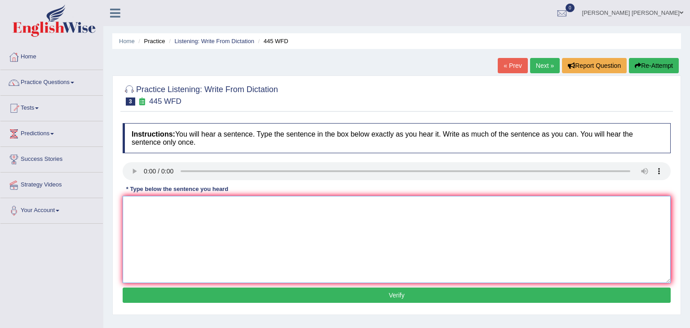
click at [150, 214] on textarea at bounding box center [397, 239] width 548 height 87
type textarea "The american astronomers build a philoshopers behaviour to land on."
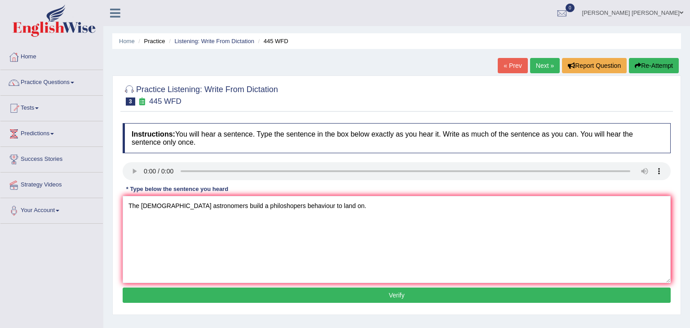
click at [206, 291] on button "Verify" at bounding box center [397, 294] width 548 height 15
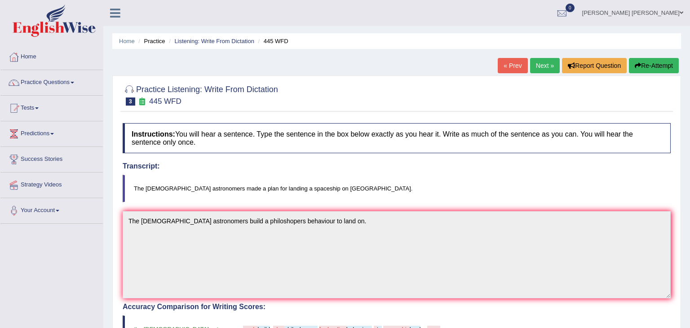
click at [0, 0] on div "Our A.I. Engine is working on your text analysis! Please be patient. It may tak…" at bounding box center [0, 0] width 0 height 0
click at [543, 65] on link "Next »" at bounding box center [545, 65] width 30 height 15
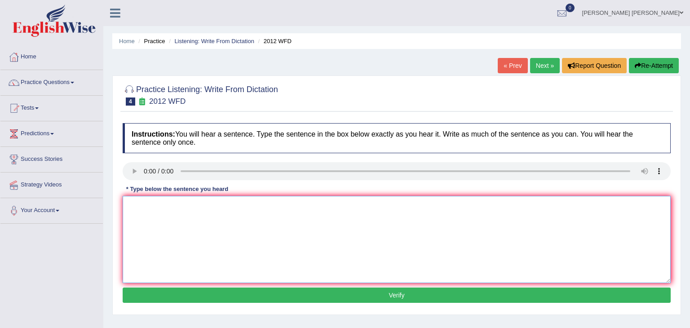
click at [181, 228] on textarea at bounding box center [397, 239] width 548 height 87
type textarea "There is great deal of debate in this topic."
click at [262, 298] on button "Verify" at bounding box center [397, 294] width 548 height 15
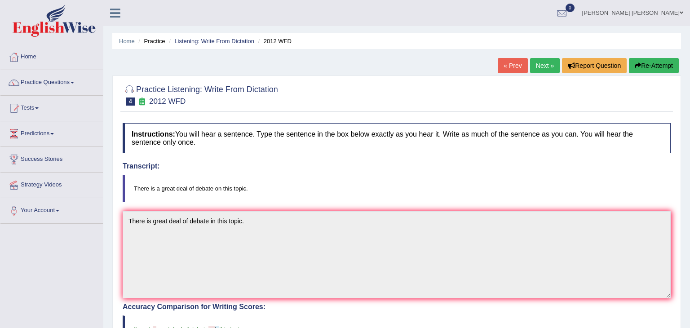
click at [548, 63] on link "Next »" at bounding box center [545, 65] width 30 height 15
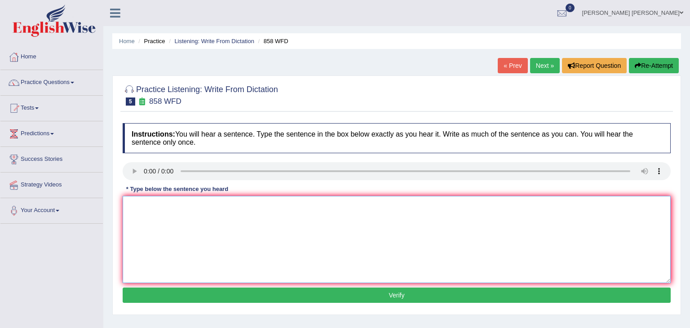
click at [208, 196] on textarea at bounding box center [397, 239] width 548 height 87
type textarea "The here ship of art was found historican."
click at [282, 290] on button "Verify" at bounding box center [397, 294] width 548 height 15
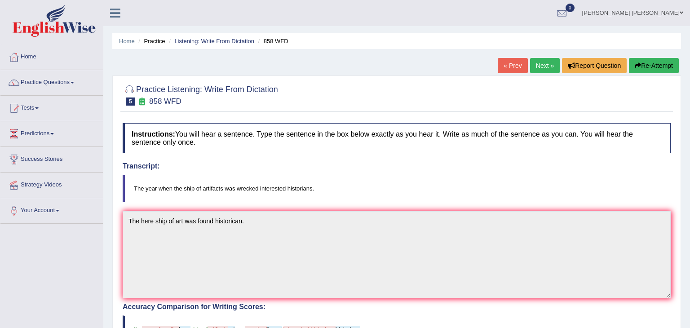
click at [379, 176] on blockquote "The year when the ship of artifacts was wrecked interested historians." at bounding box center [397, 188] width 548 height 27
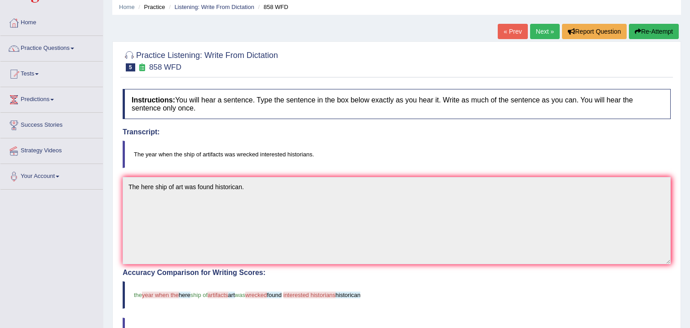
scroll to position [36, 0]
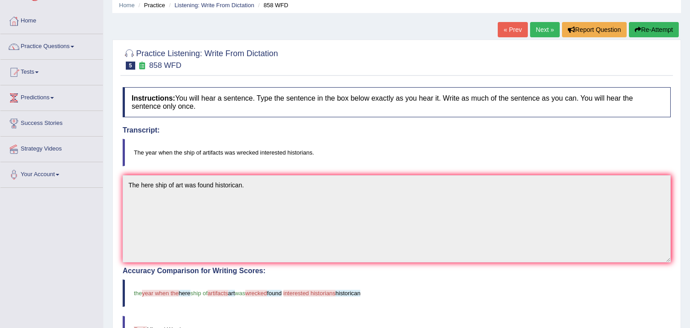
click at [542, 28] on link "Next »" at bounding box center [545, 29] width 30 height 15
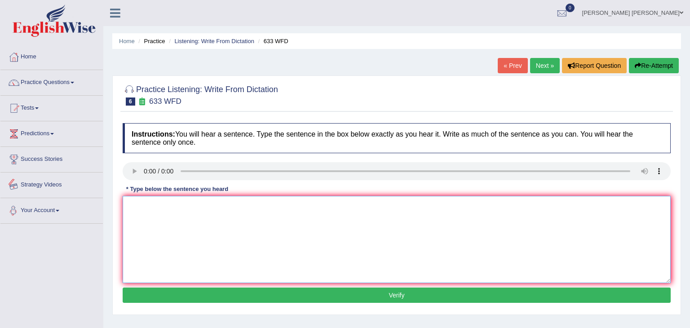
click at [152, 209] on textarea at bounding box center [397, 239] width 548 height 87
type textarea "Research shows that exercising makes us feel better."
click at [249, 295] on button "Verify" at bounding box center [397, 294] width 548 height 15
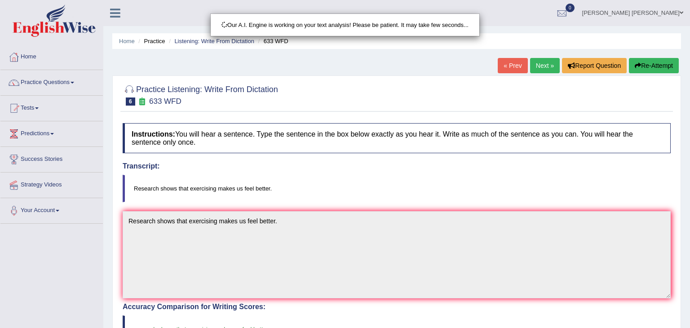
click at [245, 313] on div "Our A.I. Engine is working on your text analysis! Please be patient. It may tak…" at bounding box center [345, 164] width 690 height 328
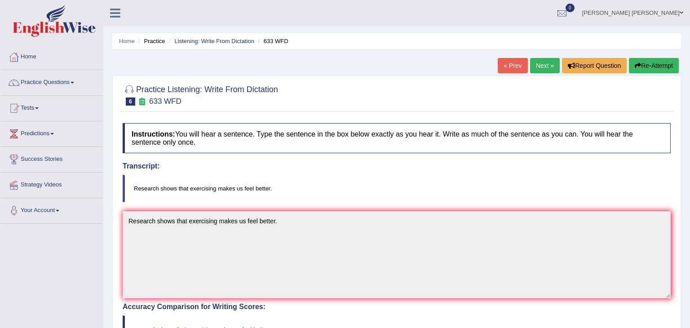
click at [542, 65] on link "Next »" at bounding box center [545, 65] width 30 height 15
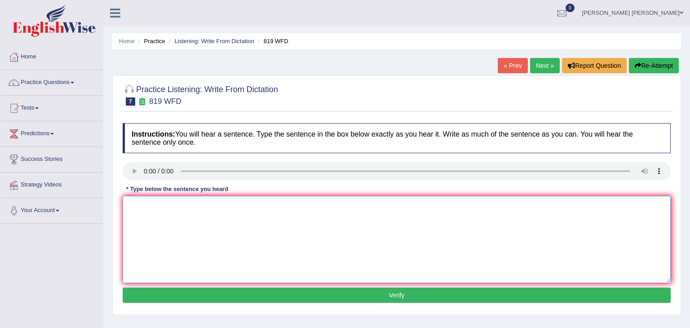
click at [156, 225] on textarea at bounding box center [397, 239] width 548 height 87
type textarea "Plants are able to grow continuously through out their lifes."
click at [236, 293] on button "Verify" at bounding box center [397, 294] width 548 height 15
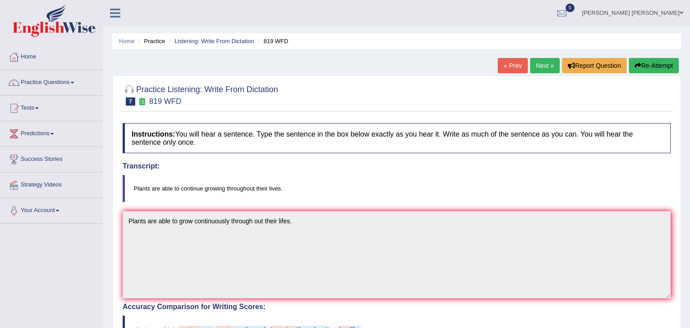
click at [232, 309] on div "Our A.I. Engine is working on your text analysis! Please be patient. It may tak…" at bounding box center [345, 164] width 690 height 328
click at [546, 66] on link "Next »" at bounding box center [545, 65] width 30 height 15
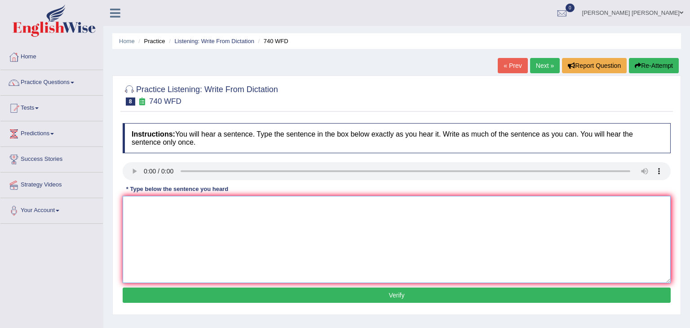
click at [184, 228] on textarea at bounding box center [397, 239] width 548 height 87
click at [168, 205] on textarea "A series of nn was carried out to the classroom classrooms." at bounding box center [397, 239] width 548 height 87
click at [209, 205] on textarea "A series of was carried out to the classroom classrooms." at bounding box center [397, 239] width 548 height 87
type textarea "A series of was carried out in the classroom classrooms."
click at [273, 297] on button "Verify" at bounding box center [397, 294] width 548 height 15
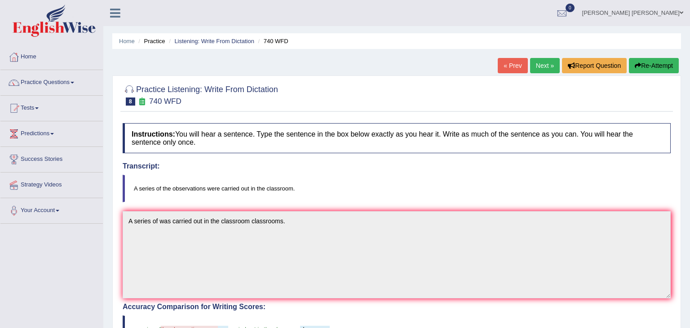
click at [267, 315] on blockquote "a series of the observations were was carried out in the classroom classrooms" at bounding box center [397, 328] width 548 height 27
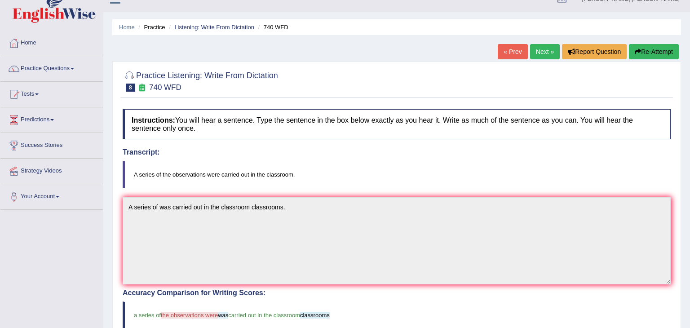
scroll to position [0, 0]
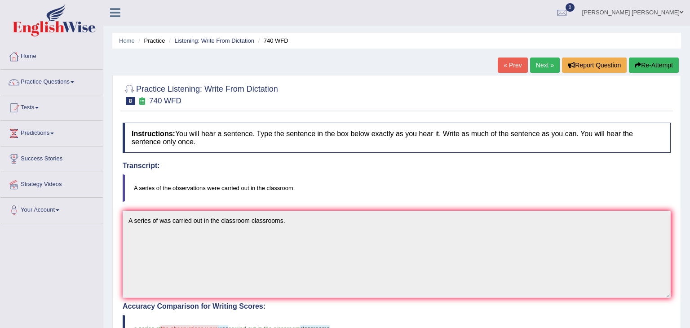
click at [546, 62] on link "Next »" at bounding box center [545, 64] width 30 height 15
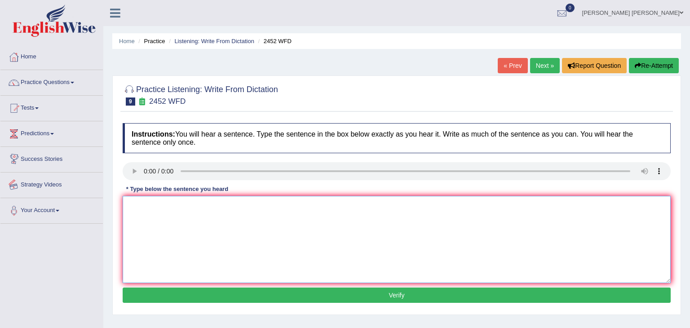
click at [145, 207] on textarea at bounding box center [397, 239] width 548 height 87
type textarea "It is the debate about the value of knowledge."
click at [189, 296] on button "Verify" at bounding box center [397, 294] width 548 height 15
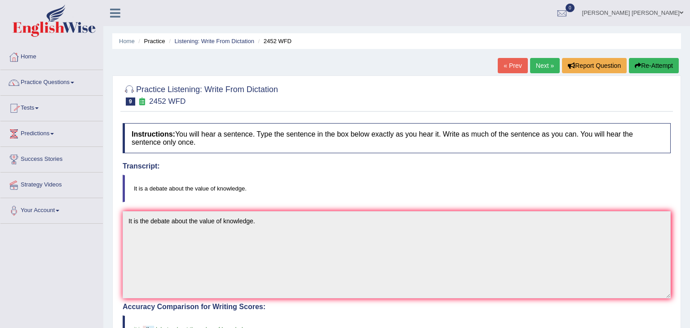
click at [39, 84] on link "Practice Questions" at bounding box center [51, 81] width 102 height 22
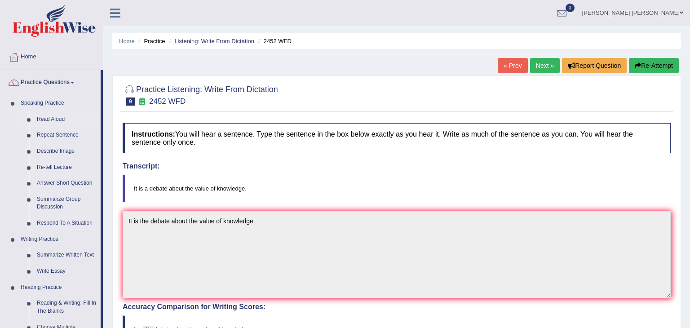
click at [46, 120] on link "Read Aloud" at bounding box center [67, 119] width 68 height 16
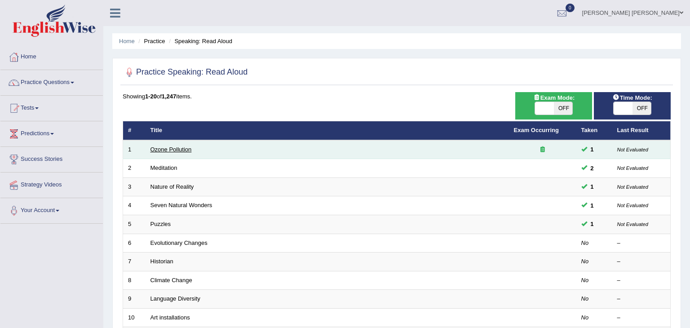
click at [183, 150] on link "Ozone Pollution" at bounding box center [170, 149] width 41 height 7
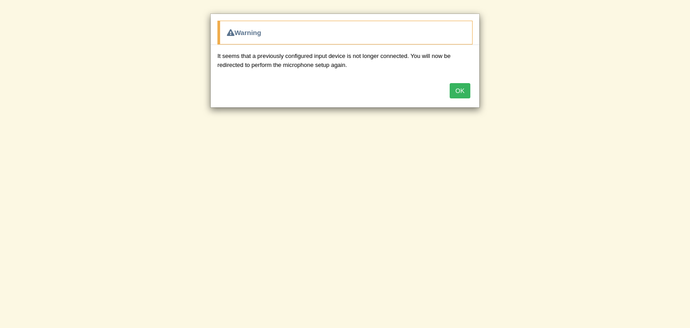
click at [457, 88] on button "OK" at bounding box center [459, 90] width 21 height 15
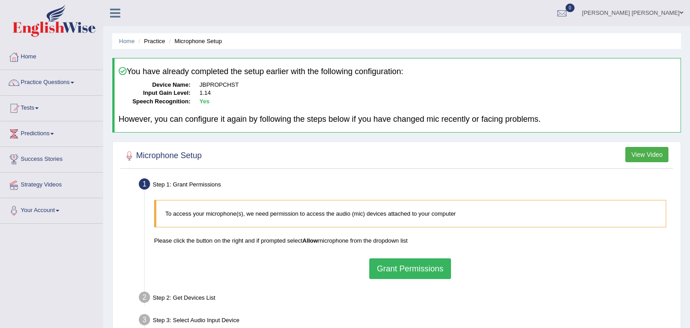
click at [59, 81] on link "Practice Questions" at bounding box center [51, 81] width 102 height 22
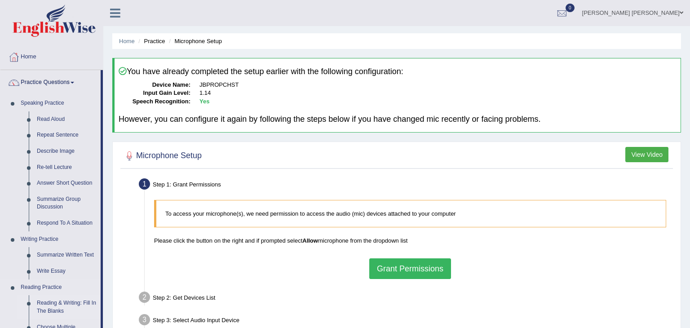
click at [67, 301] on link "Reading & Writing: Fill In The Blanks" at bounding box center [67, 307] width 68 height 24
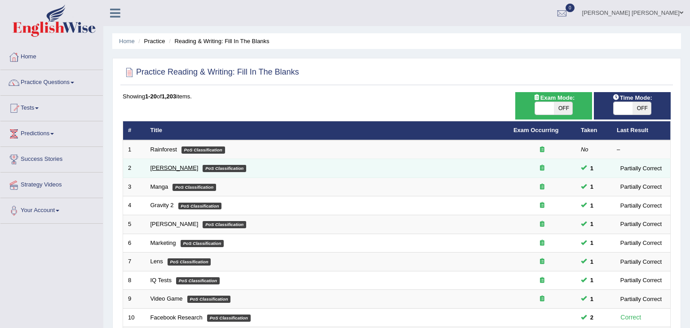
click at [163, 167] on link "Kennedy" at bounding box center [174, 167] width 48 height 7
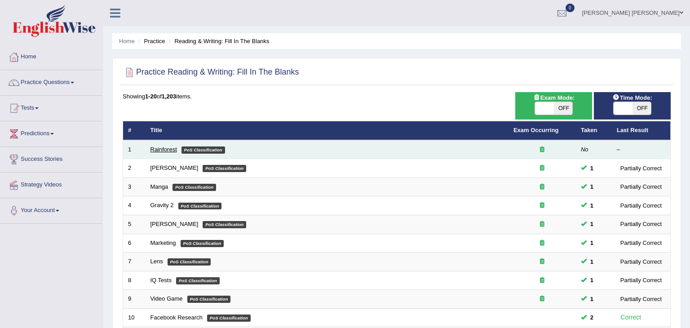
click at [167, 148] on link "Rainforest" at bounding box center [163, 149] width 26 height 7
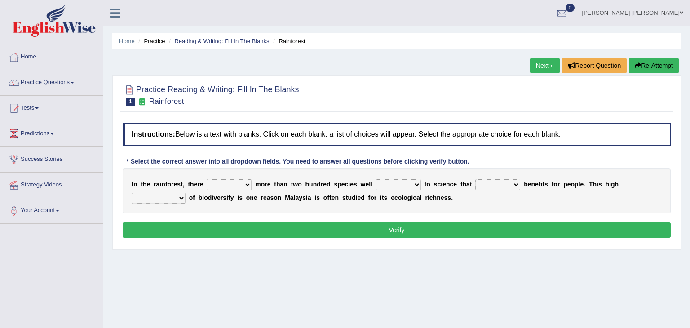
click at [242, 182] on select "have can be has is" at bounding box center [229, 184] width 45 height 11
select select "has"
click at [207, 179] on select "have can be has is" at bounding box center [229, 184] width 45 height 11
click at [405, 185] on select "knowing known knew know" at bounding box center [398, 184] width 45 height 11
select select "known"
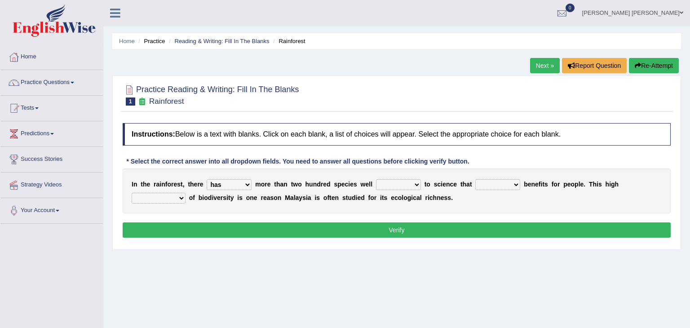
click at [376, 179] on select "knowing known knew know" at bounding box center [398, 184] width 45 height 11
click at [502, 183] on select "contain contained containing contains" at bounding box center [497, 184] width 45 height 11
select select "contains"
click at [475, 179] on select "contain contained containing contains" at bounding box center [497, 184] width 45 height 11
click at [185, 193] on select "condensation conjunction continuity complexity" at bounding box center [159, 198] width 54 height 11
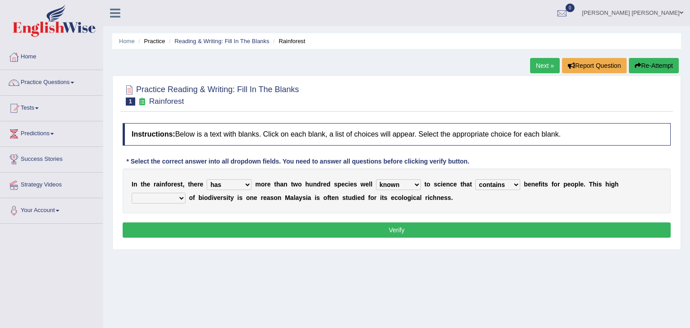
select select "complexity"
click at [185, 193] on select "condensation conjunction continuity complexity" at bounding box center [159, 198] width 54 height 11
click at [243, 184] on select "have can be has is" at bounding box center [229, 184] width 45 height 11
click at [304, 213] on div "Instructions: Below is a text with blanks. Click on each blank, a list of choic…" at bounding box center [396, 182] width 552 height 126
click at [305, 228] on button "Verify" at bounding box center [397, 229] width 548 height 15
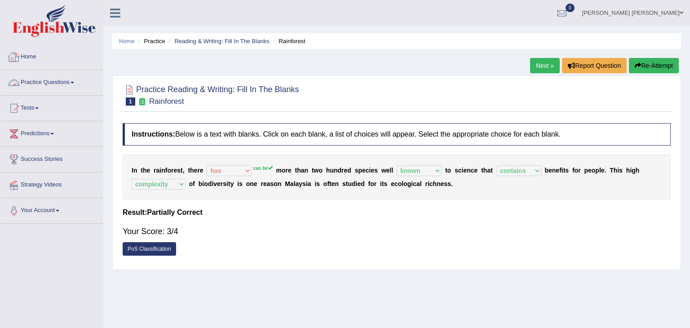
click at [34, 57] on link "Home" at bounding box center [51, 55] width 102 height 22
